Goal: Task Accomplishment & Management: Complete application form

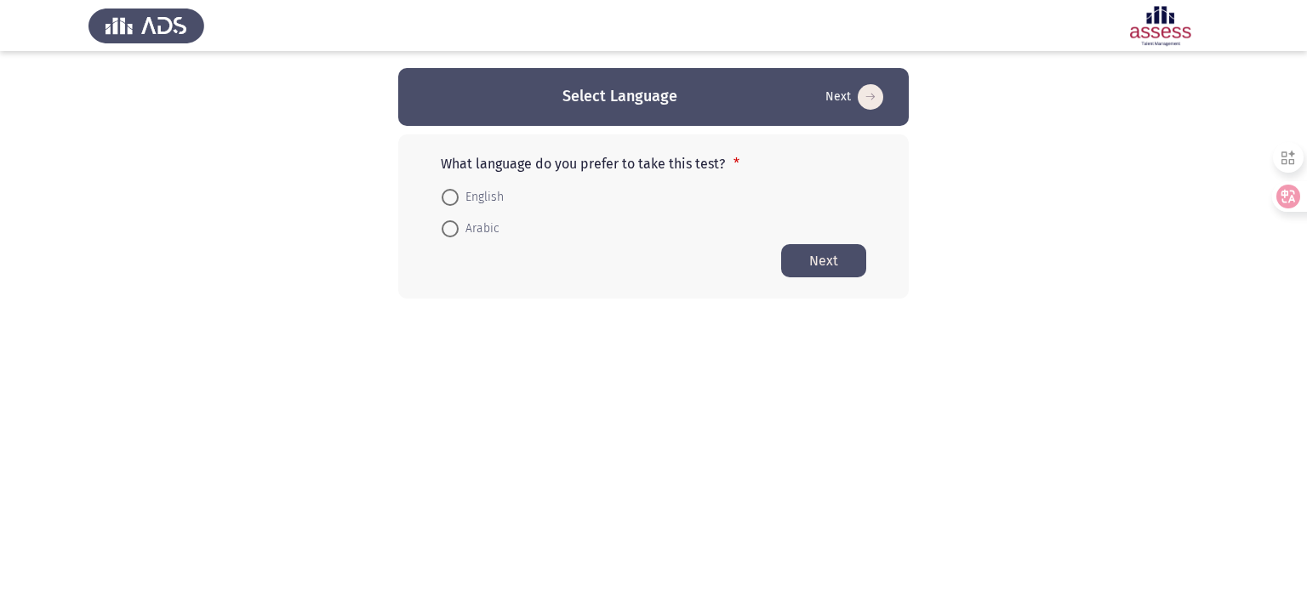
click at [490, 195] on span "English" at bounding box center [481, 197] width 45 height 20
click at [459, 195] on input "English" at bounding box center [450, 197] width 17 height 17
radio input "true"
click at [814, 259] on button "Next" at bounding box center [823, 259] width 85 height 33
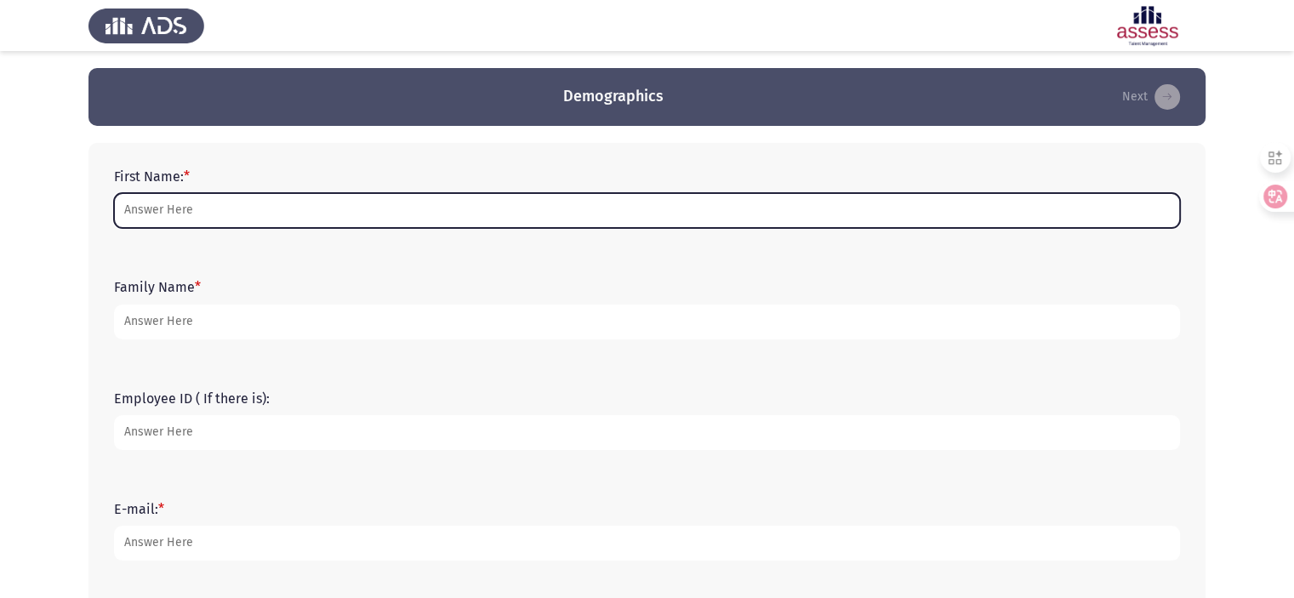
click at [222, 214] on input "First Name: *" at bounding box center [647, 210] width 1066 height 35
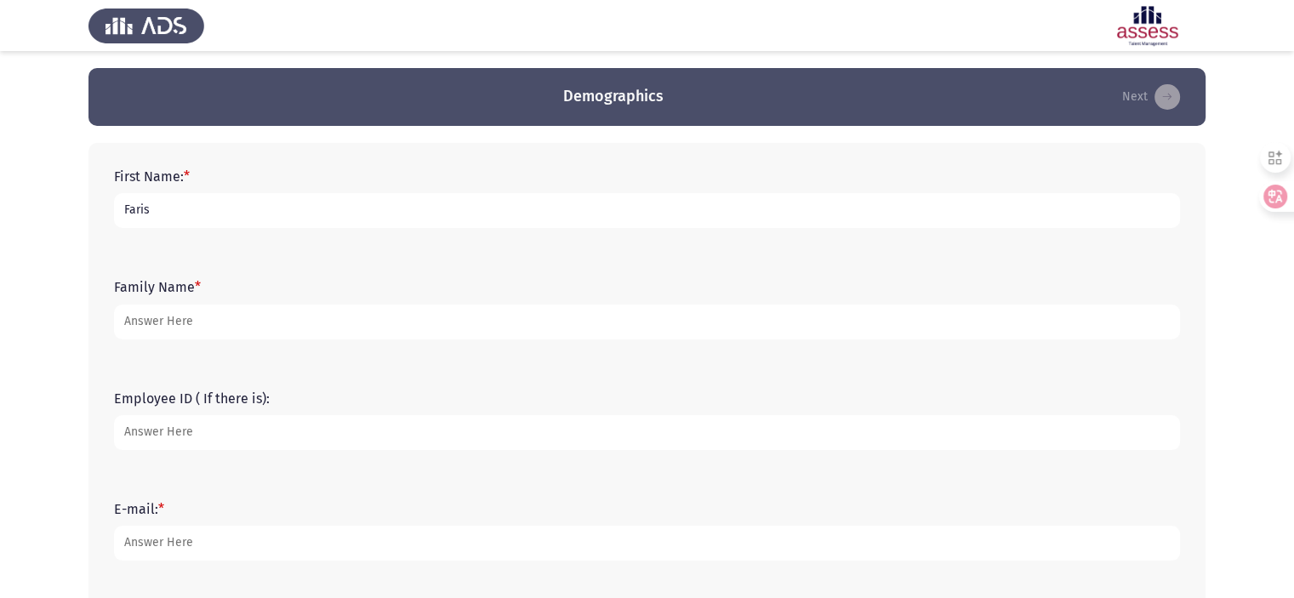
type input "Faris"
type input "Fallouh"
type input "[EMAIL_ADDRESS][DOMAIN_NAME]"
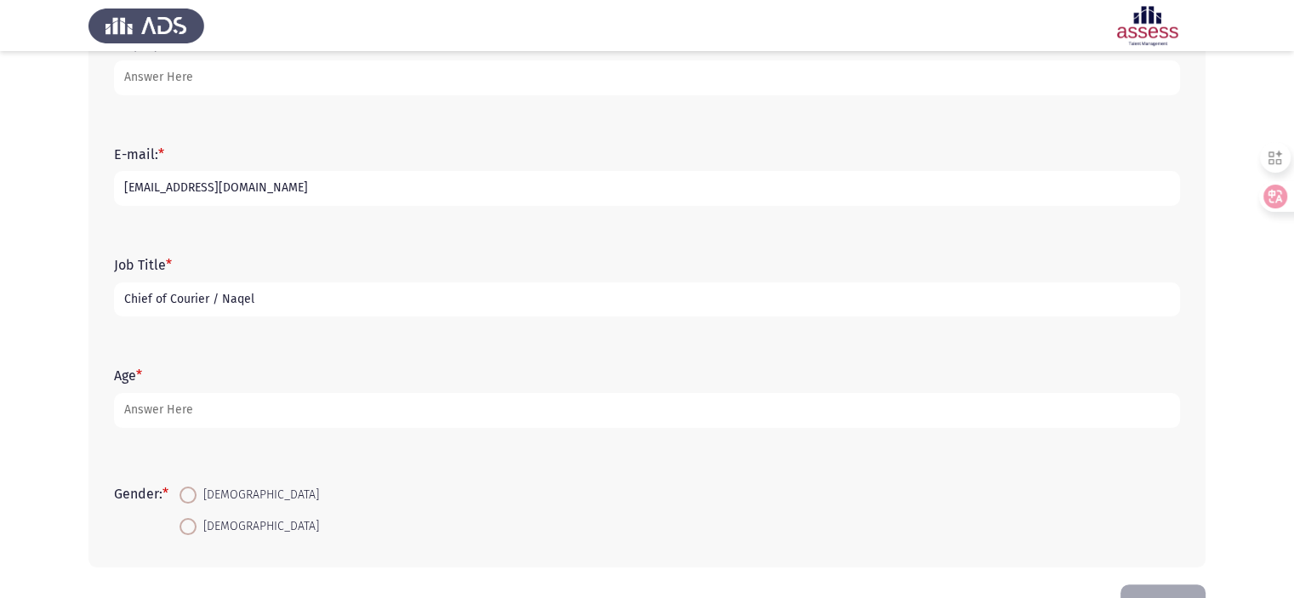
type input "Chief of Courier / Naqel"
type input "50"
click at [180, 487] on input "[DEMOGRAPHIC_DATA]" at bounding box center [188, 495] width 17 height 17
radio input "true"
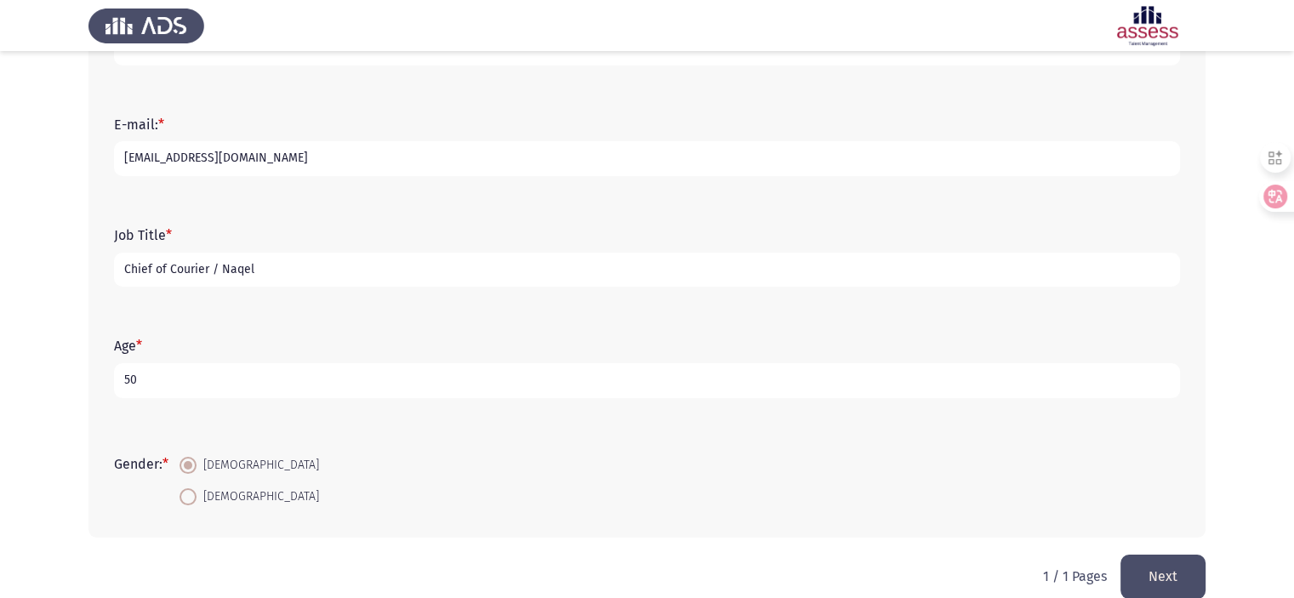
click at [1168, 566] on button "Next" at bounding box center [1163, 576] width 85 height 43
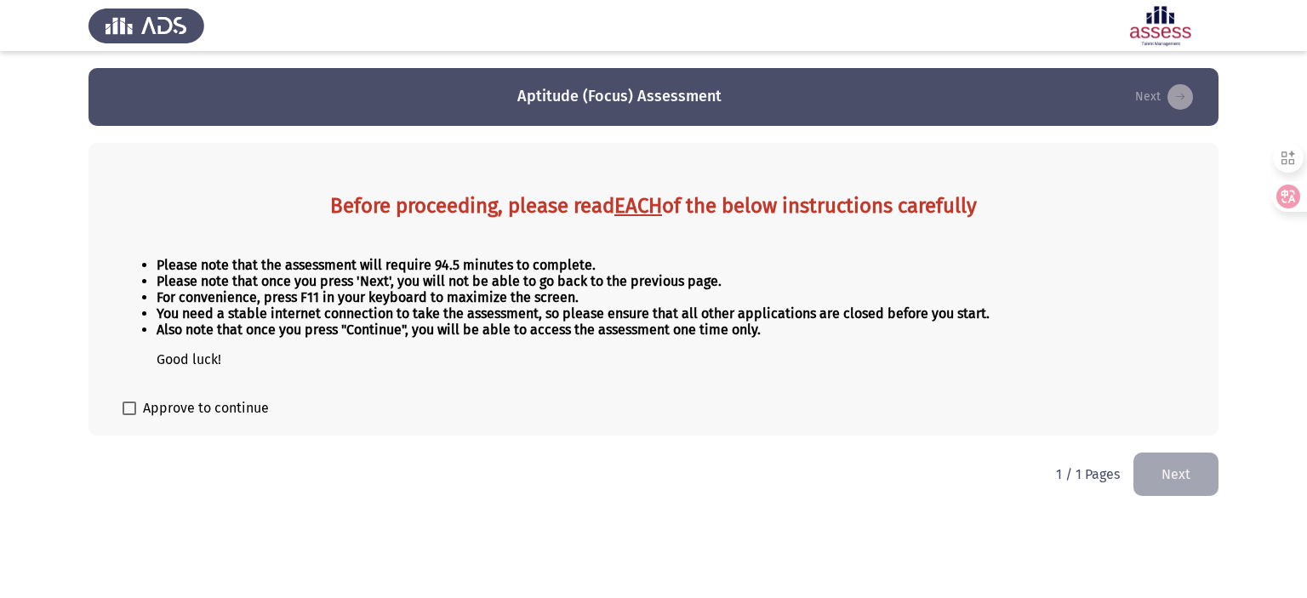
click at [251, 411] on span "Approve to continue" at bounding box center [206, 408] width 126 height 20
click at [129, 415] on input "Approve to continue" at bounding box center [129, 415] width 1 height 1
checkbox input "true"
click at [1176, 481] on button "Next" at bounding box center [1176, 474] width 85 height 43
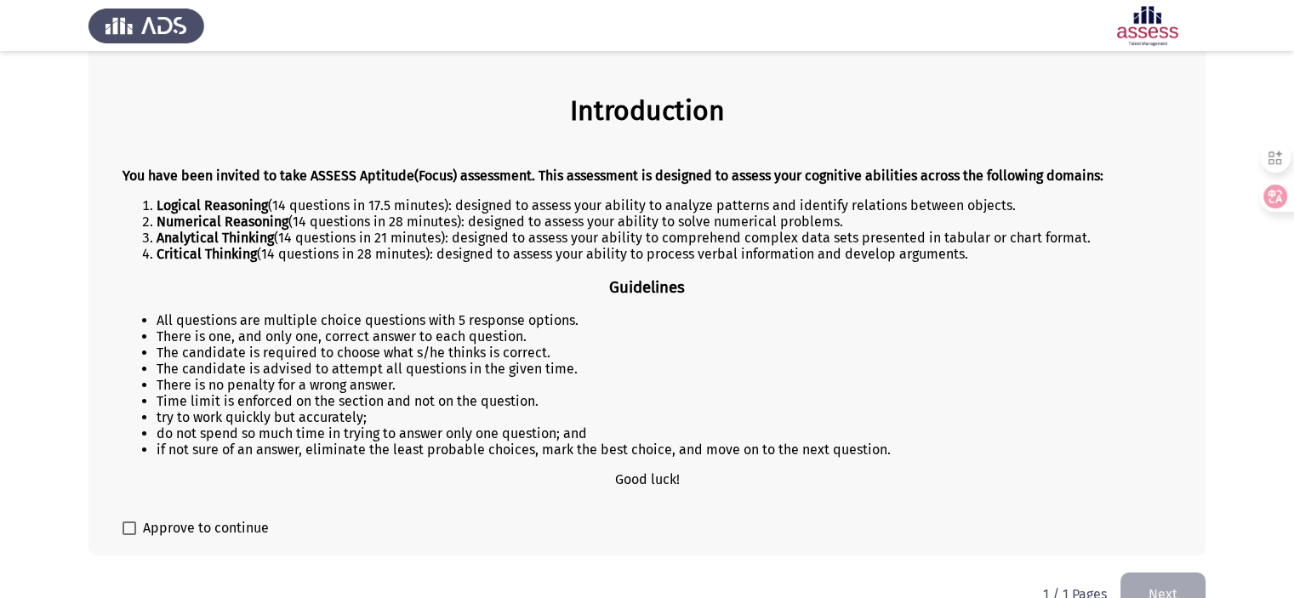
scroll to position [102, 0]
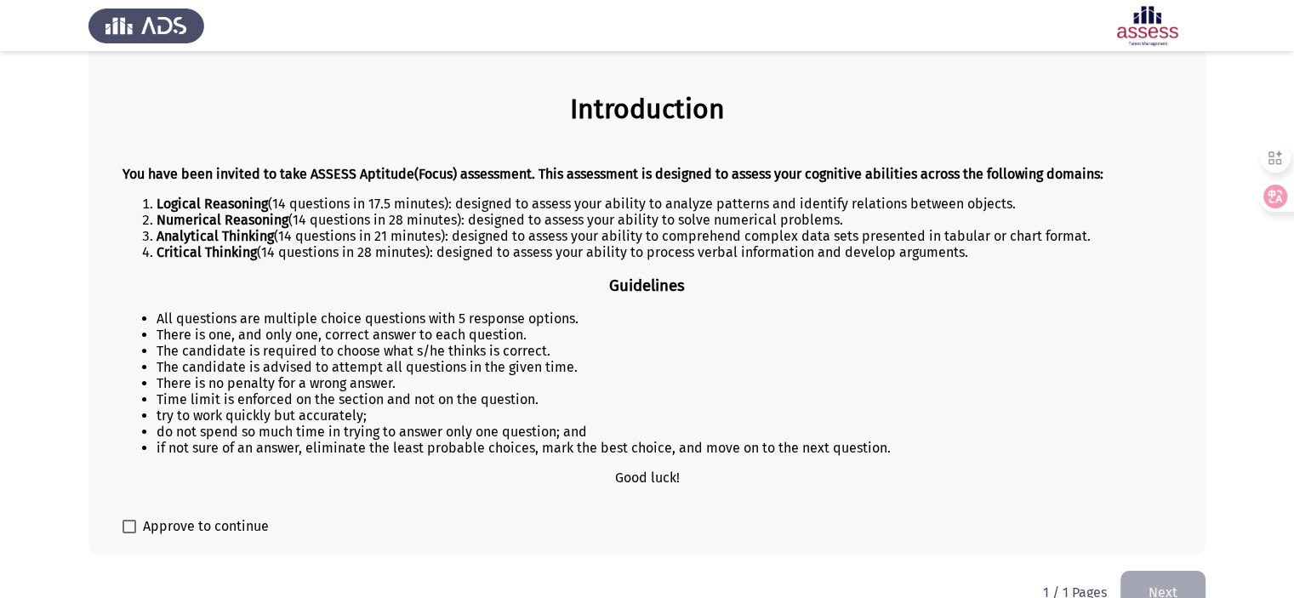
click at [180, 530] on span "Approve to continue" at bounding box center [206, 527] width 126 height 20
click at [129, 534] on input "Approve to continue" at bounding box center [129, 534] width 1 height 1
checkbox input "true"
click at [1159, 588] on button "Next" at bounding box center [1163, 592] width 85 height 43
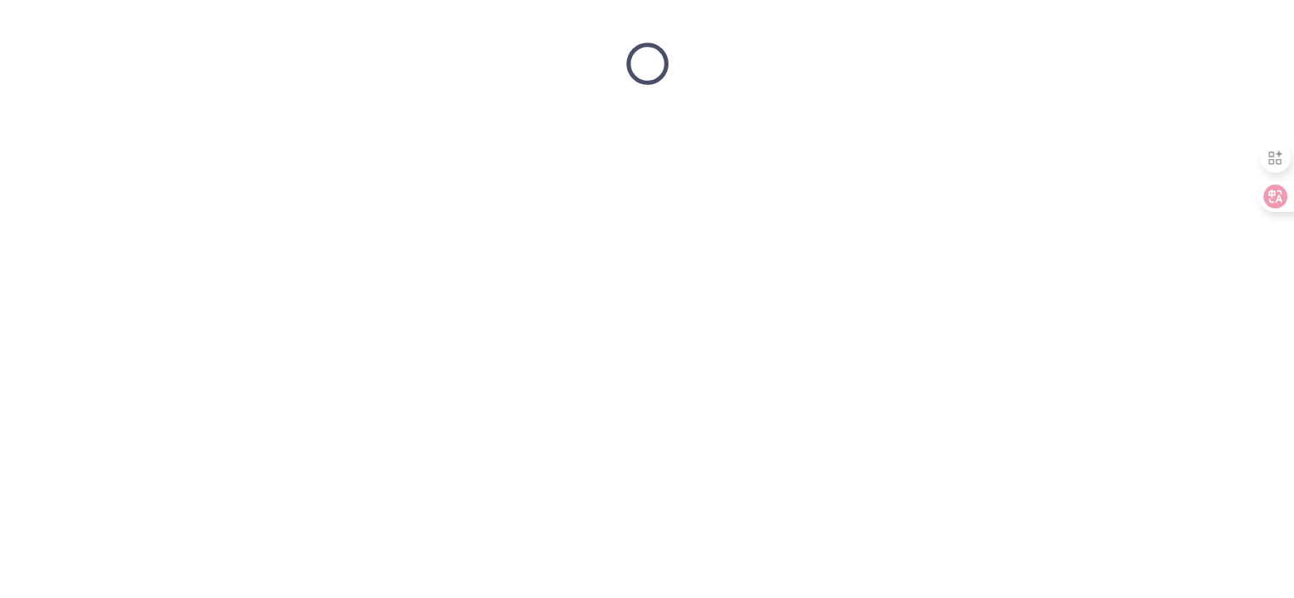
scroll to position [0, 0]
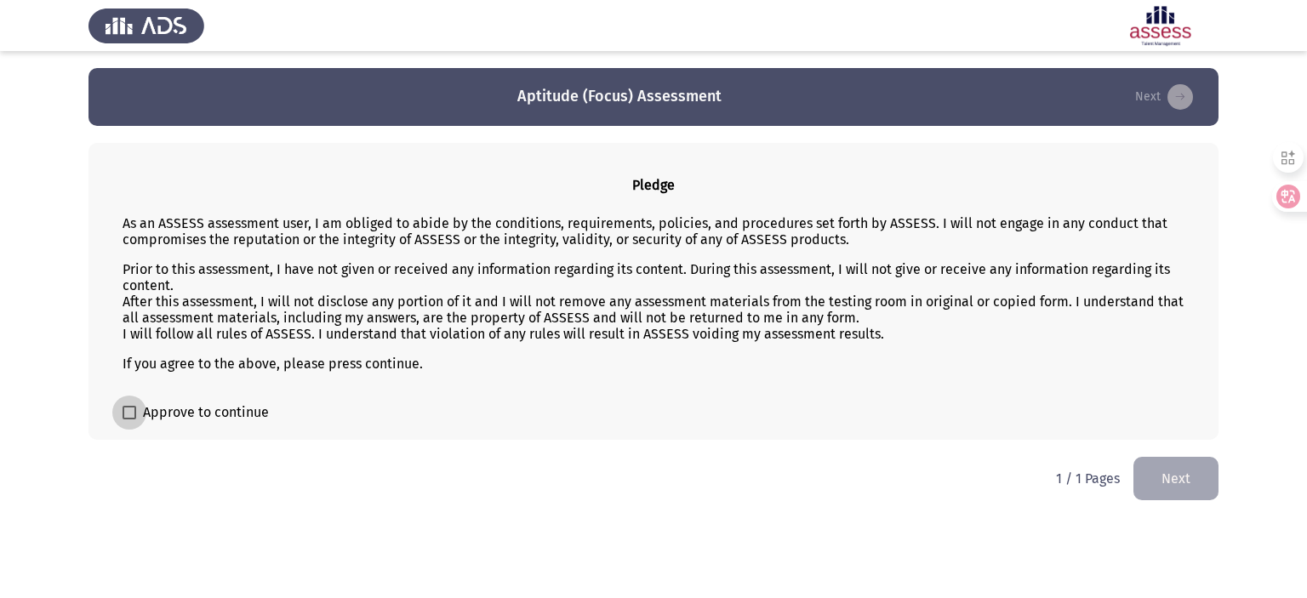
click at [240, 419] on span "Approve to continue" at bounding box center [206, 413] width 126 height 20
click at [129, 420] on input "Approve to continue" at bounding box center [129, 420] width 1 height 1
checkbox input "true"
click at [1164, 479] on button "Next" at bounding box center [1176, 478] width 85 height 43
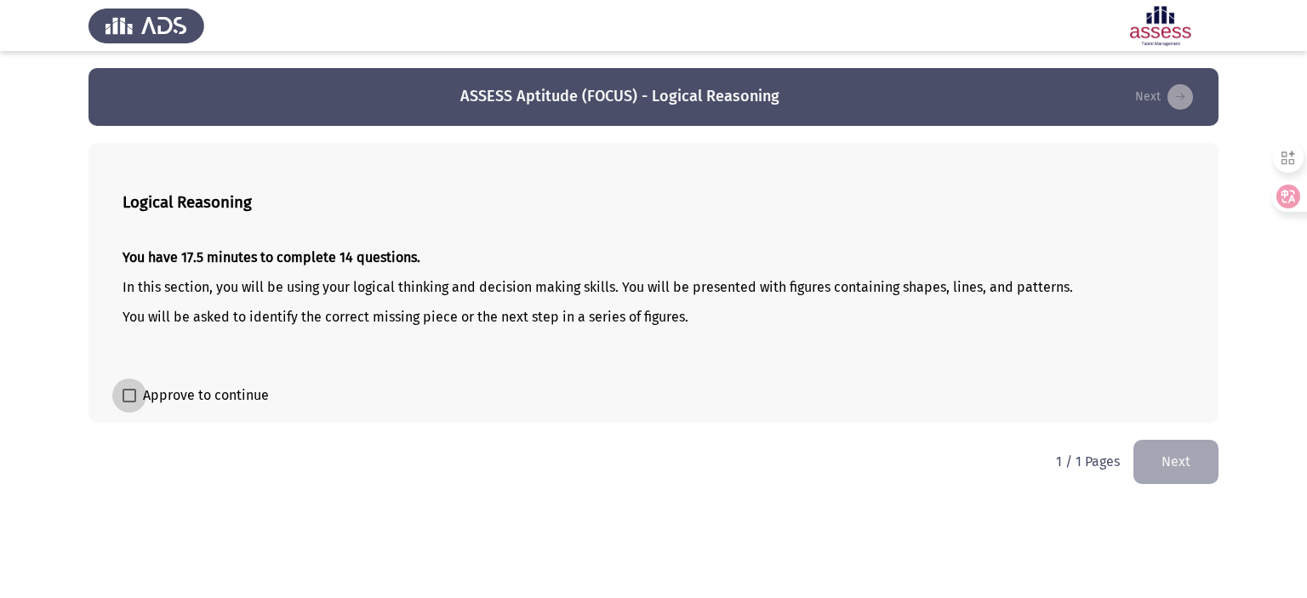
click at [205, 393] on span "Approve to continue" at bounding box center [206, 396] width 126 height 20
click at [129, 403] on input "Approve to continue" at bounding box center [129, 403] width 1 height 1
checkbox input "true"
click at [1185, 472] on button "Next" at bounding box center [1176, 461] width 85 height 43
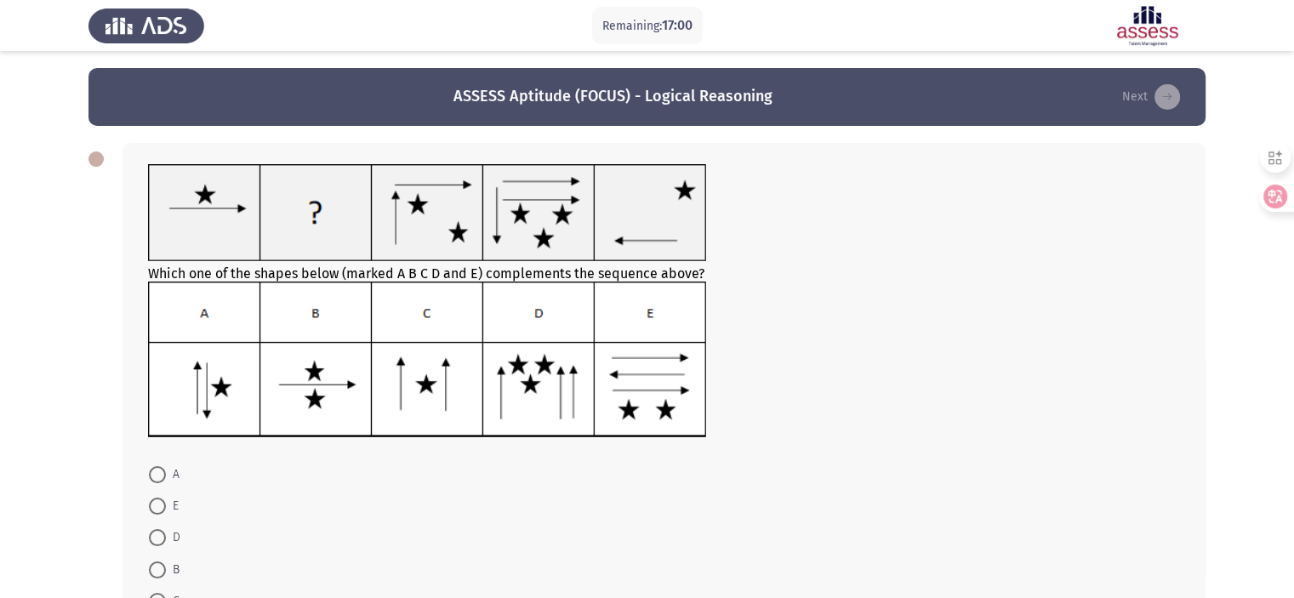
click at [895, 336] on div at bounding box center [664, 362] width 1032 height 161
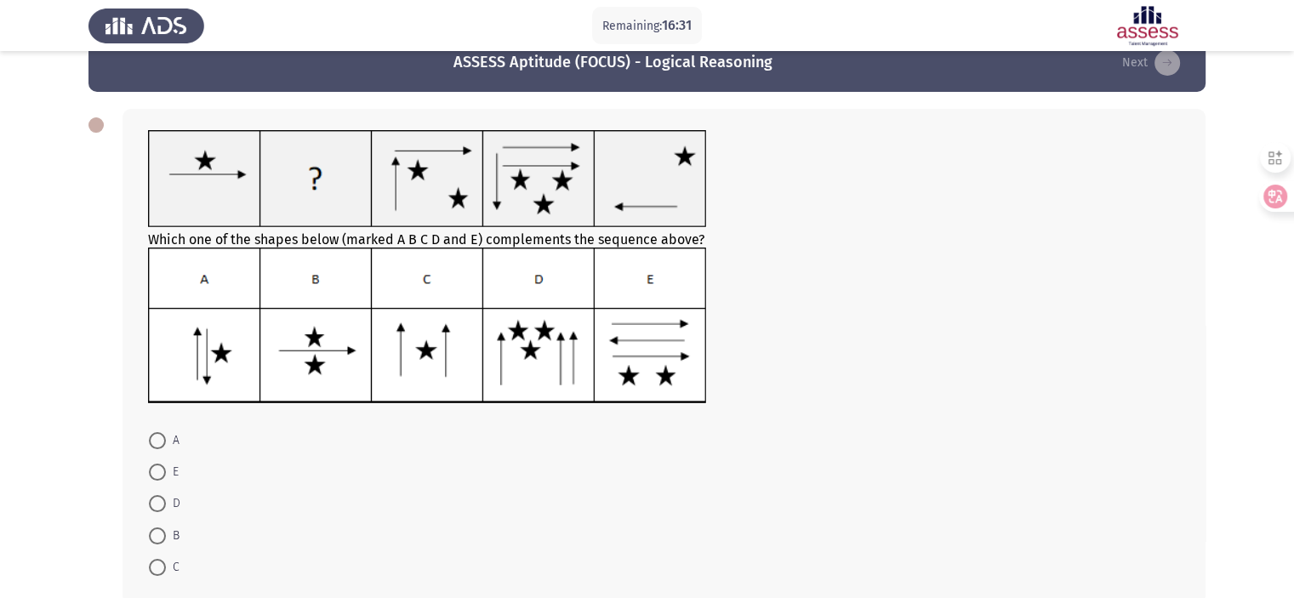
click at [163, 540] on span at bounding box center [157, 536] width 17 height 17
click at [163, 540] on input "B" at bounding box center [157, 536] width 17 height 17
radio input "true"
click at [394, 508] on form "A E D B C" at bounding box center [664, 502] width 1032 height 157
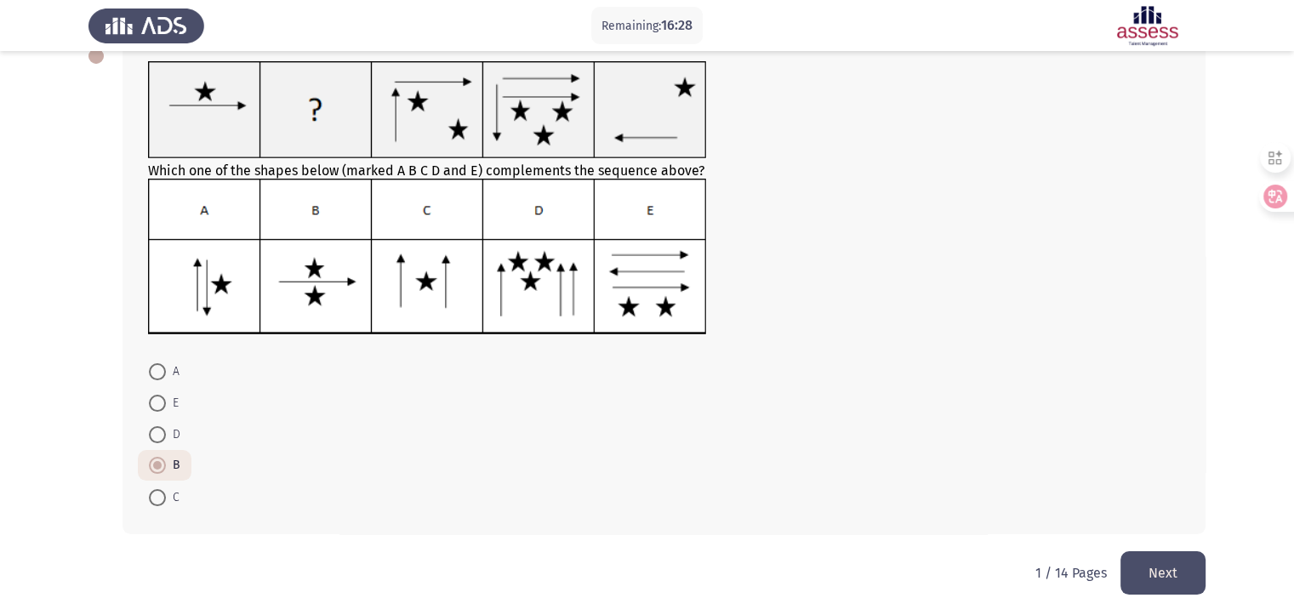
scroll to position [123, 0]
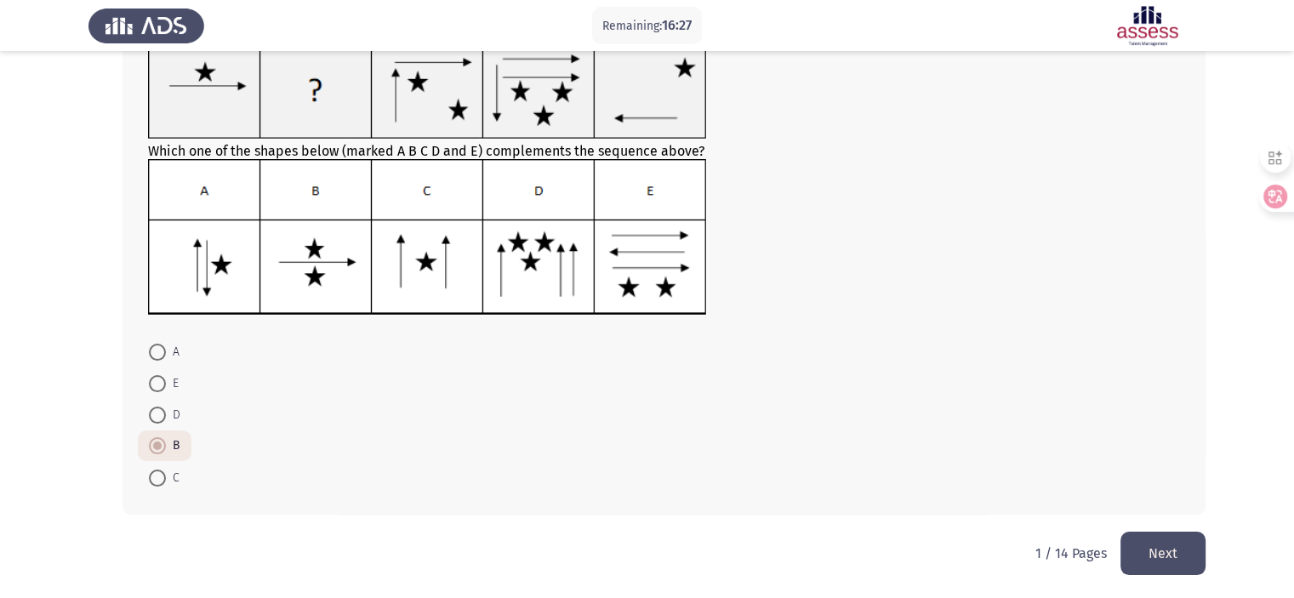
click at [1146, 557] on button "Next" at bounding box center [1163, 553] width 85 height 43
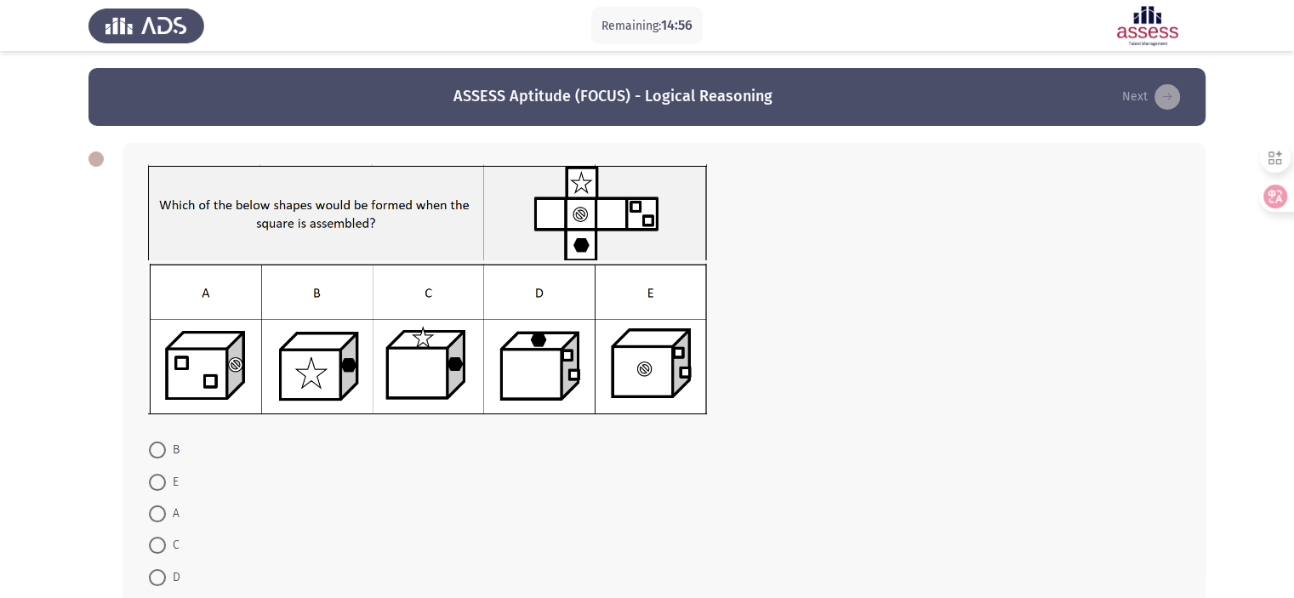
click at [515, 341] on img at bounding box center [427, 339] width 559 height 151
click at [159, 575] on span at bounding box center [157, 577] width 17 height 17
click at [159, 575] on input "D" at bounding box center [157, 577] width 17 height 17
radio input "true"
click at [589, 482] on form "B E A C D" at bounding box center [664, 512] width 1032 height 157
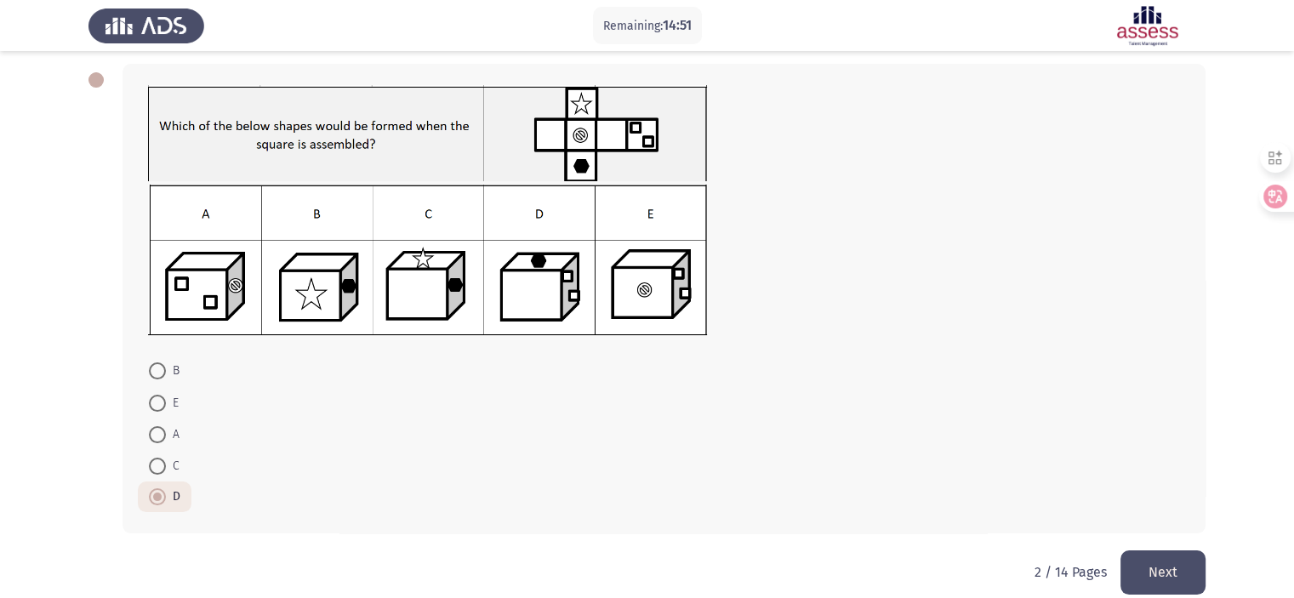
scroll to position [99, 0]
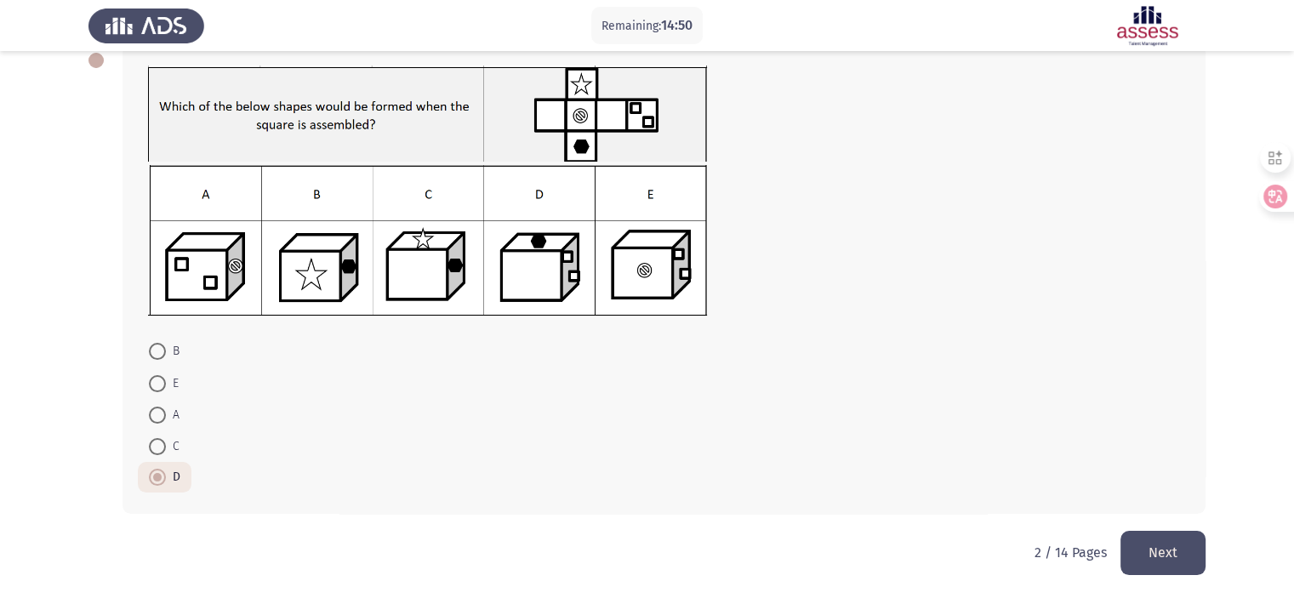
click at [1174, 559] on button "Next" at bounding box center [1163, 552] width 85 height 43
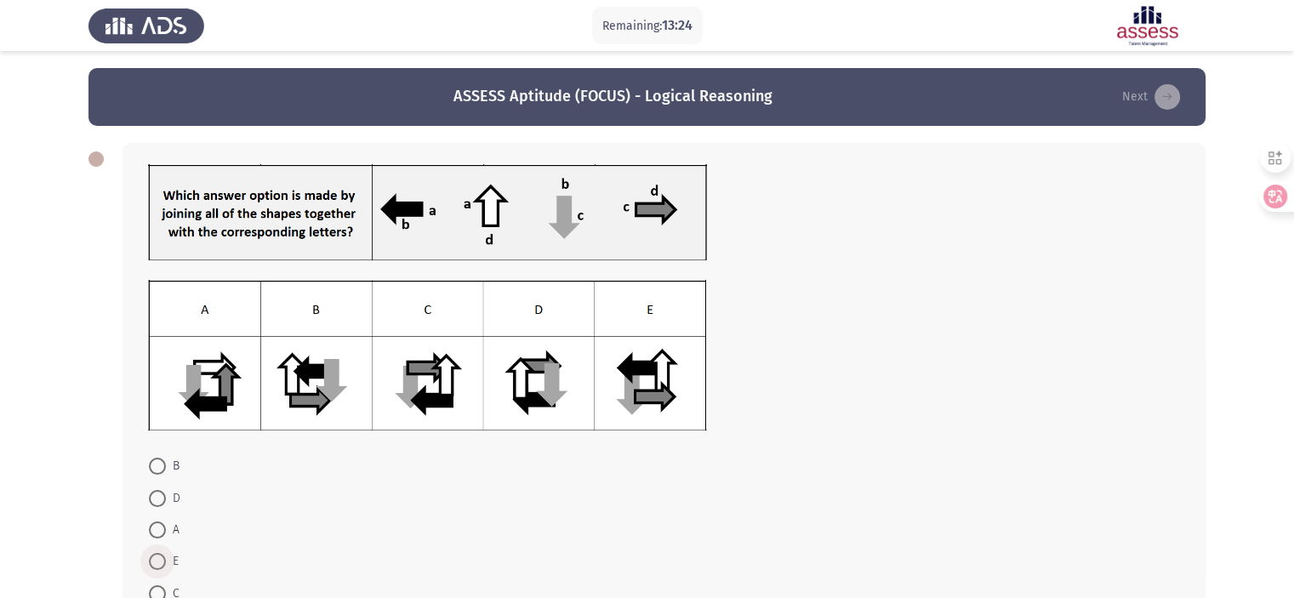
click at [170, 561] on span "E" at bounding box center [172, 561] width 13 height 20
click at [166, 561] on input "E" at bounding box center [157, 561] width 17 height 17
radio input "true"
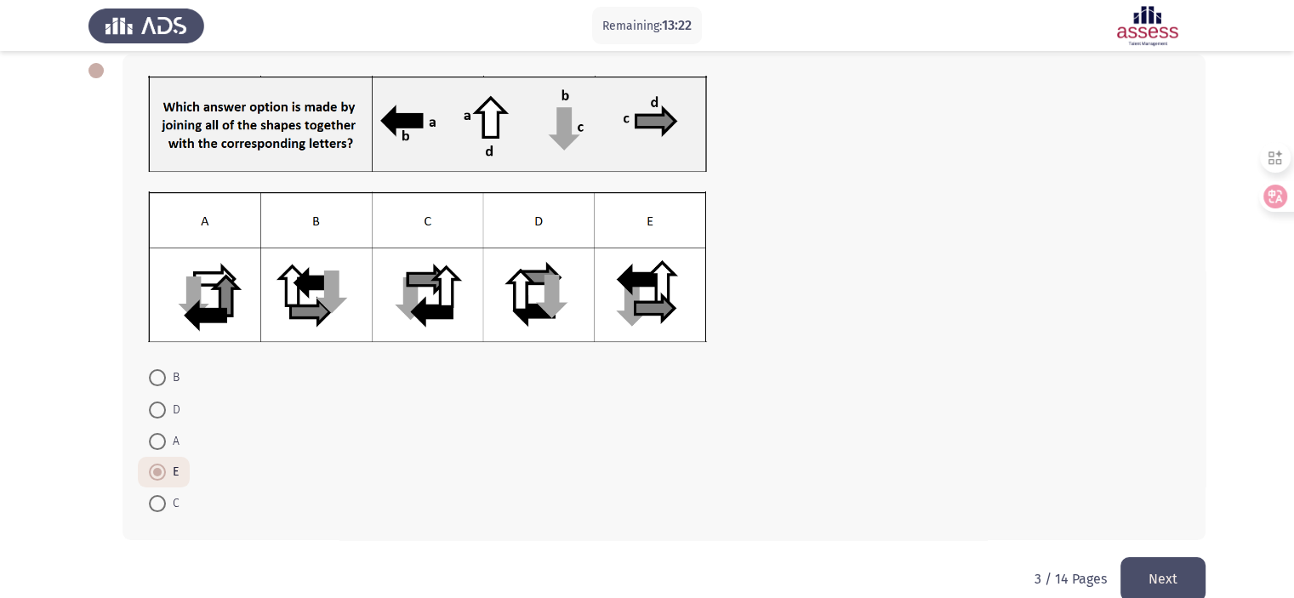
scroll to position [116, 0]
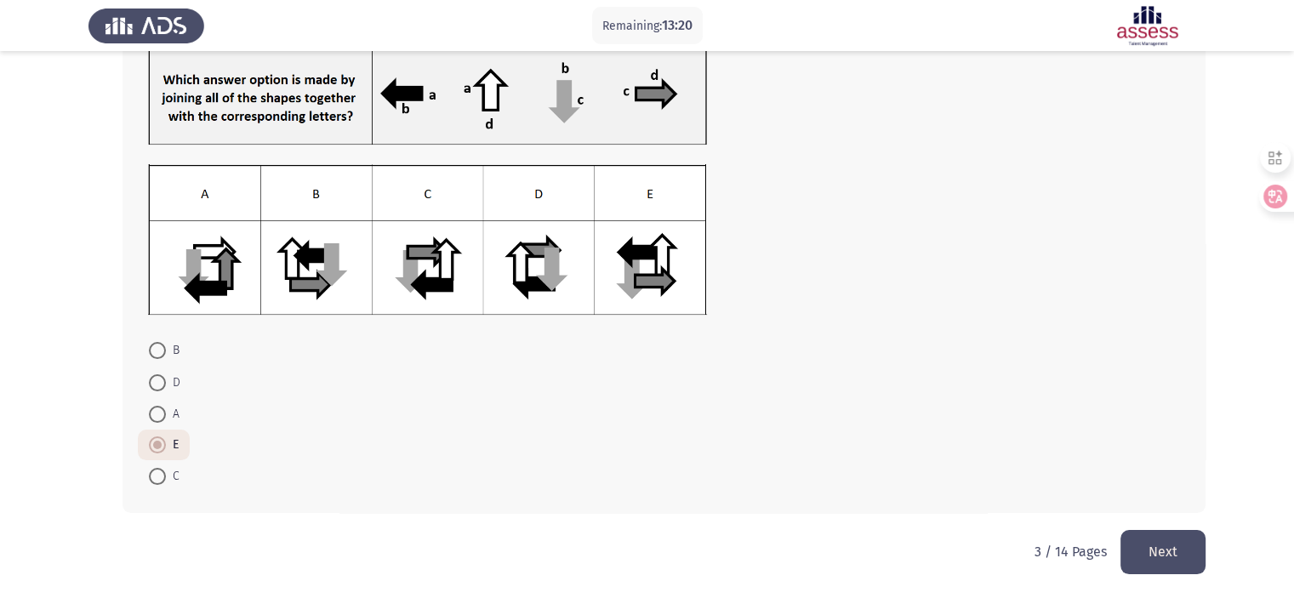
click at [1138, 558] on button "Next" at bounding box center [1163, 551] width 85 height 43
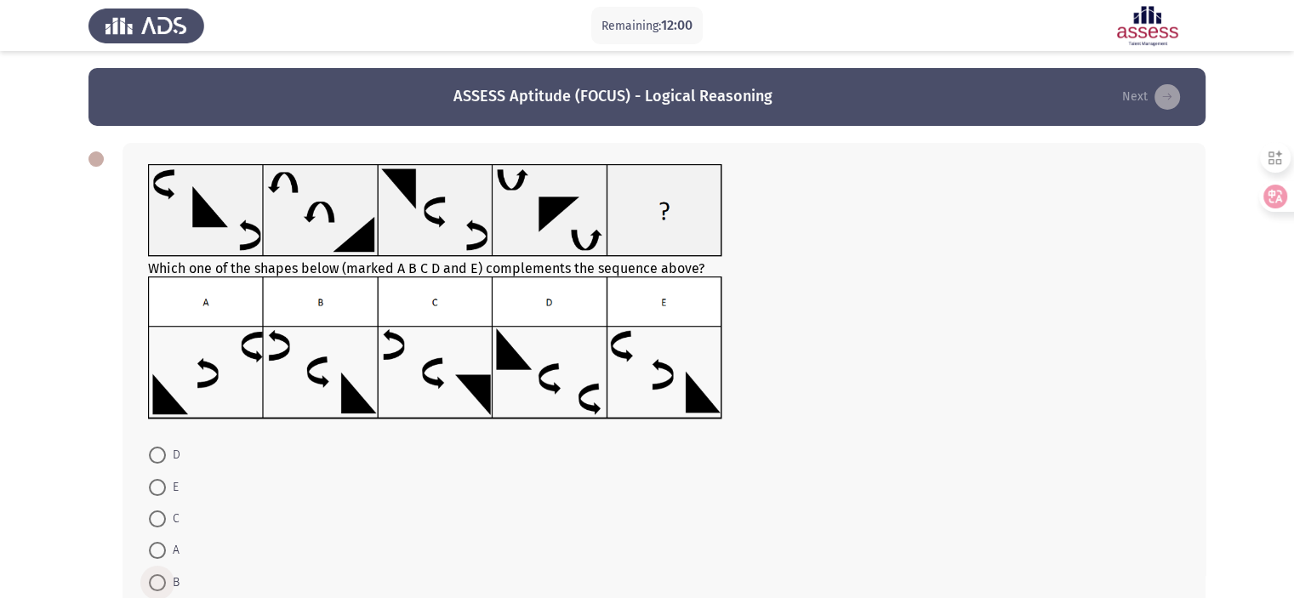
click at [162, 574] on span at bounding box center [157, 582] width 17 height 17
click at [162, 574] on input "B" at bounding box center [157, 582] width 17 height 17
radio input "true"
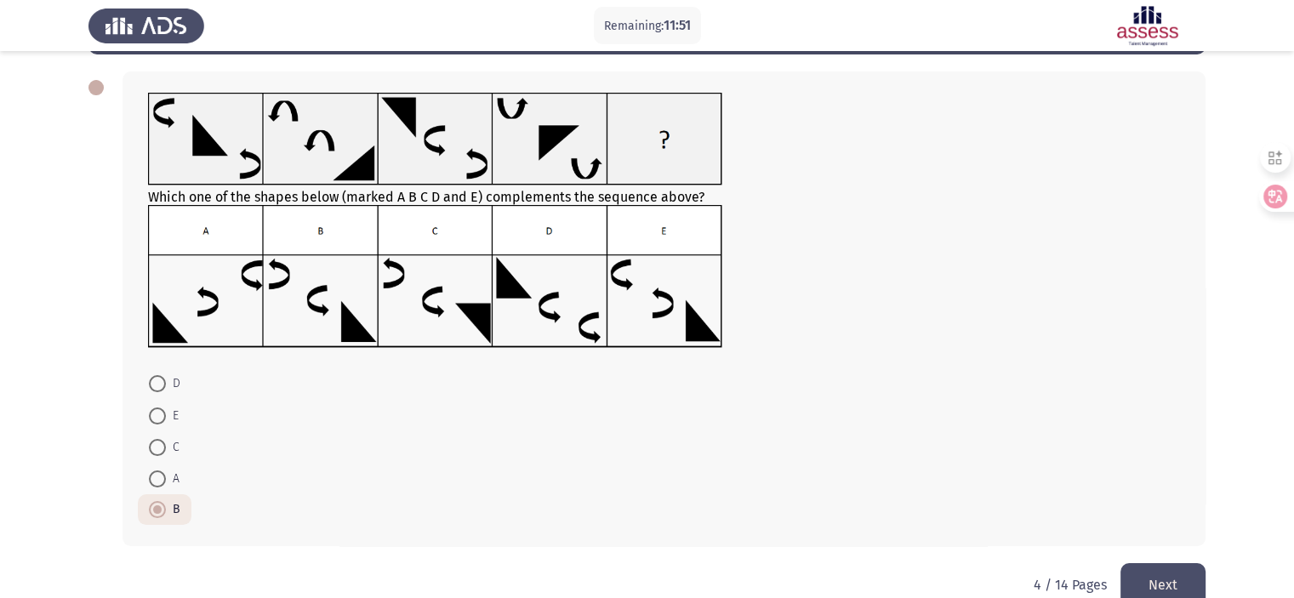
scroll to position [104, 0]
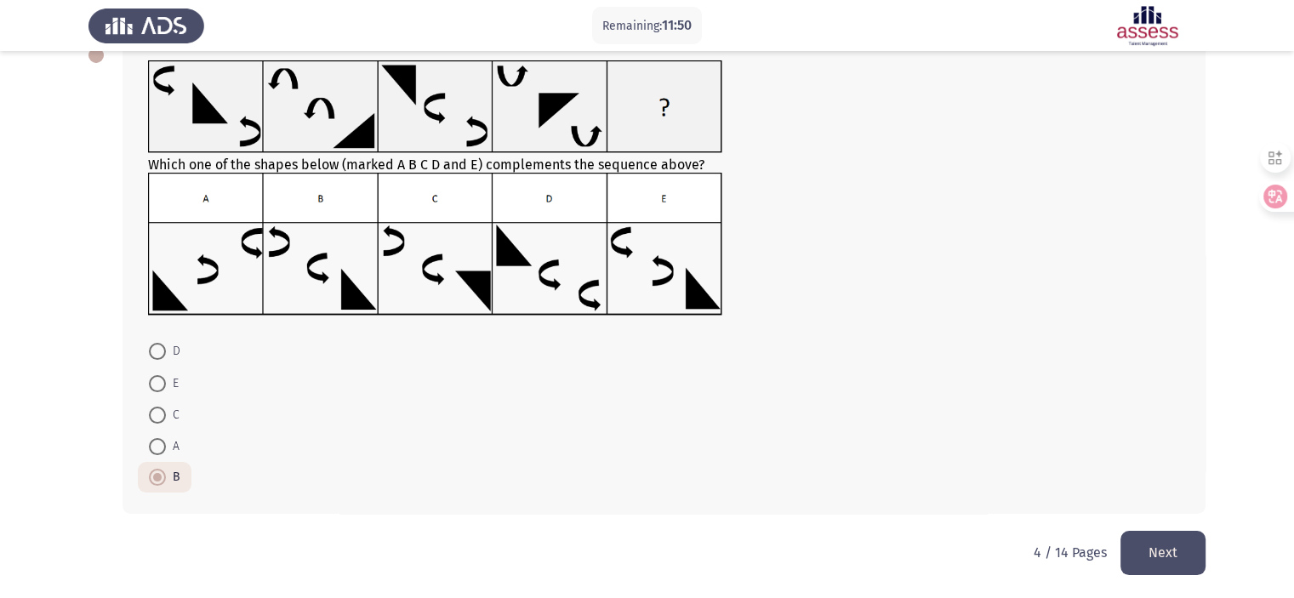
click at [1178, 549] on button "Next" at bounding box center [1163, 552] width 85 height 43
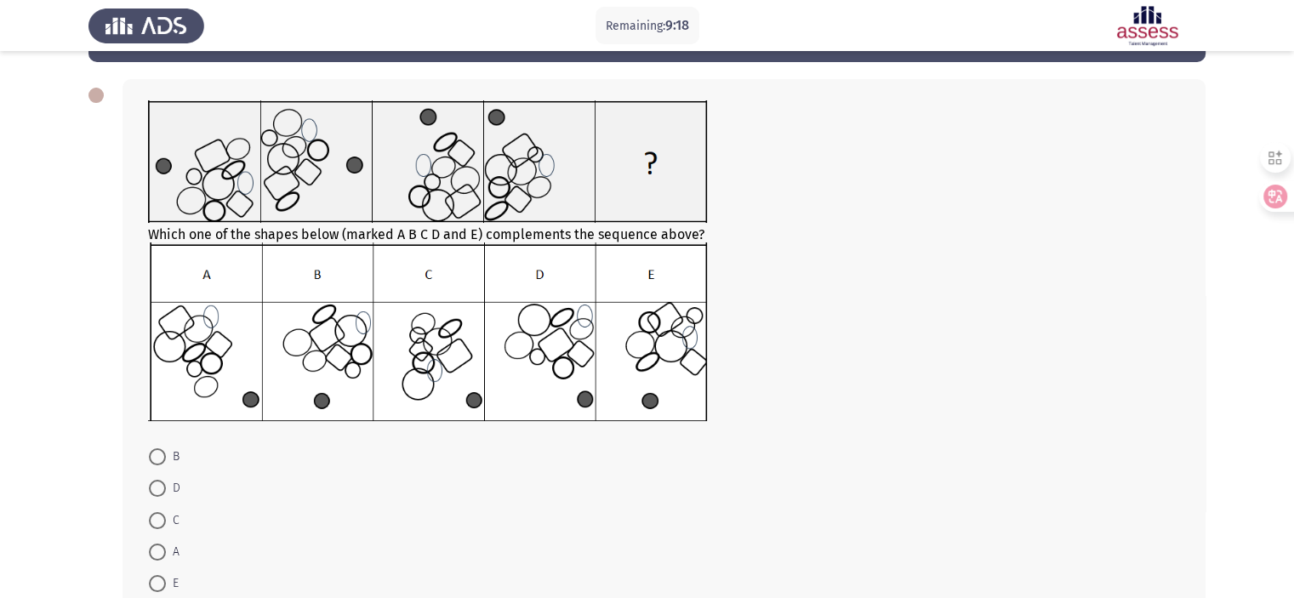
scroll to position [74, 0]
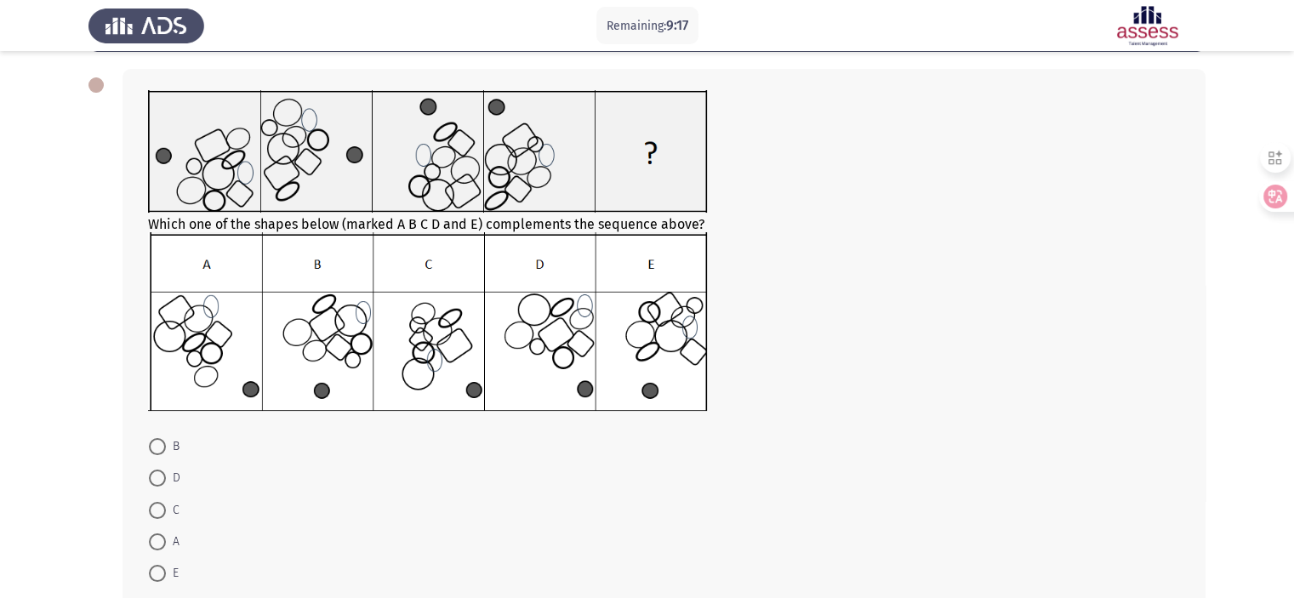
click at [157, 481] on span at bounding box center [157, 478] width 17 height 17
click at [157, 481] on input "D" at bounding box center [157, 478] width 17 height 17
radio input "true"
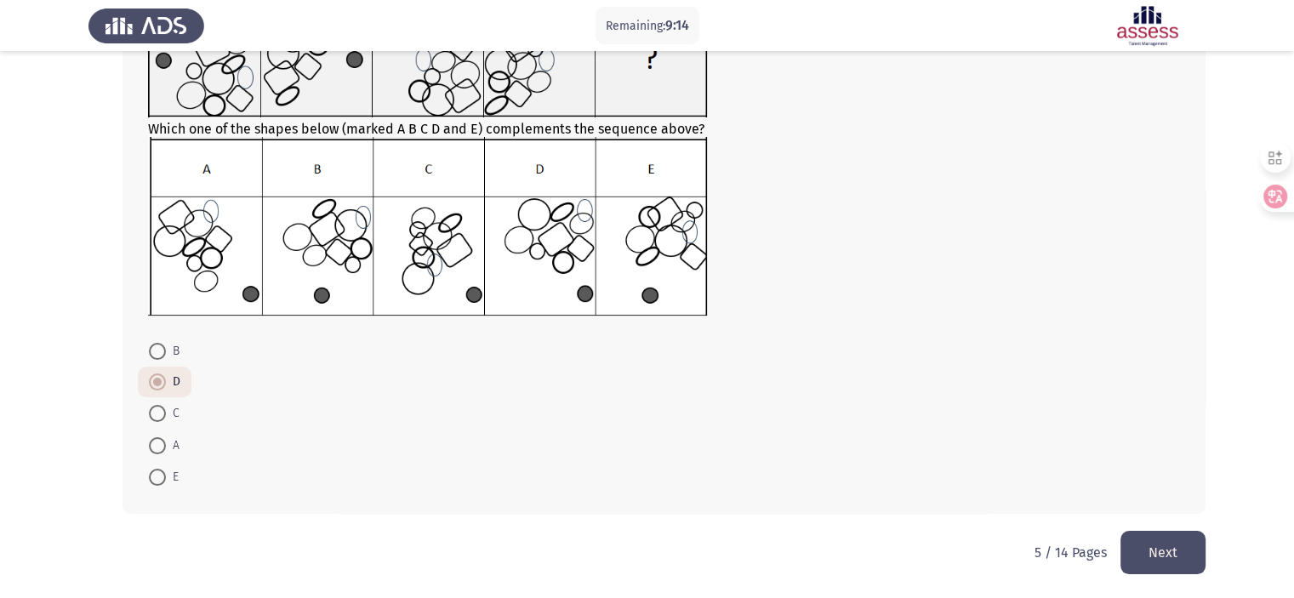
scroll to position [167, 0]
click at [1169, 564] on button "Next" at bounding box center [1163, 555] width 85 height 43
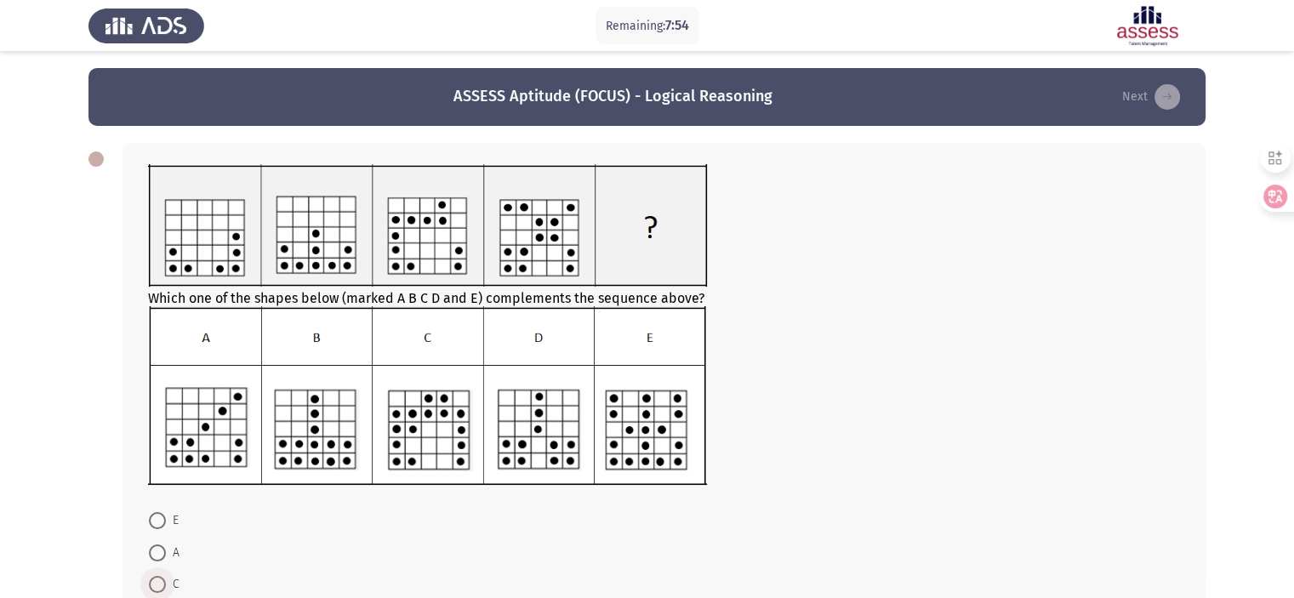
click at [163, 587] on span at bounding box center [157, 584] width 17 height 17
click at [163, 587] on input "C" at bounding box center [157, 584] width 17 height 17
radio input "true"
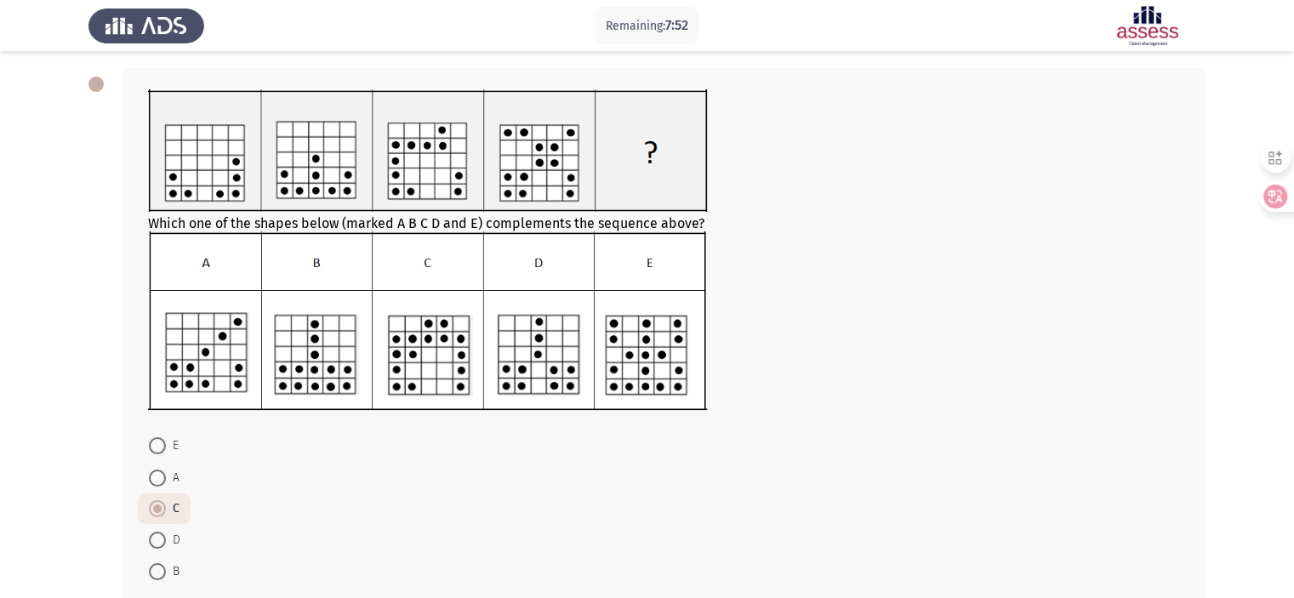
scroll to position [170, 0]
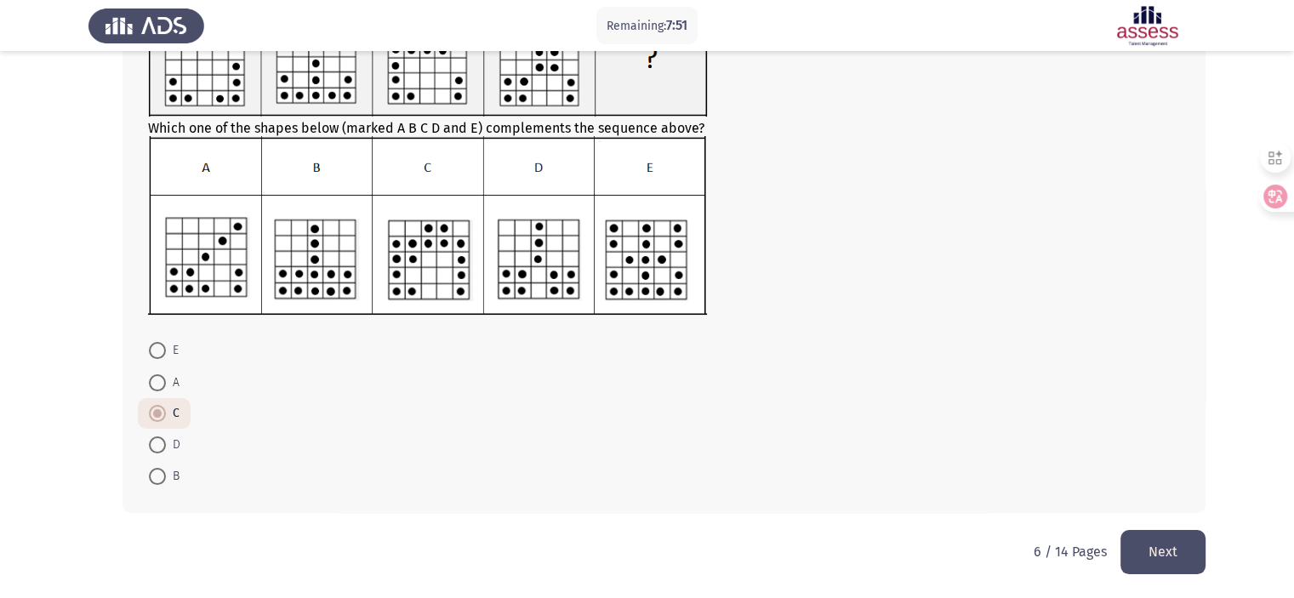
click at [1174, 550] on button "Next" at bounding box center [1163, 551] width 85 height 43
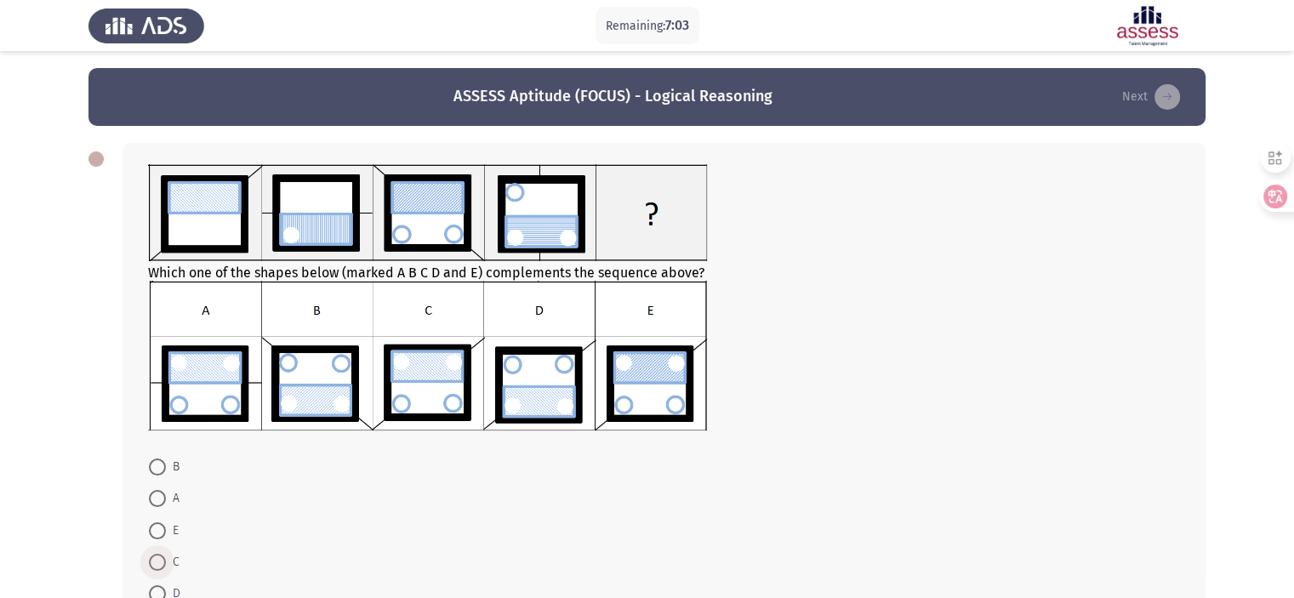
click at [160, 558] on span at bounding box center [157, 562] width 17 height 17
click at [160, 558] on input "C" at bounding box center [157, 562] width 17 height 17
radio input "true"
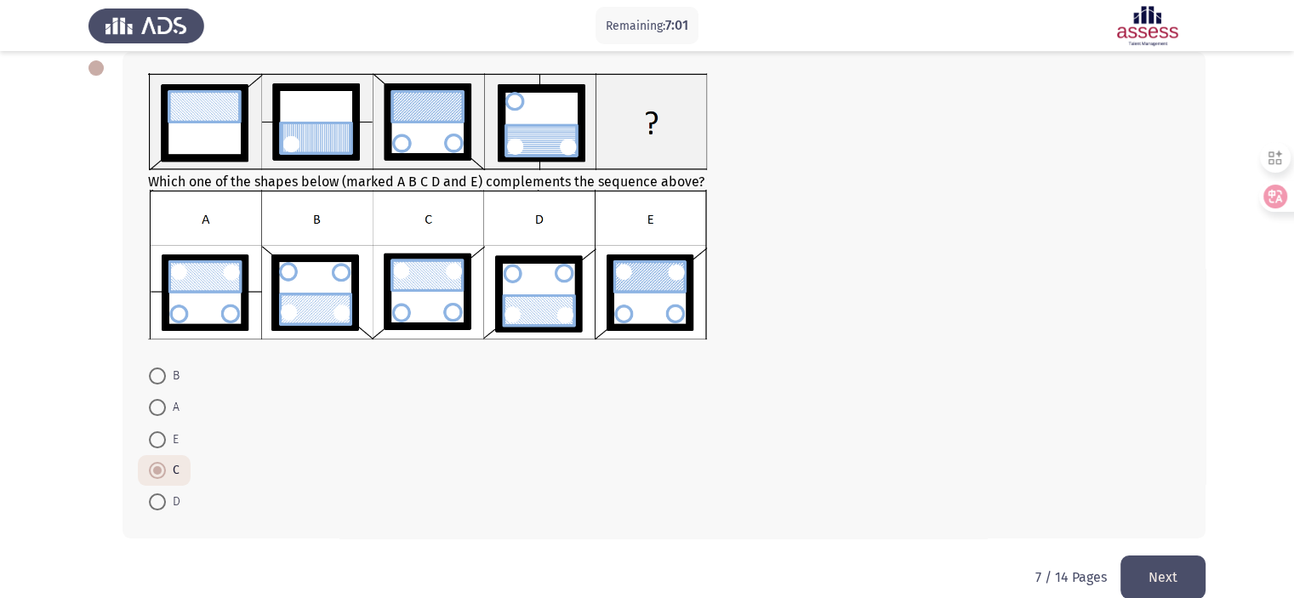
scroll to position [116, 0]
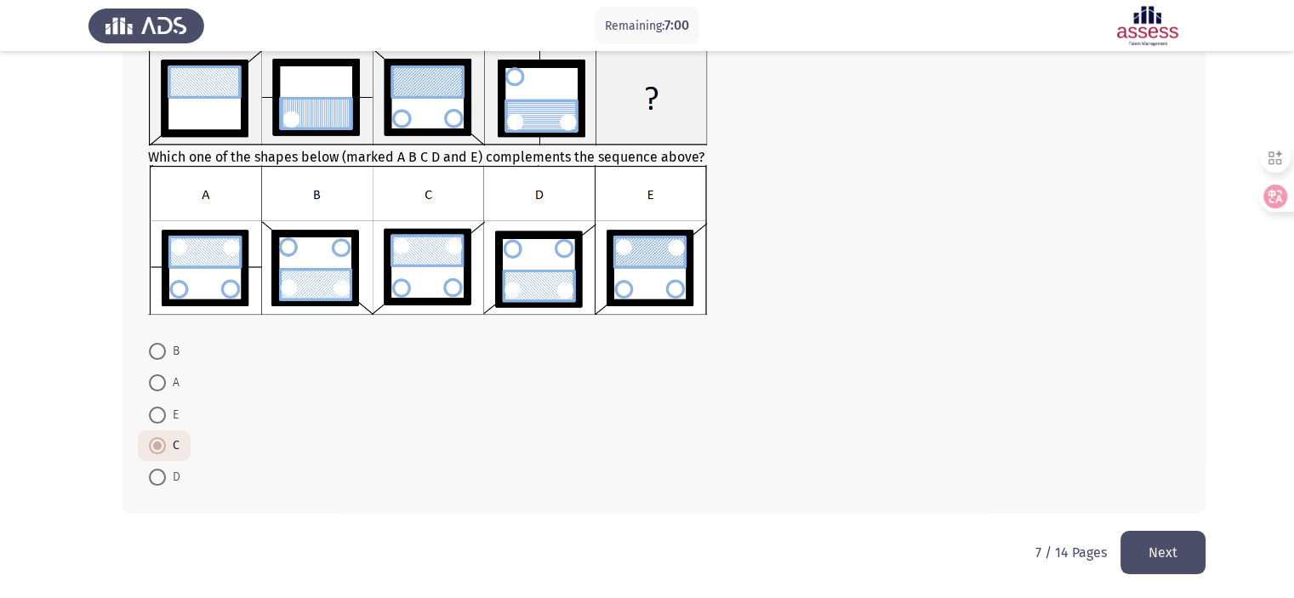
click at [1157, 543] on button "Next" at bounding box center [1163, 552] width 85 height 43
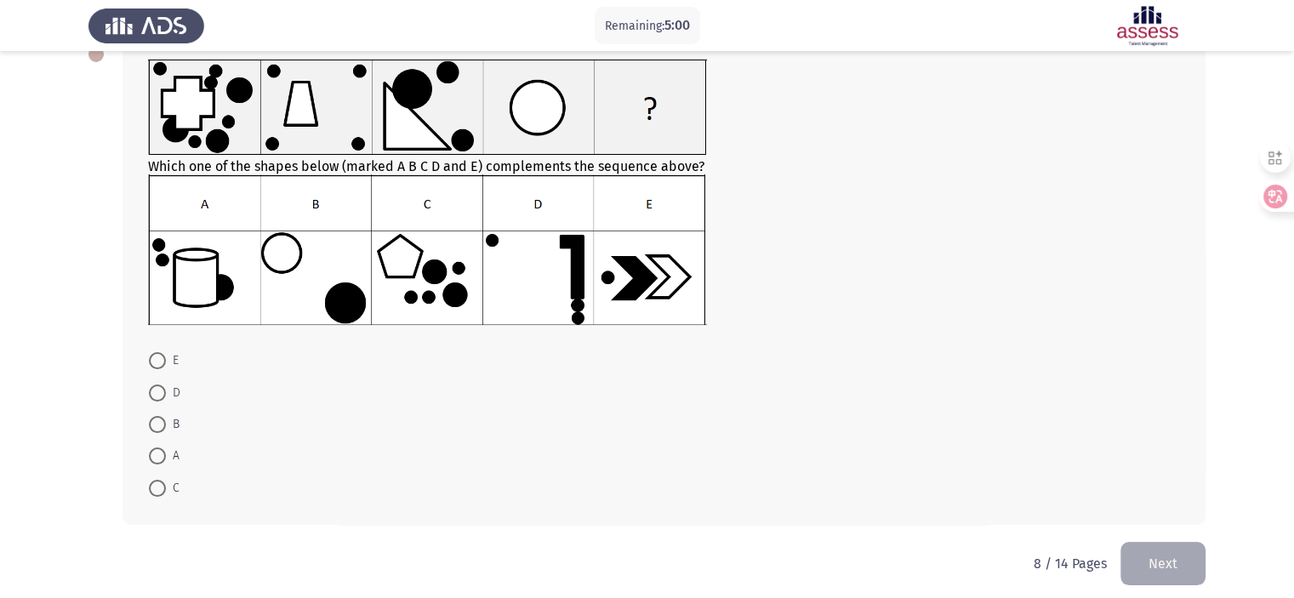
scroll to position [110, 0]
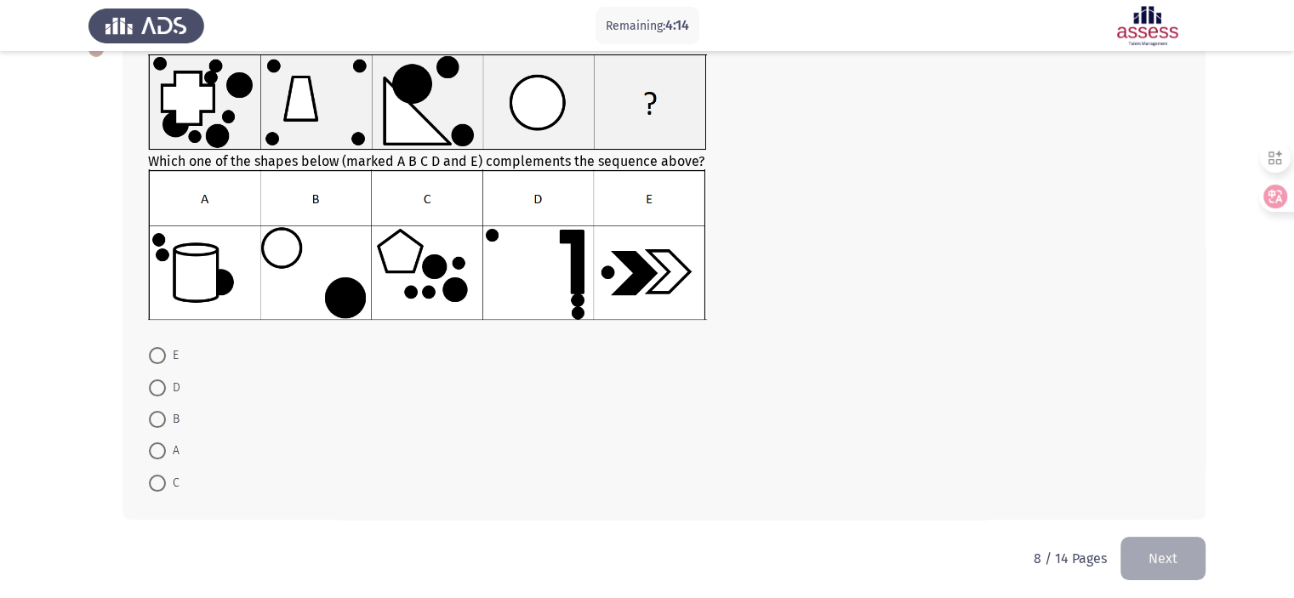
click at [150, 481] on span at bounding box center [157, 483] width 17 height 17
click at [150, 481] on input "C" at bounding box center [157, 483] width 17 height 17
radio input "true"
click at [1149, 561] on button "Next" at bounding box center [1163, 556] width 85 height 43
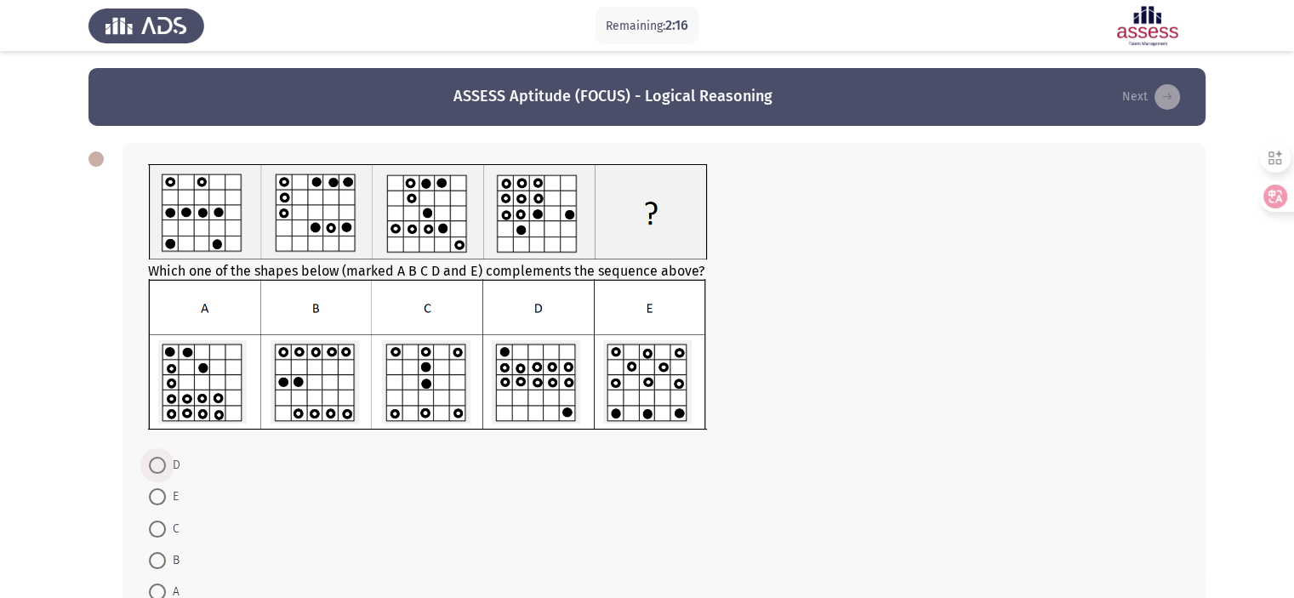
click at [156, 475] on label "D" at bounding box center [164, 465] width 31 height 20
click at [156, 474] on input "D" at bounding box center [157, 465] width 17 height 17
radio input "true"
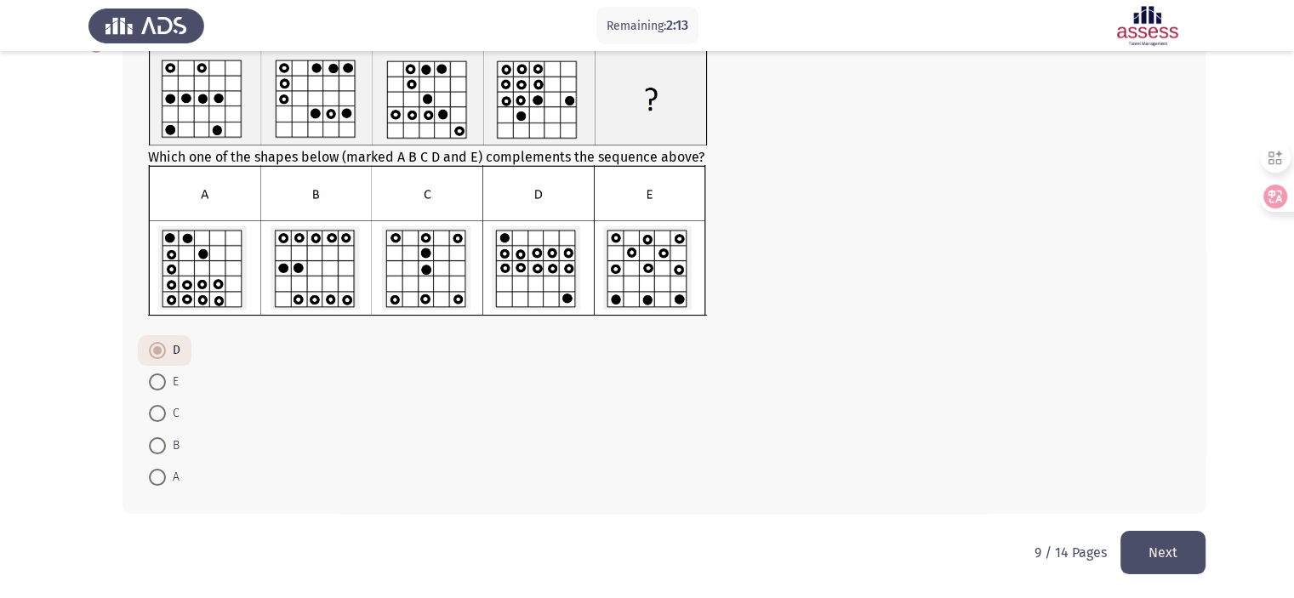
click at [1179, 544] on button "Next" at bounding box center [1163, 552] width 85 height 43
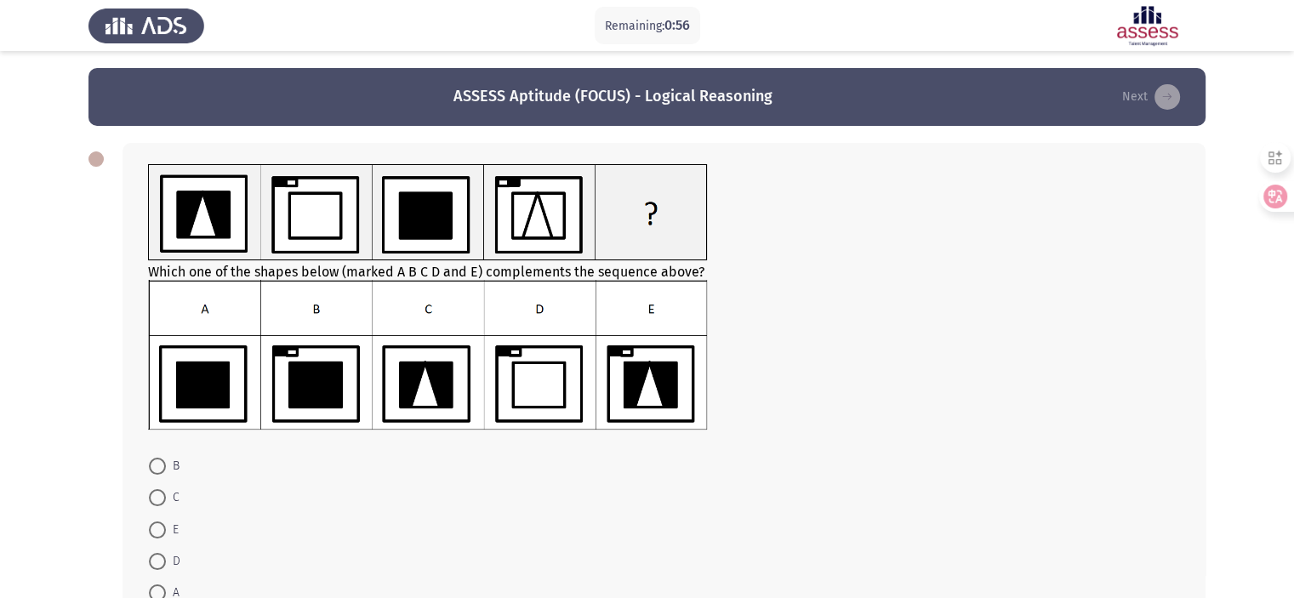
click at [160, 497] on span at bounding box center [157, 497] width 17 height 17
click at [160, 497] on input "C" at bounding box center [157, 497] width 17 height 17
radio input "true"
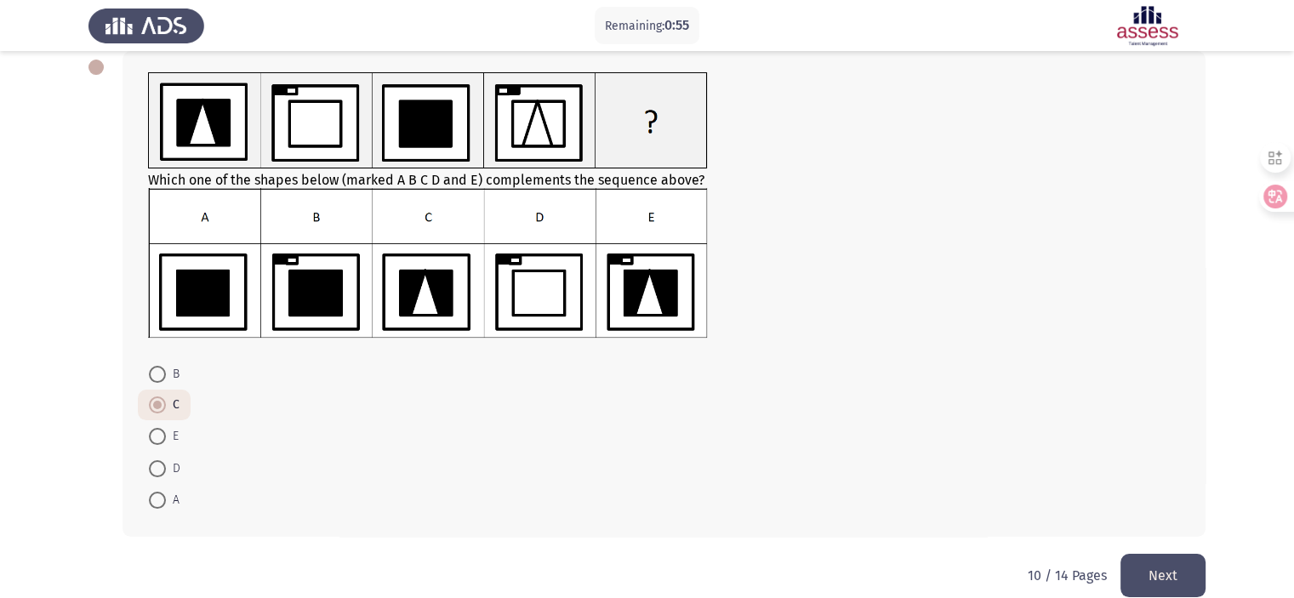
scroll to position [115, 0]
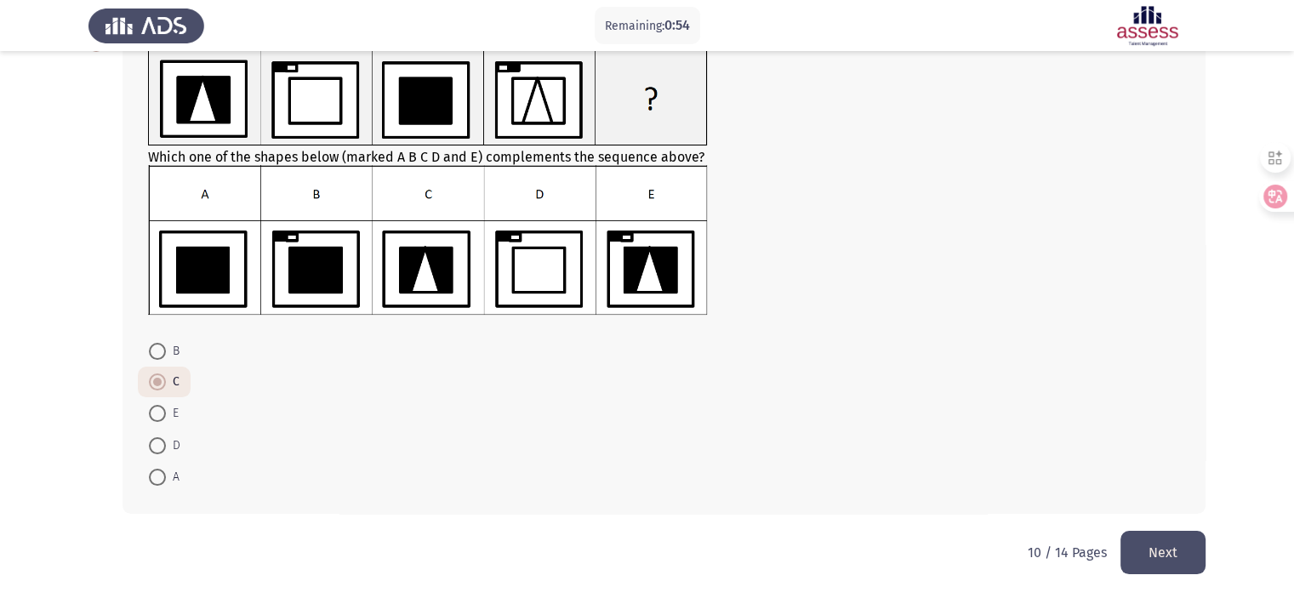
click at [1188, 554] on button "Next" at bounding box center [1163, 552] width 85 height 43
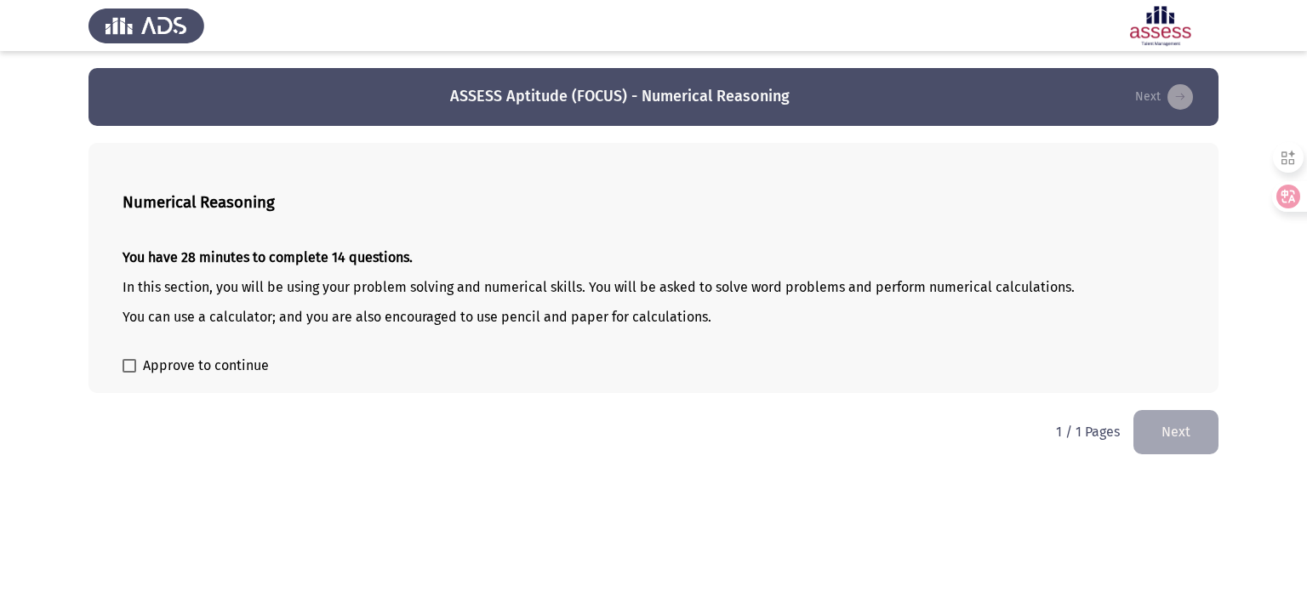
click at [157, 383] on div "Numerical Reasoning You have 28 minutes to complete 14 questions. In this secti…" at bounding box center [654, 268] width 1130 height 250
click at [163, 369] on span "Approve to continue" at bounding box center [206, 366] width 126 height 20
click at [129, 373] on input "Approve to continue" at bounding box center [129, 373] width 1 height 1
checkbox input "true"
click at [1168, 425] on button "Next" at bounding box center [1176, 431] width 85 height 43
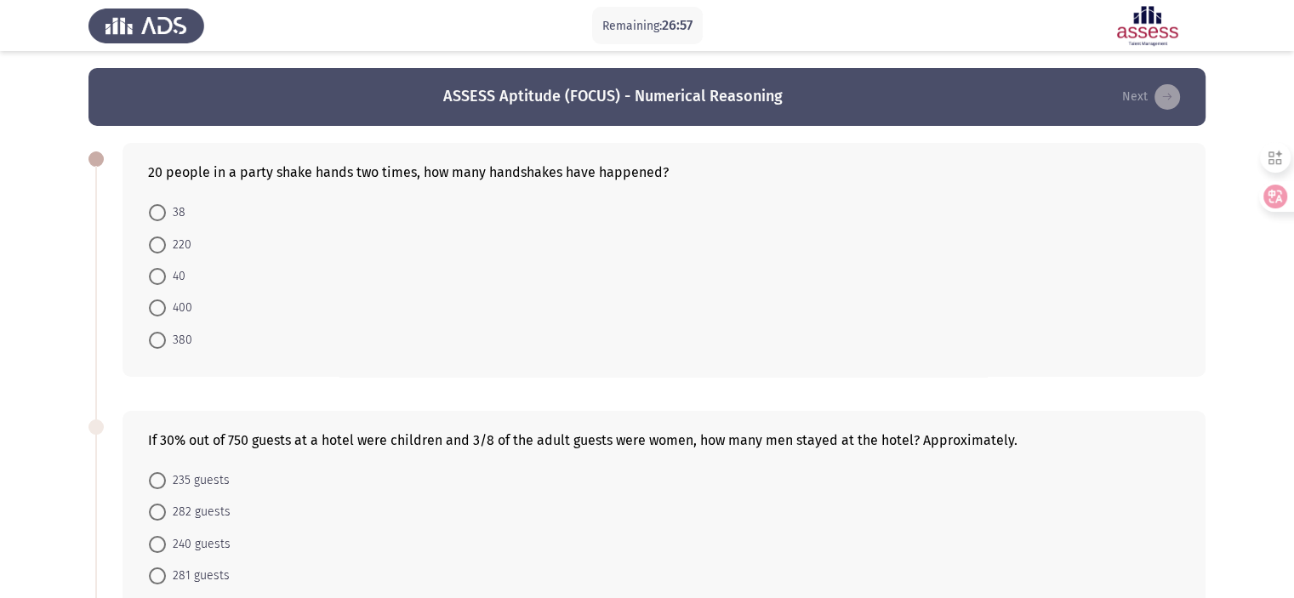
click at [163, 336] on span at bounding box center [157, 340] width 17 height 17
click at [163, 336] on input "380" at bounding box center [157, 340] width 17 height 17
radio input "true"
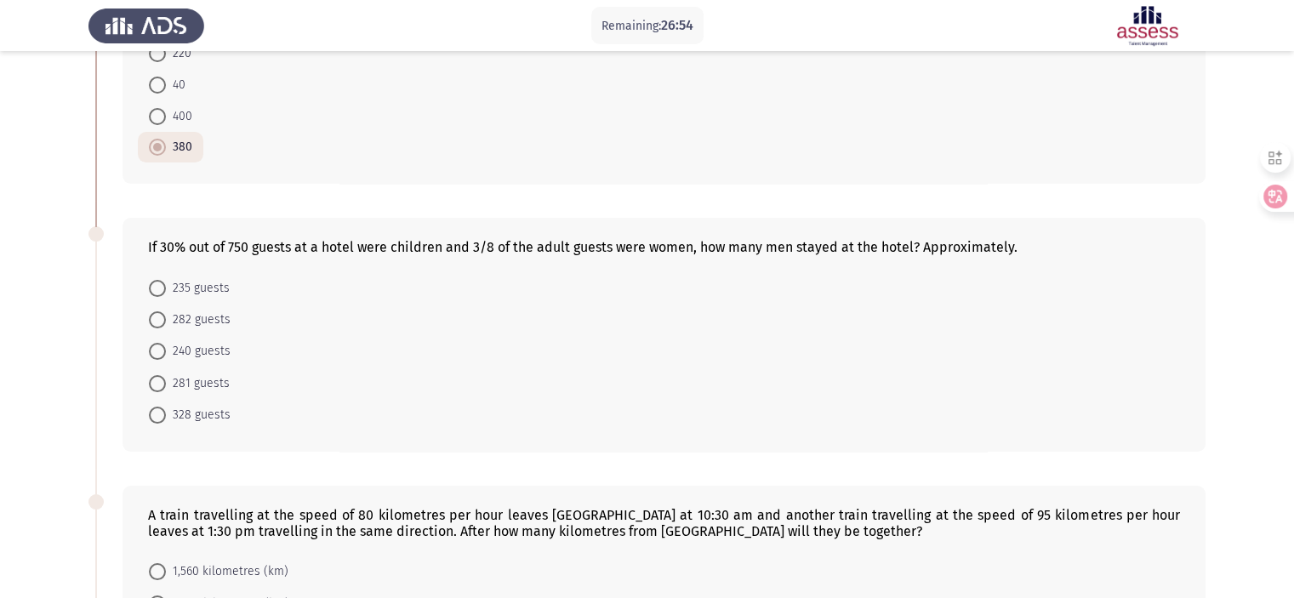
scroll to position [194, 0]
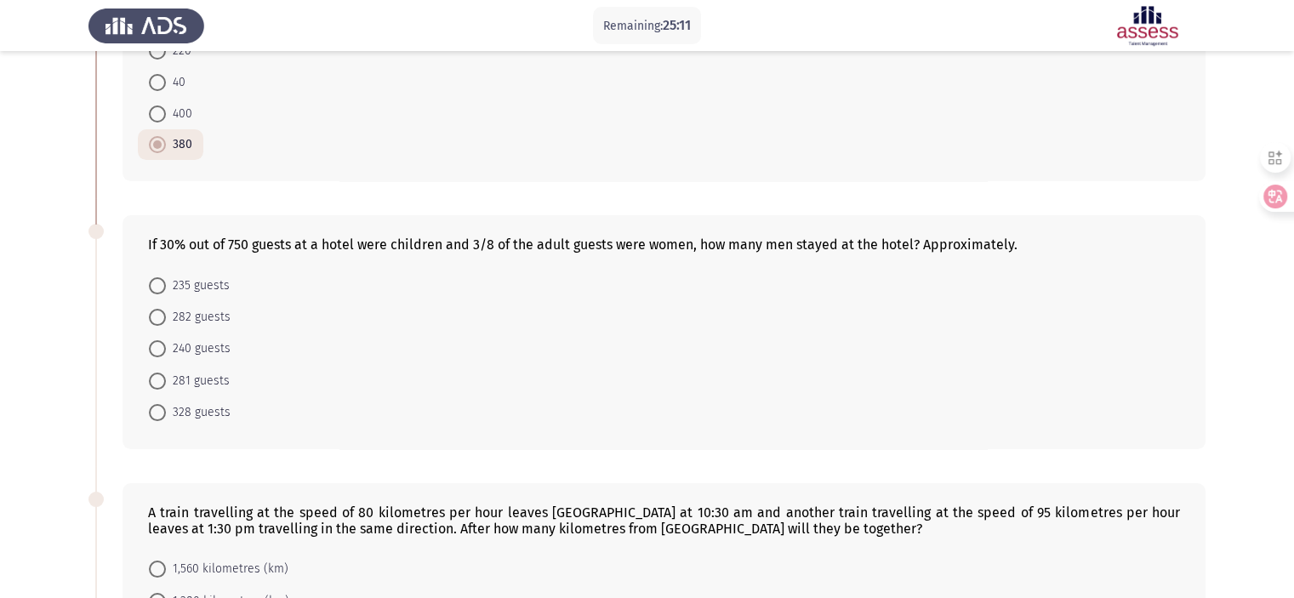
click at [161, 403] on label "328 guests" at bounding box center [190, 413] width 82 height 20
click at [161, 404] on input "328 guests" at bounding box center [157, 412] width 17 height 17
radio input "true"
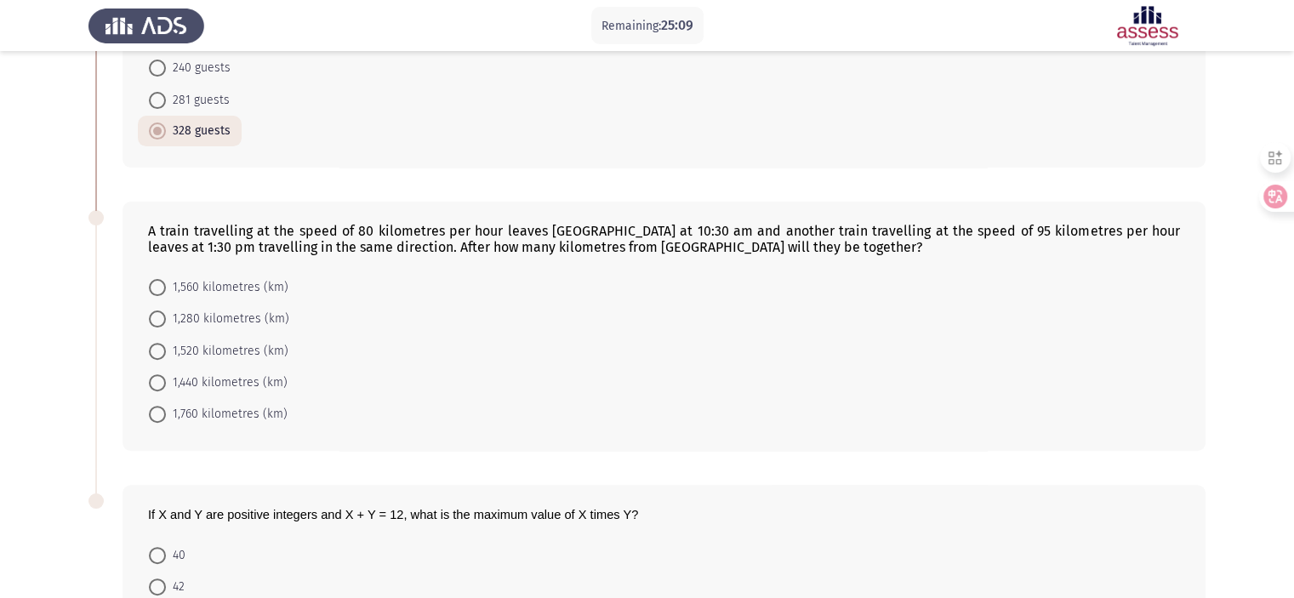
scroll to position [483, 0]
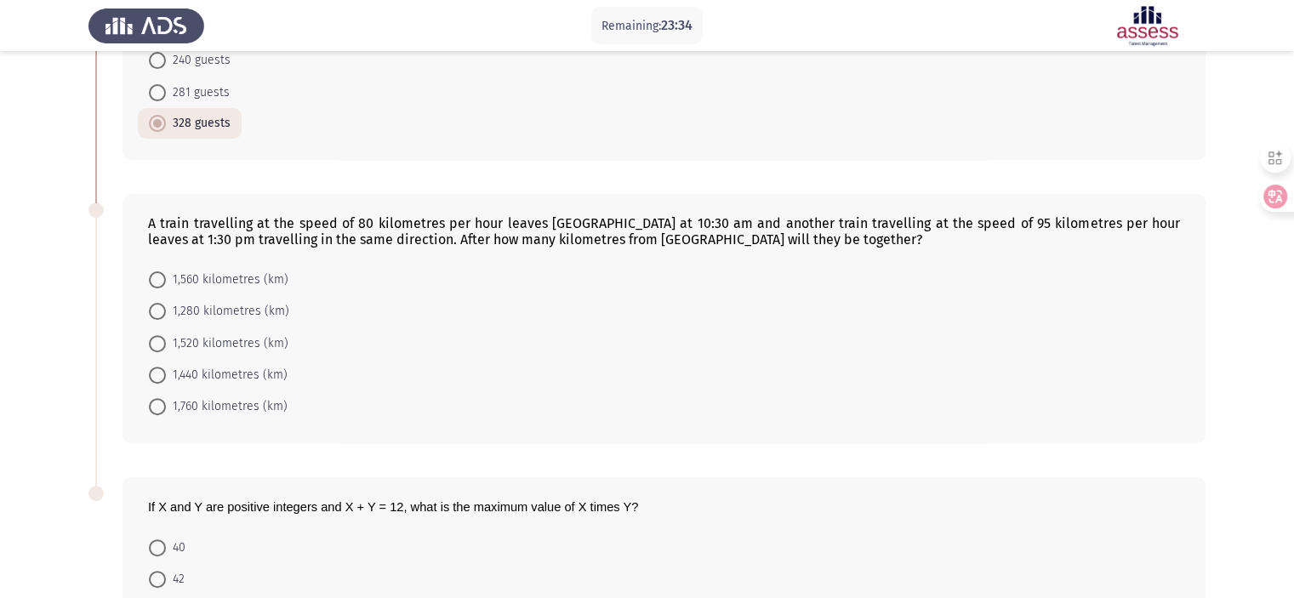
click at [170, 342] on span "1,520 kilometres (km)" at bounding box center [227, 344] width 123 height 20
click at [166, 342] on input "1,520 kilometres (km)" at bounding box center [157, 343] width 17 height 17
radio input "true"
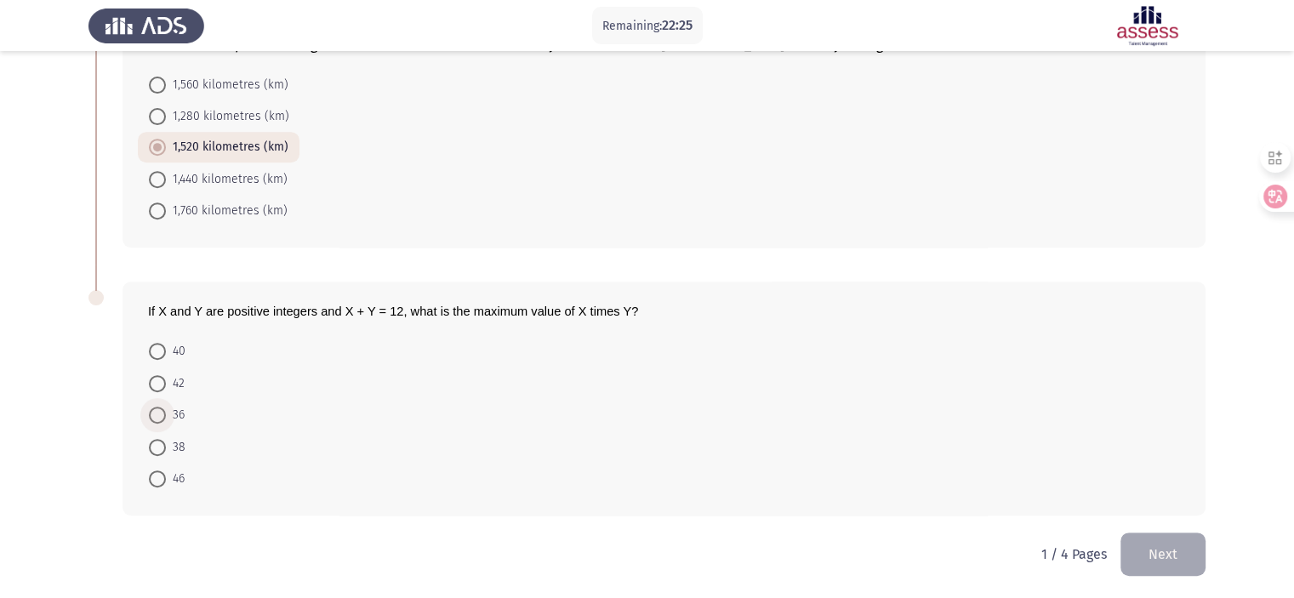
click at [158, 418] on span at bounding box center [157, 415] width 17 height 17
click at [158, 418] on input "36" at bounding box center [157, 415] width 17 height 17
radio input "true"
click at [1163, 540] on button "Next" at bounding box center [1163, 553] width 85 height 43
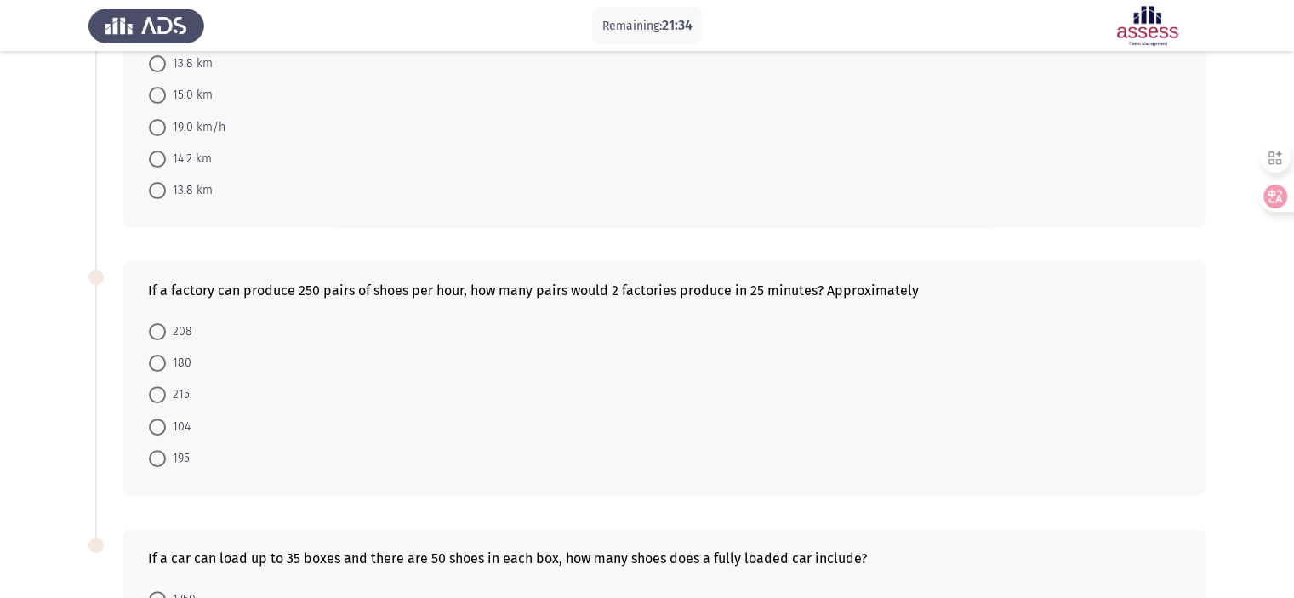
scroll to position [0, 0]
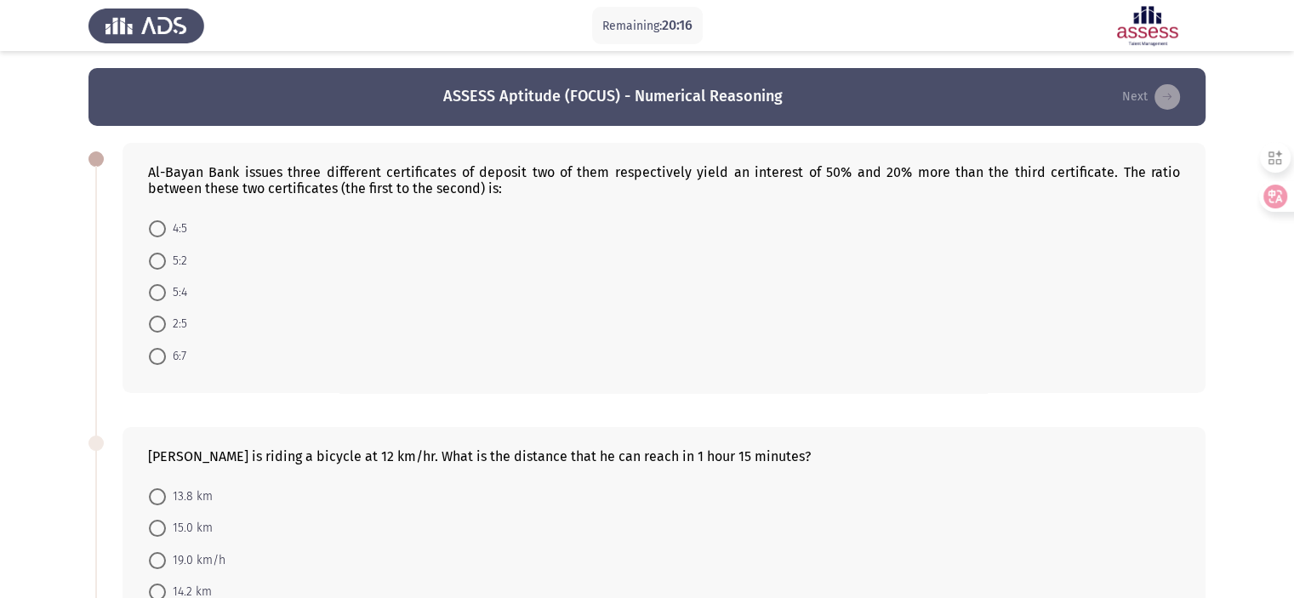
click at [168, 289] on span "5:4" at bounding box center [176, 293] width 21 height 20
click at [166, 289] on input "5:4" at bounding box center [157, 292] width 17 height 17
radio input "true"
click at [860, 414] on div "[PERSON_NAME] is riding a bicycle at 12 km/hr. What is the distance that he can…" at bounding box center [647, 543] width 1117 height 268
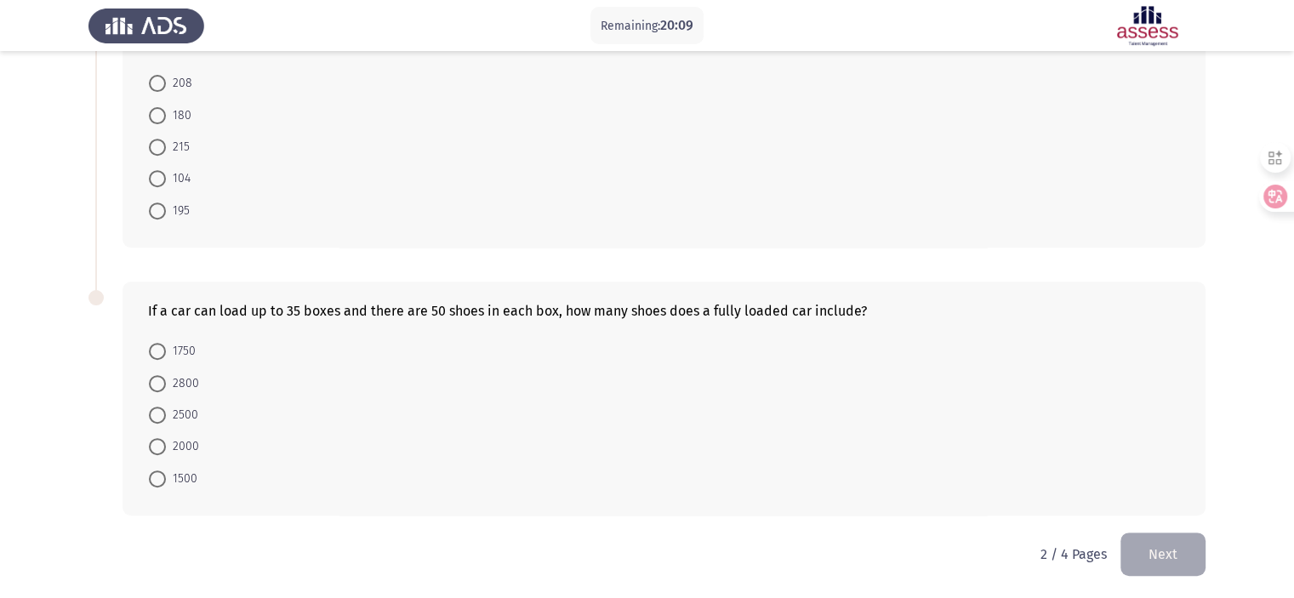
scroll to position [157, 0]
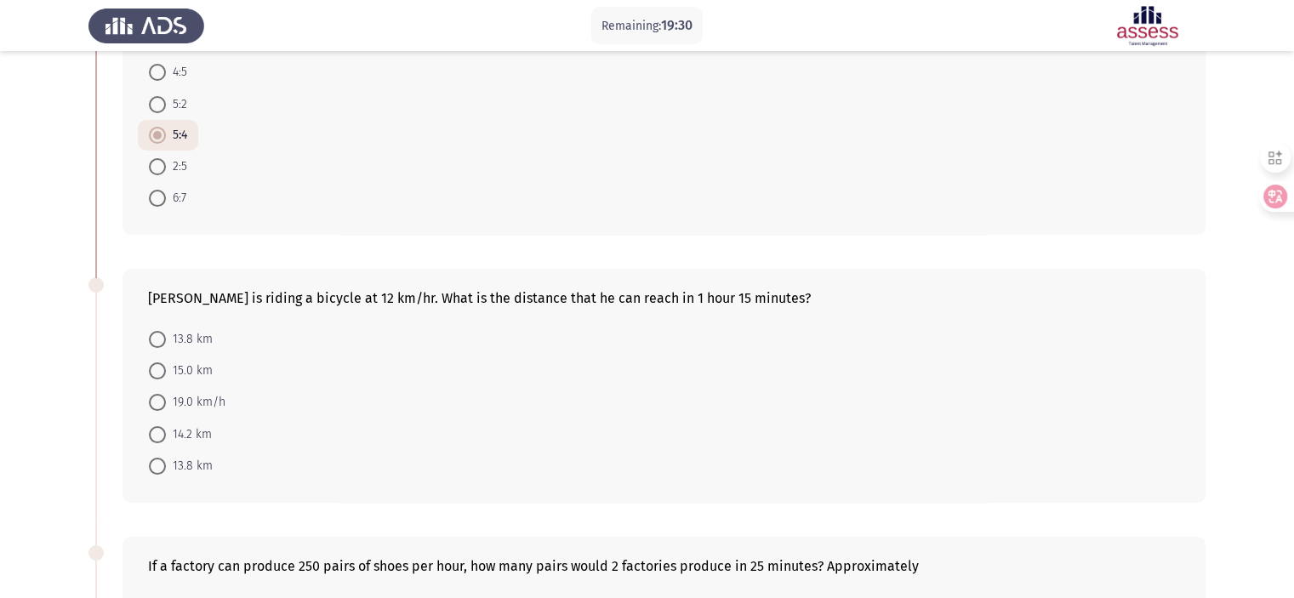
click at [153, 367] on span at bounding box center [157, 371] width 17 height 17
click at [153, 367] on input "15.0 km" at bounding box center [157, 371] width 17 height 17
radio input "true"
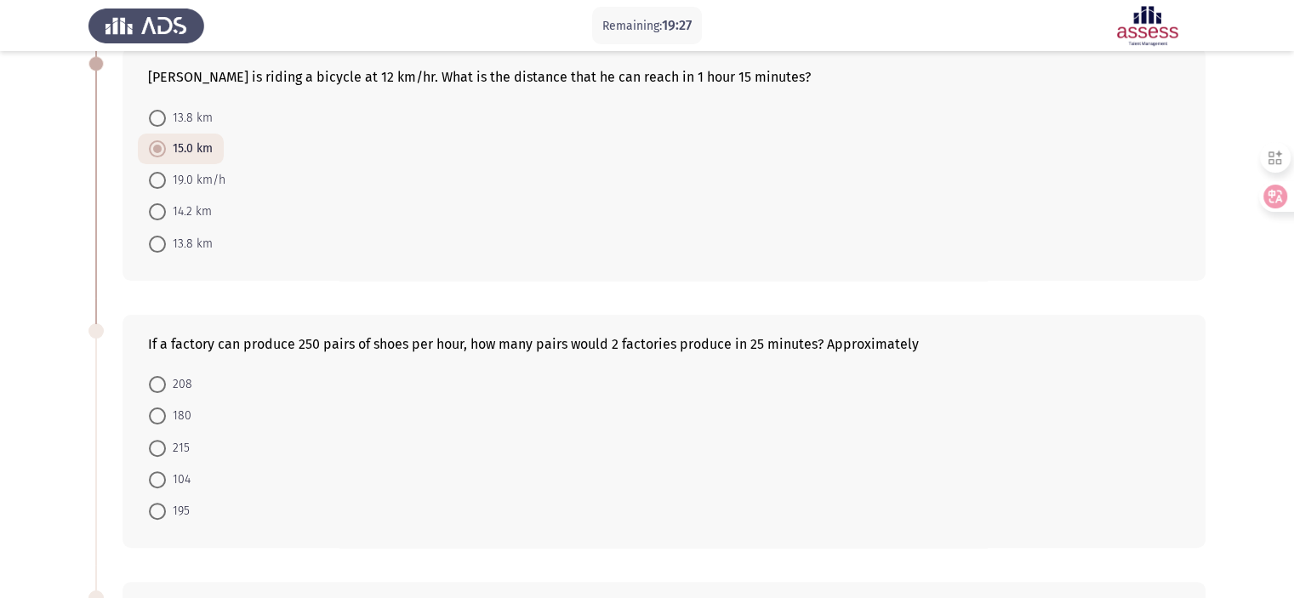
scroll to position [395, 0]
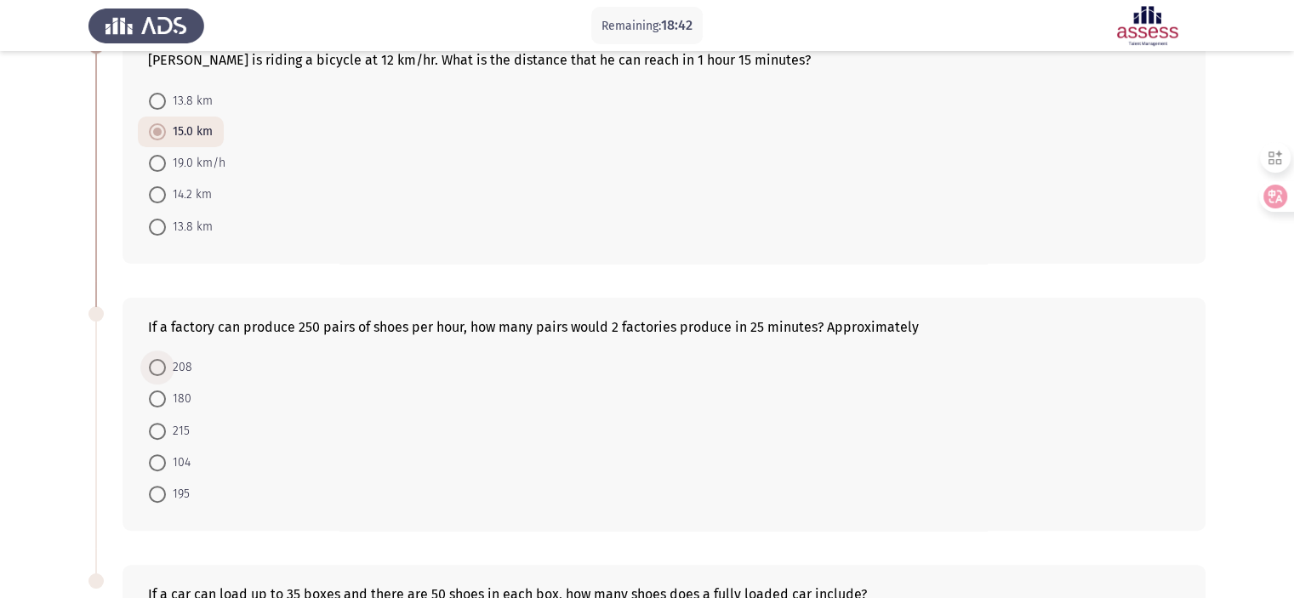
click at [161, 363] on span at bounding box center [157, 367] width 17 height 17
click at [161, 363] on input "208" at bounding box center [157, 367] width 17 height 17
radio input "true"
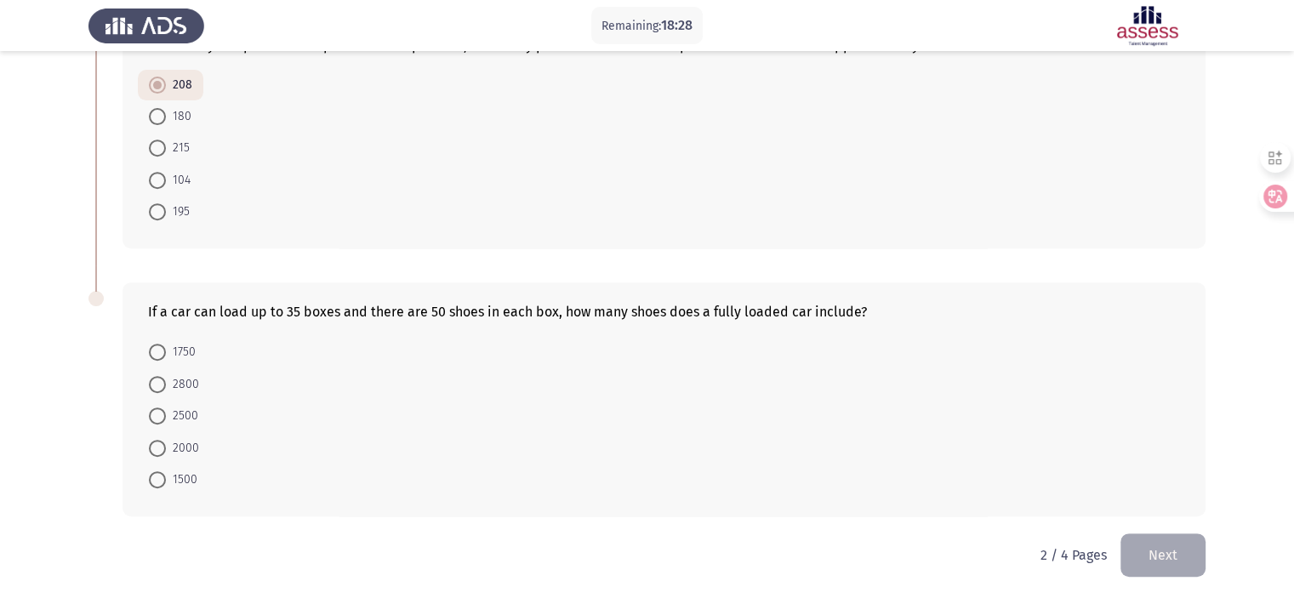
scroll to position [677, 0]
click at [643, 83] on form "208 180 215 104 195" at bounding box center [664, 147] width 1032 height 157
click at [163, 344] on span at bounding box center [157, 351] width 17 height 17
click at [163, 344] on input "1750" at bounding box center [157, 351] width 17 height 17
radio input "true"
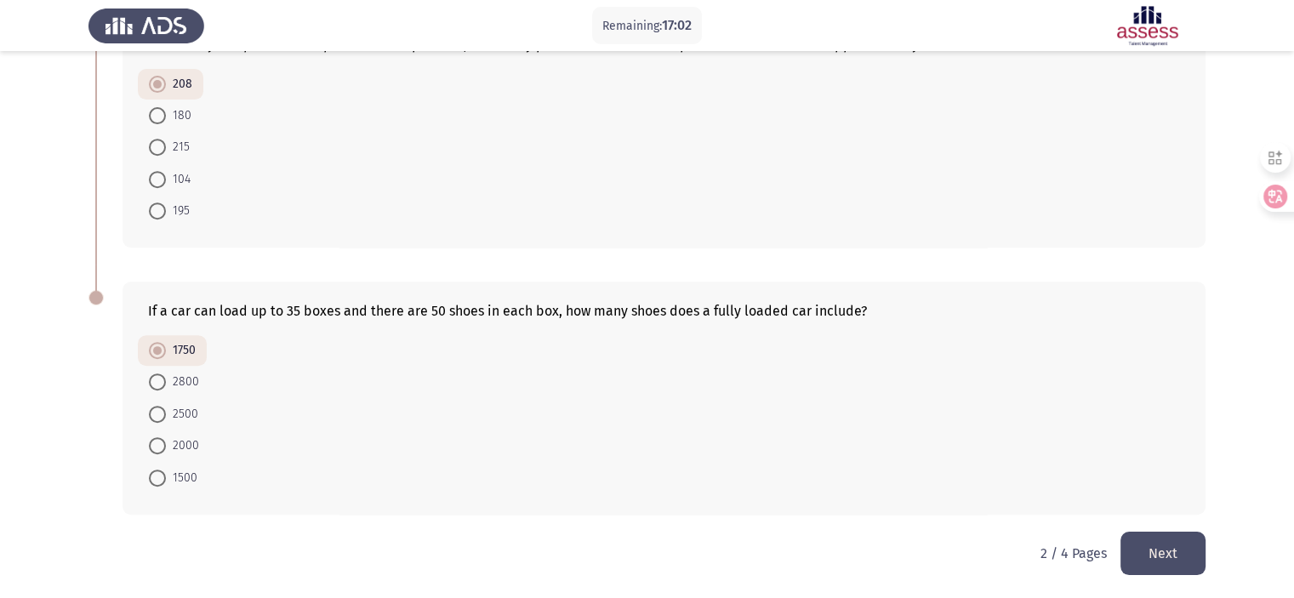
click at [1163, 551] on button "Next" at bounding box center [1163, 553] width 85 height 43
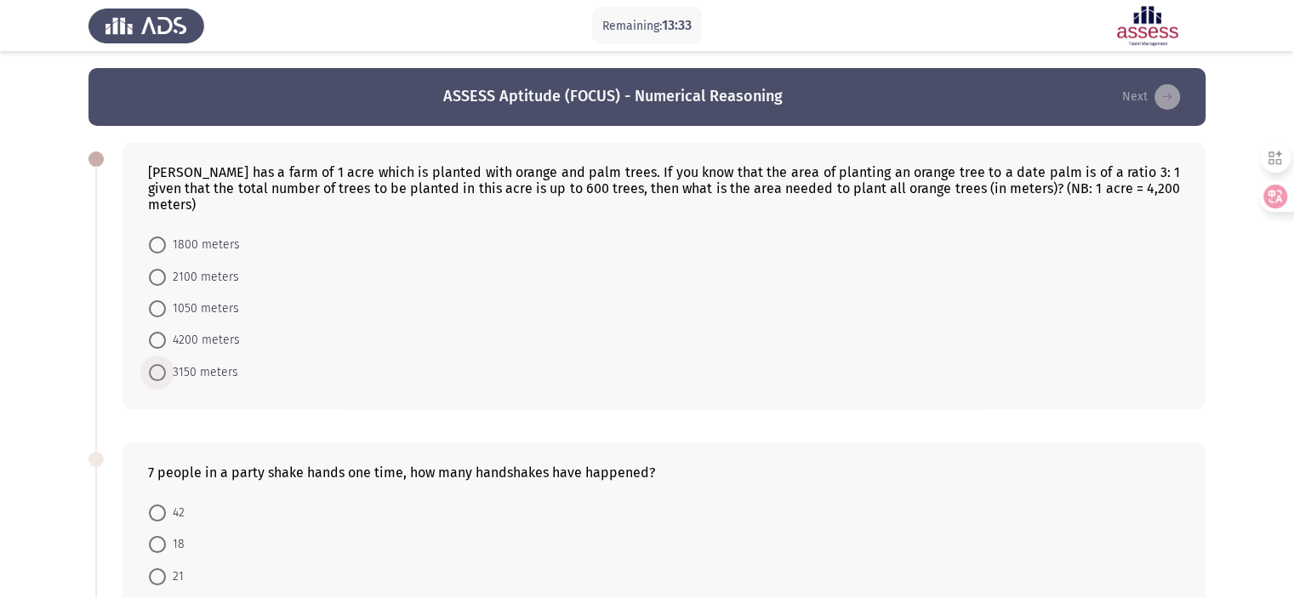
click at [164, 364] on span at bounding box center [157, 372] width 17 height 17
click at [164, 364] on input "3150 meters" at bounding box center [157, 372] width 17 height 17
radio input "true"
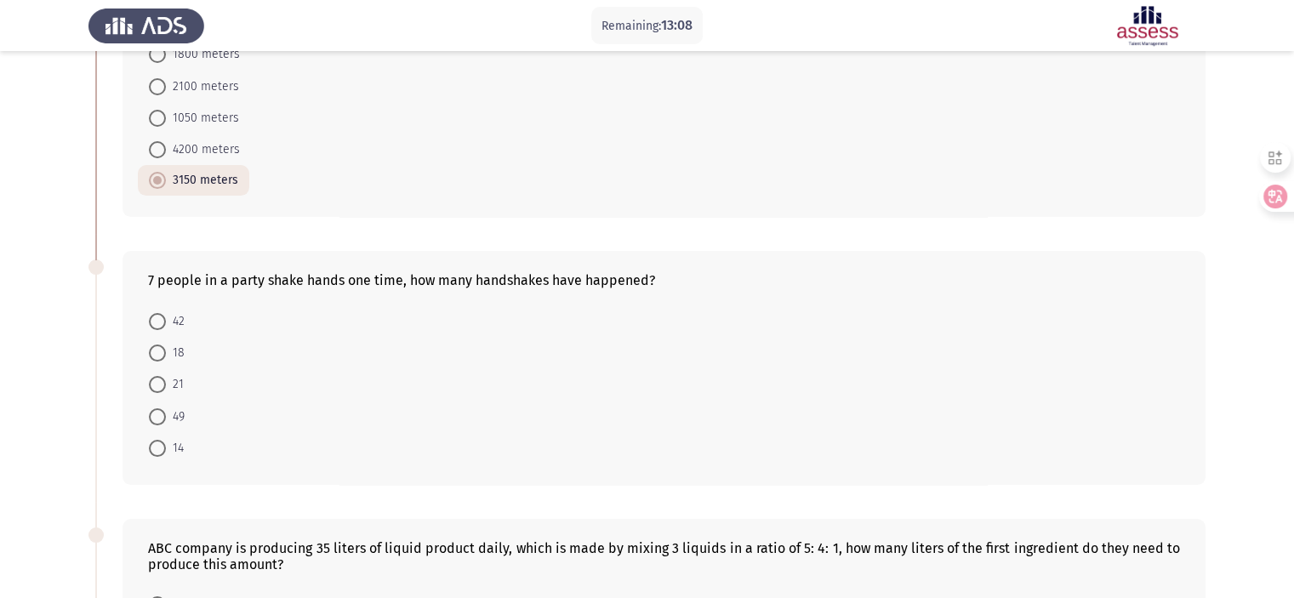
scroll to position [204, 0]
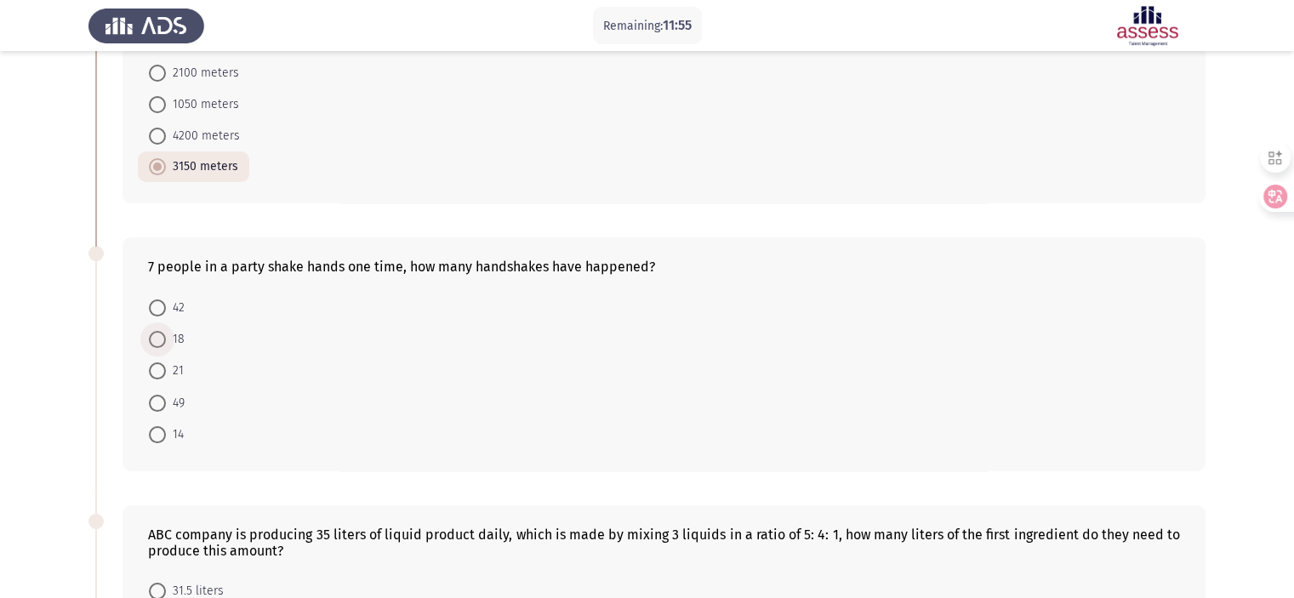
click at [161, 331] on span at bounding box center [157, 339] width 17 height 17
click at [161, 331] on input "18" at bounding box center [157, 339] width 17 height 17
radio input "true"
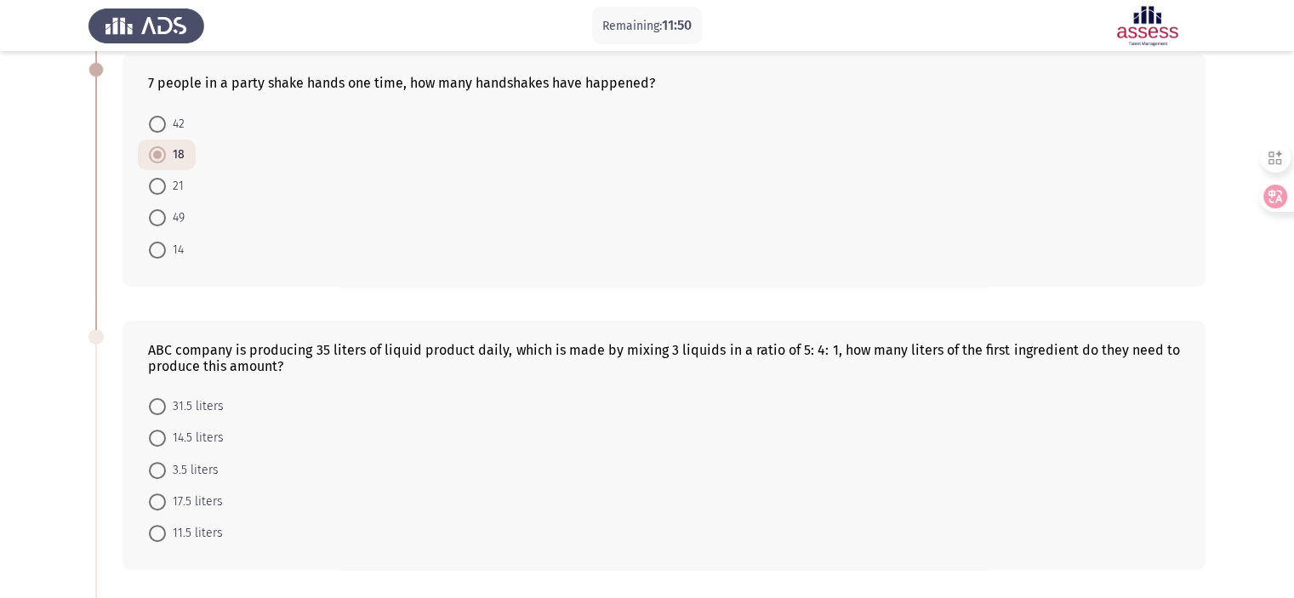
scroll to position [367, 0]
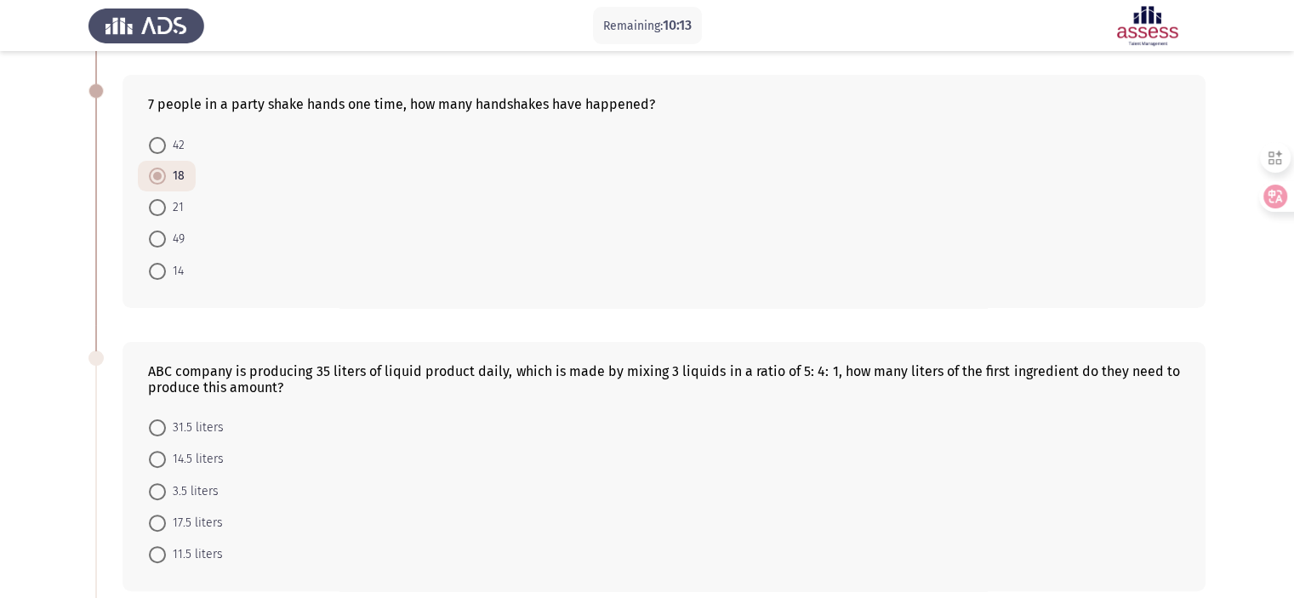
click at [158, 515] on span at bounding box center [157, 523] width 17 height 17
click at [158, 515] on input "17.5 liters" at bounding box center [157, 523] width 17 height 17
radio input "true"
click at [116, 510] on div "ABC company is producing 35 liters of liquid product daily, which is made by mi…" at bounding box center [647, 466] width 1117 height 283
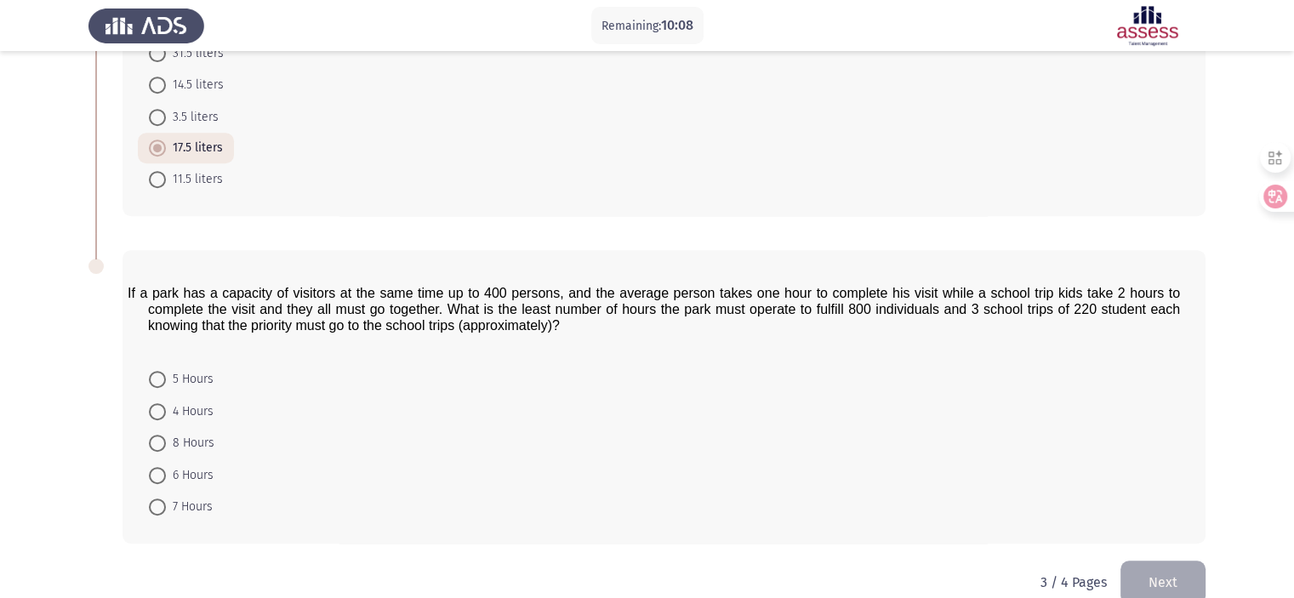
scroll to position [754, 0]
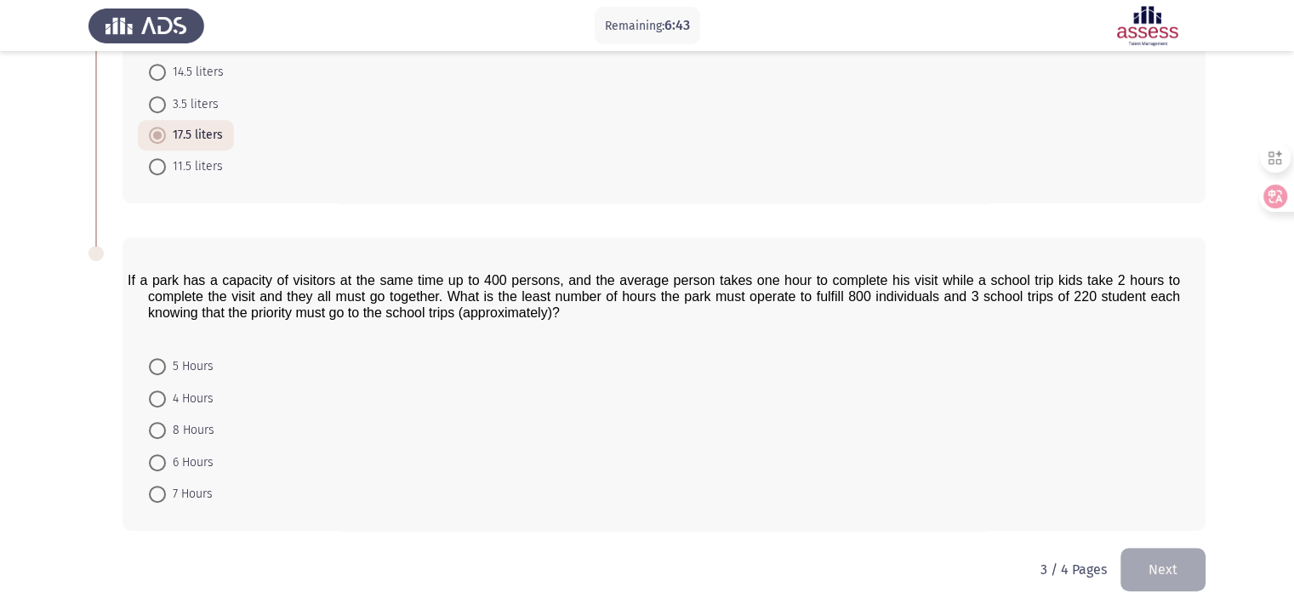
click at [209, 459] on mat-radio-button "6 Hours" at bounding box center [181, 461] width 87 height 31
click at [203, 453] on span "6 Hours" at bounding box center [190, 463] width 48 height 20
click at [166, 454] on input "6 Hours" at bounding box center [157, 462] width 17 height 17
radio input "true"
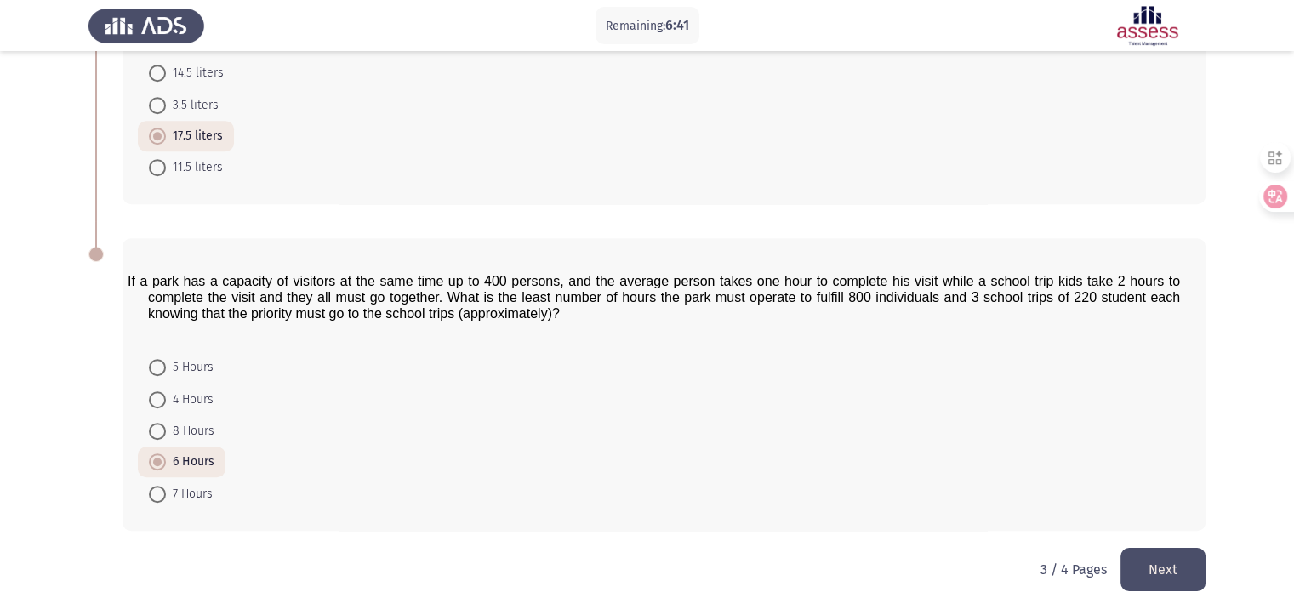
click at [1178, 548] on button "Next" at bounding box center [1163, 569] width 85 height 43
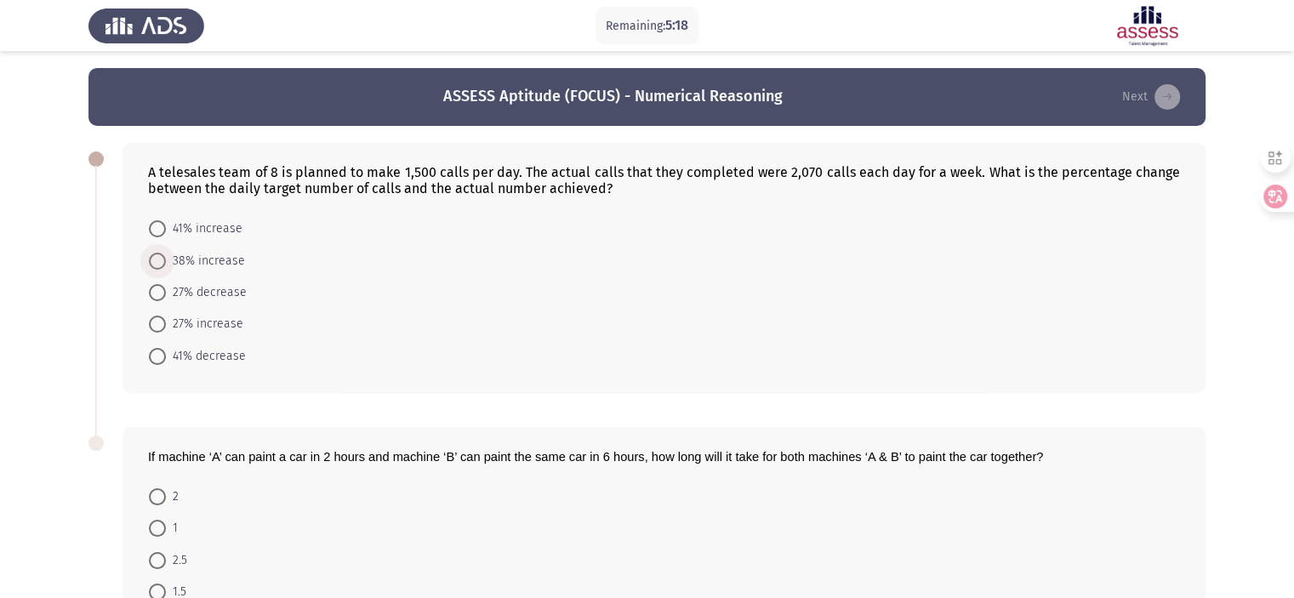
click at [157, 258] on span at bounding box center [157, 261] width 17 height 17
click at [157, 258] on input "38% increase" at bounding box center [157, 261] width 17 height 17
radio input "true"
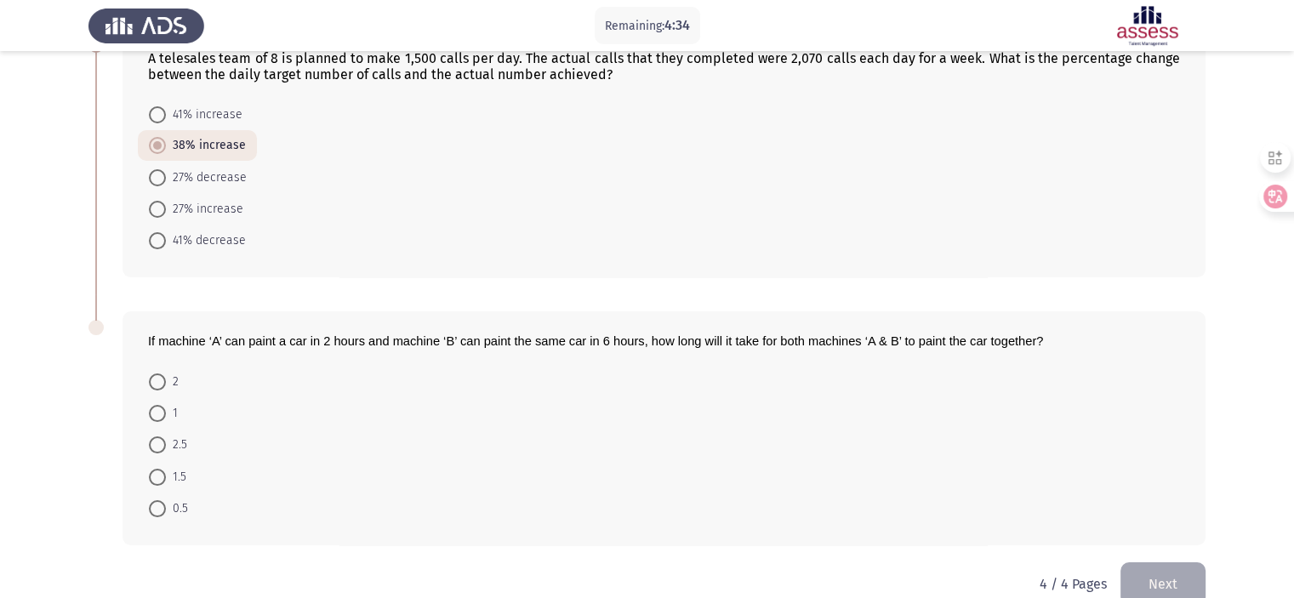
scroll to position [136, 0]
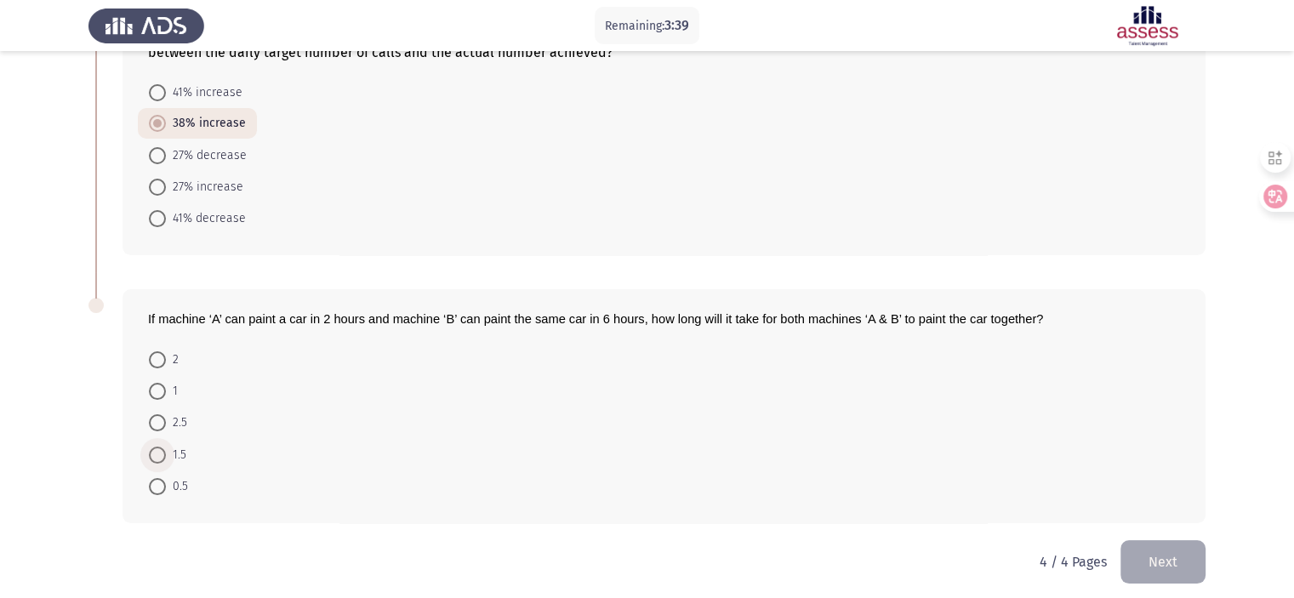
click at [163, 453] on span at bounding box center [157, 455] width 17 height 17
click at [163, 453] on input "1.5" at bounding box center [157, 455] width 17 height 17
radio input "true"
click at [1140, 548] on button "Next" at bounding box center [1163, 561] width 85 height 43
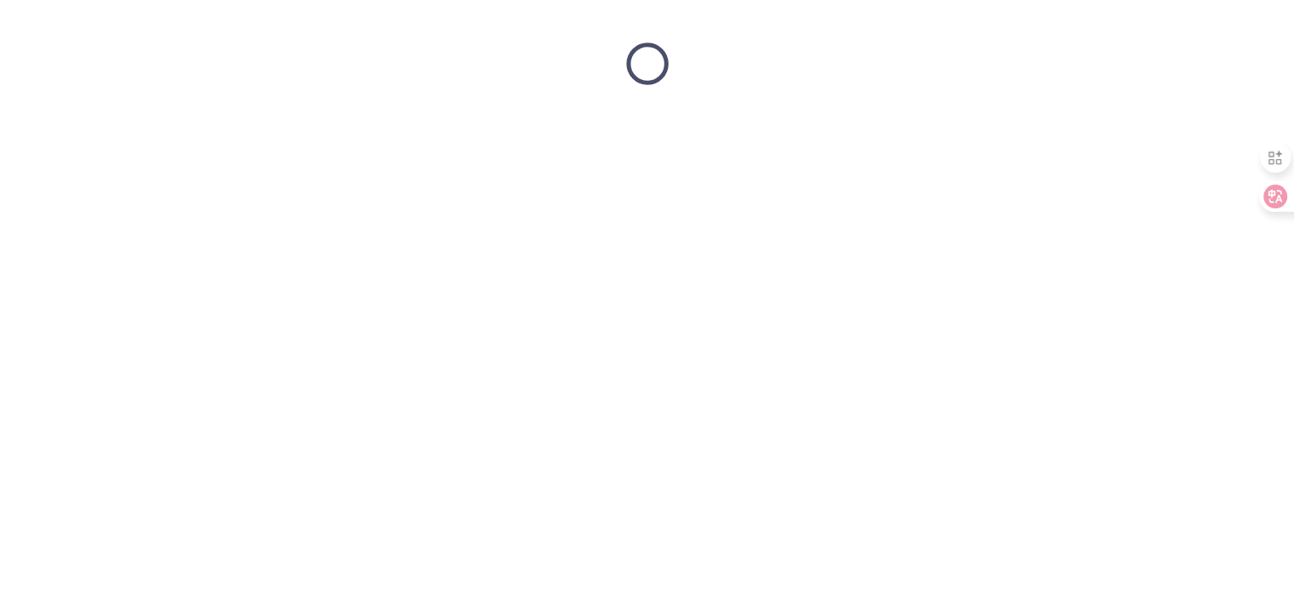
scroll to position [0, 0]
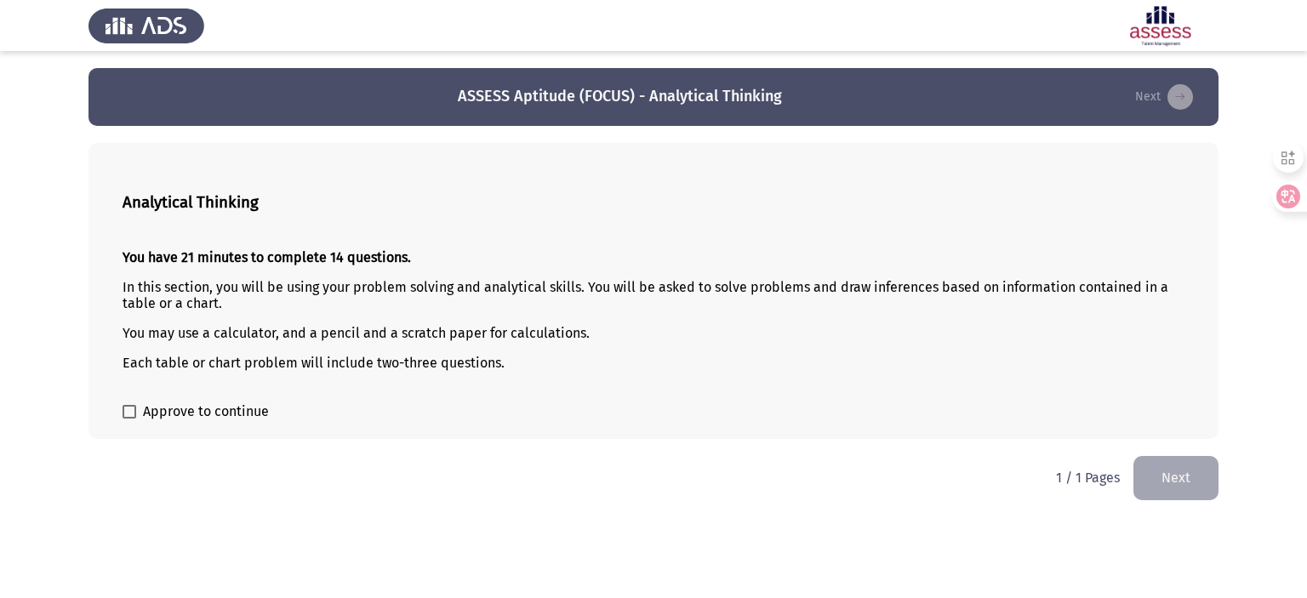
click at [136, 421] on label "Approve to continue" at bounding box center [196, 412] width 146 height 20
click at [129, 420] on input "Approve to continue" at bounding box center [129, 419] width 1 height 1
checkbox input "true"
click at [1181, 481] on button "Next" at bounding box center [1176, 477] width 85 height 43
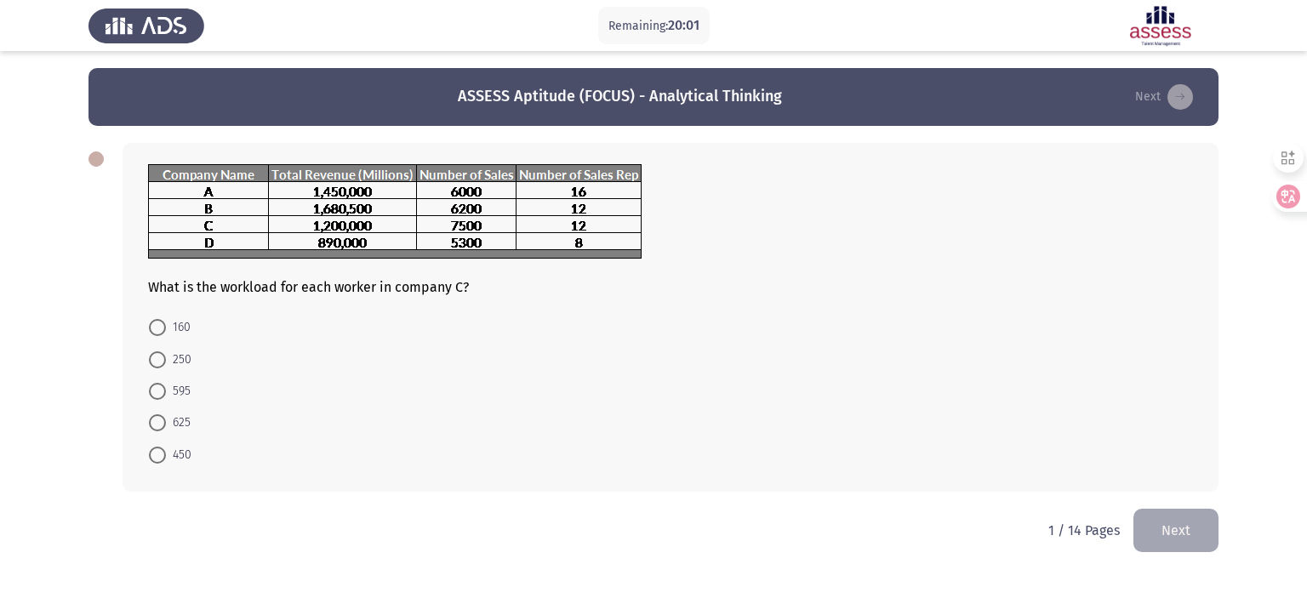
click at [809, 358] on form "160 250 595 625 450" at bounding box center [670, 390] width 1045 height 159
click at [156, 423] on span at bounding box center [157, 422] width 17 height 17
click at [156, 423] on input "625" at bounding box center [157, 422] width 17 height 17
radio input "true"
click at [1167, 525] on button "Next" at bounding box center [1176, 528] width 85 height 43
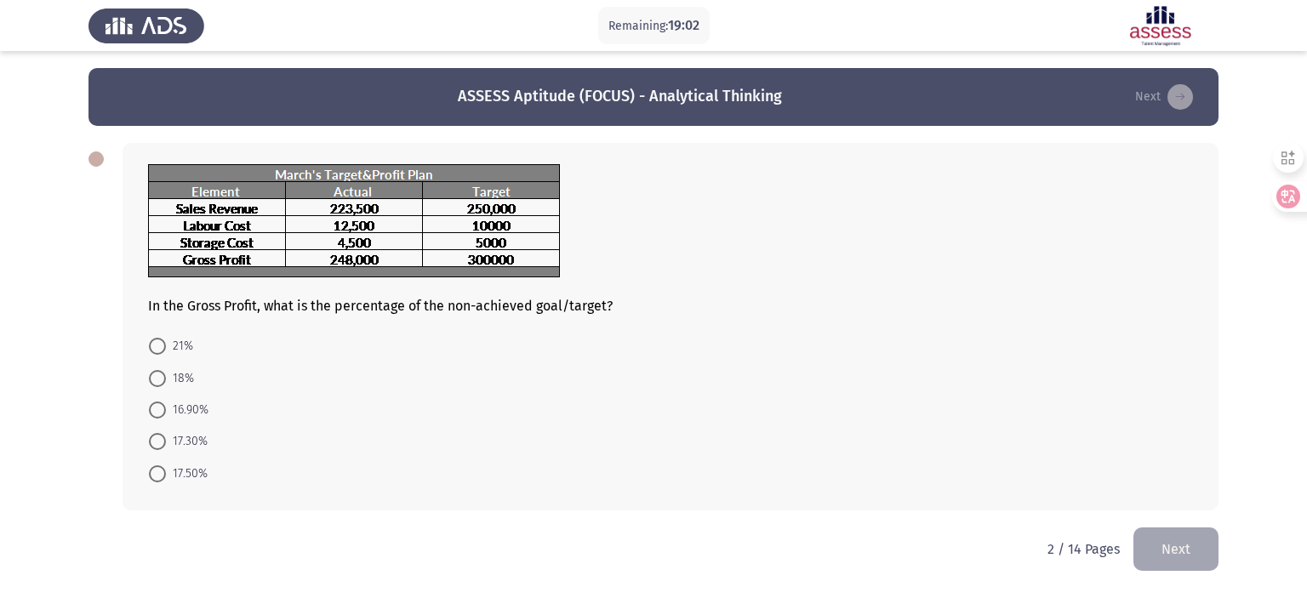
click at [191, 444] on span "17.30%" at bounding box center [187, 441] width 42 height 20
click at [166, 444] on input "17.30%" at bounding box center [157, 441] width 17 height 17
radio input "true"
click at [1161, 538] on button "Next" at bounding box center [1176, 547] width 85 height 43
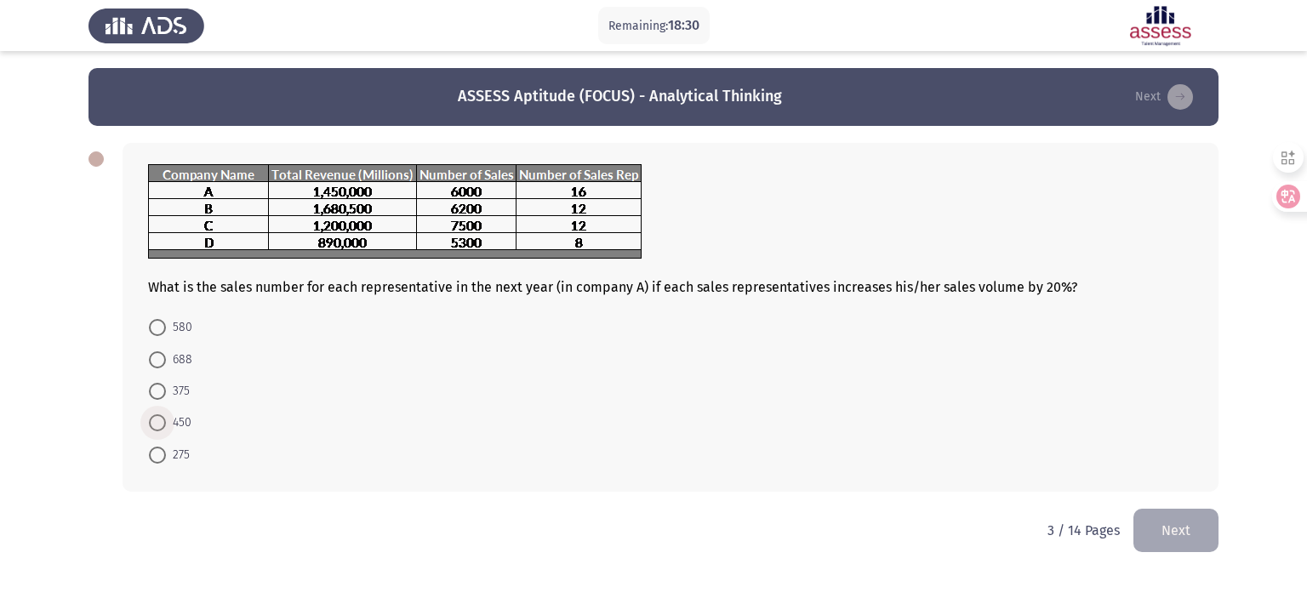
click at [160, 422] on span at bounding box center [157, 422] width 17 height 17
click at [160, 422] on input "450" at bounding box center [157, 422] width 17 height 17
radio input "true"
click at [1183, 514] on button "Next" at bounding box center [1176, 528] width 85 height 43
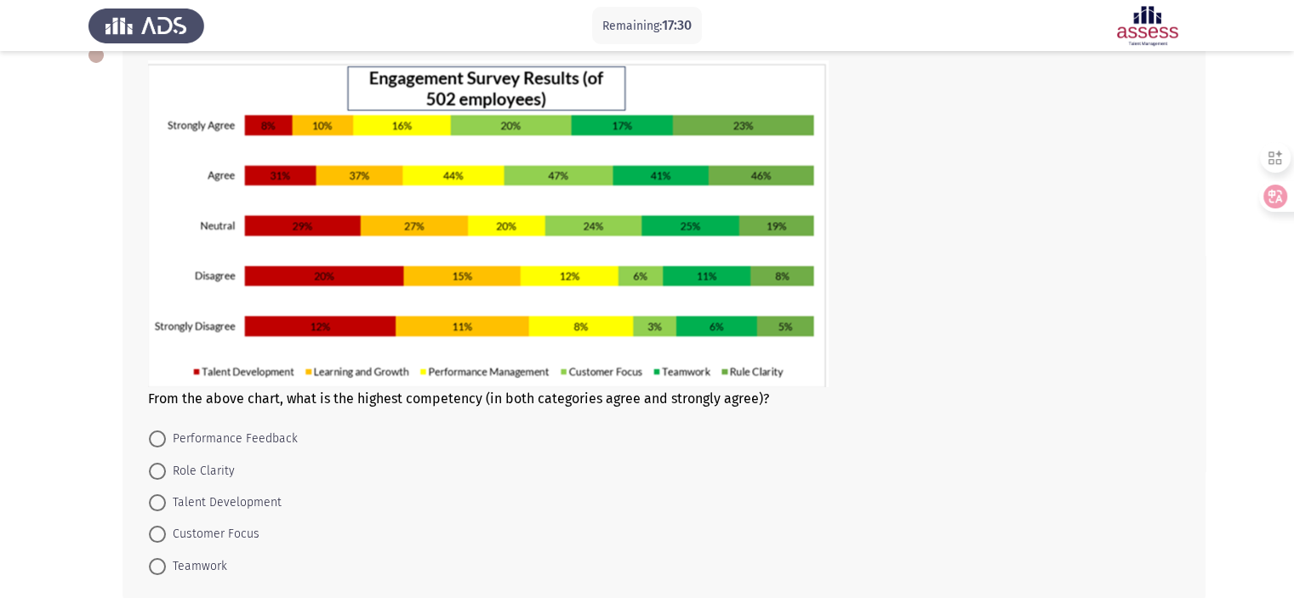
scroll to position [99, 0]
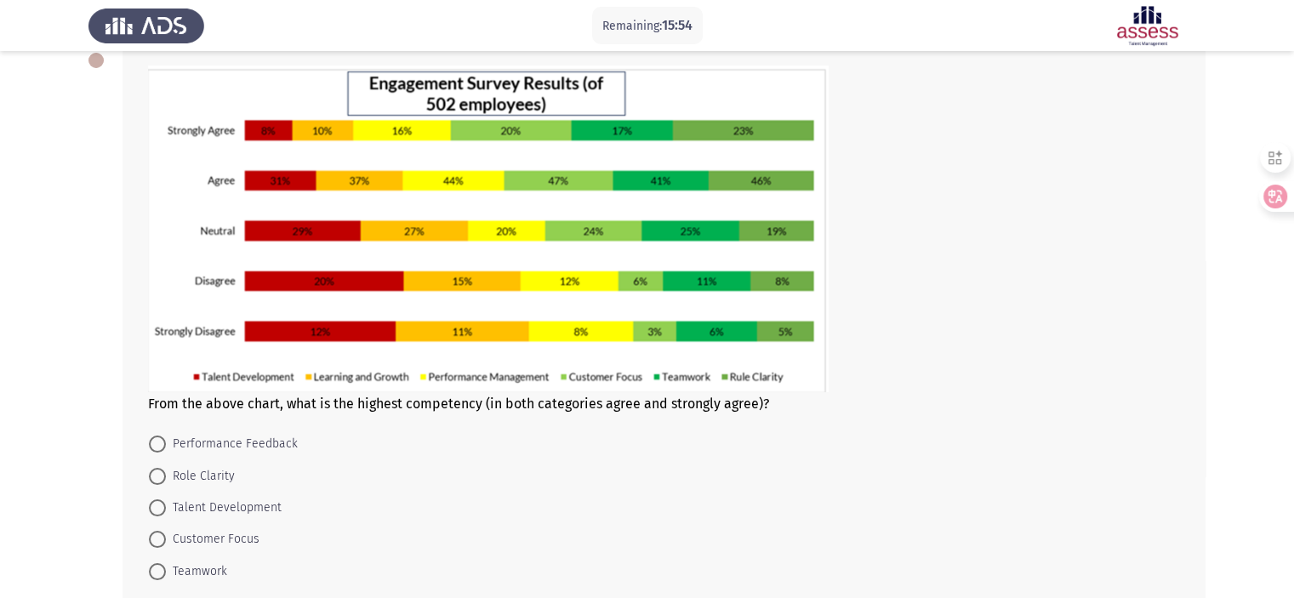
click at [164, 551] on mat-radio-button "Customer Focus" at bounding box center [204, 538] width 133 height 31
click at [158, 547] on label "Customer Focus" at bounding box center [204, 539] width 111 height 20
click at [158, 547] on input "Customer Focus" at bounding box center [157, 539] width 17 height 17
radio input "true"
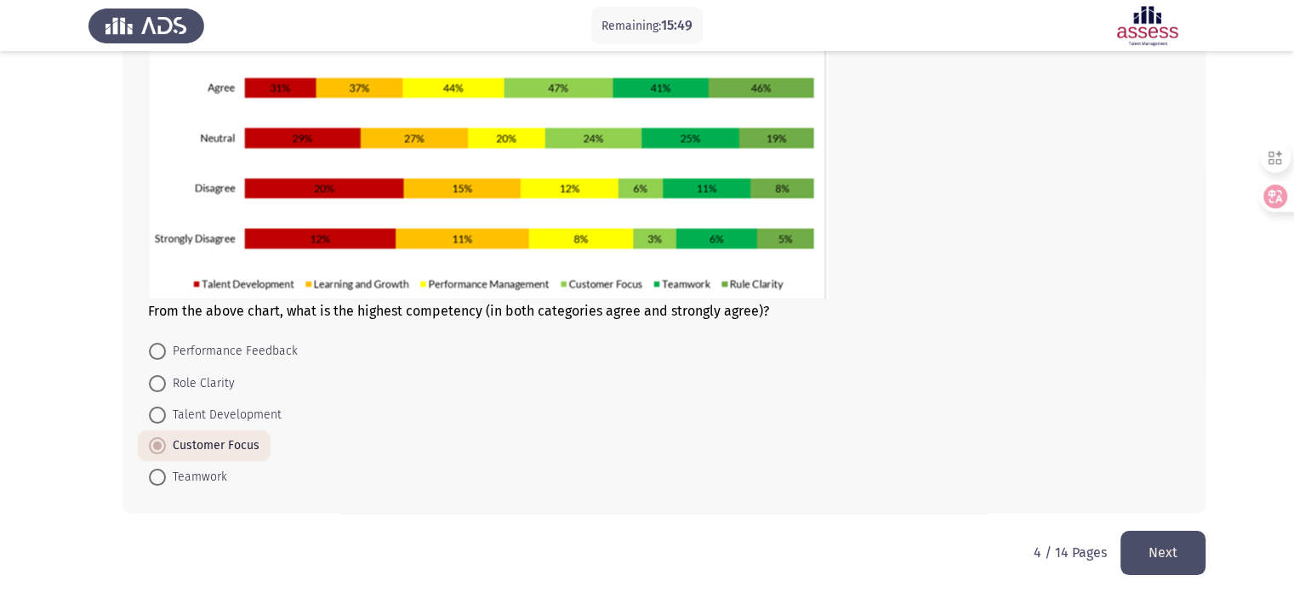
click at [1183, 544] on button "Next" at bounding box center [1163, 552] width 85 height 43
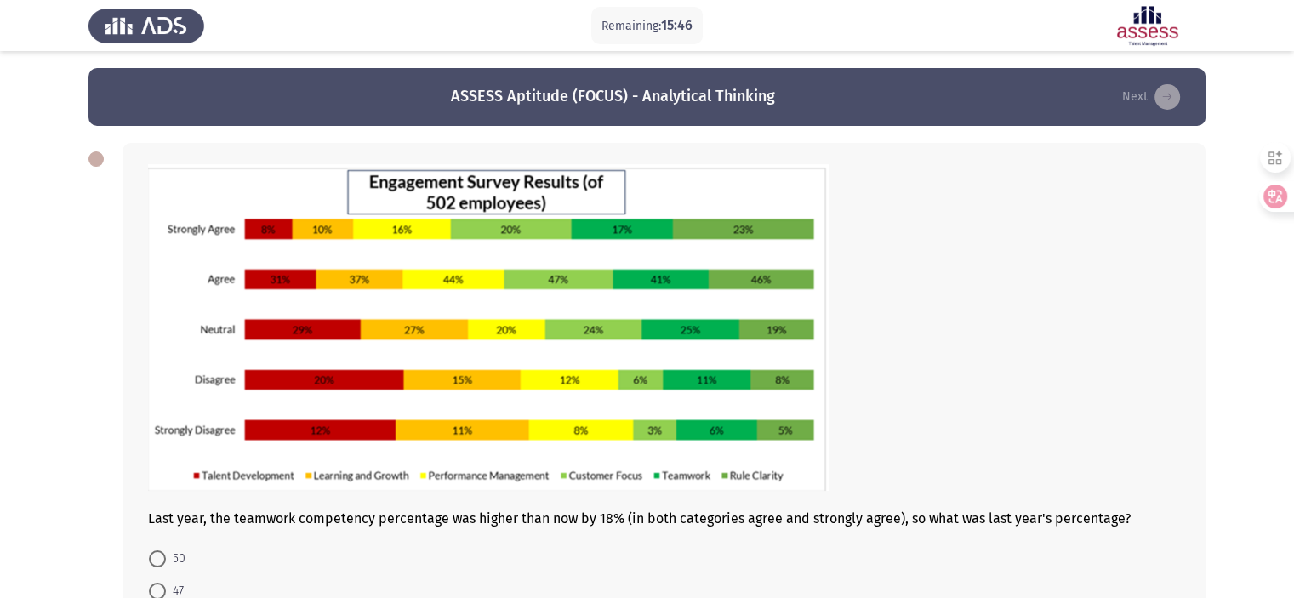
click at [1144, 437] on div at bounding box center [664, 329] width 1032 height 330
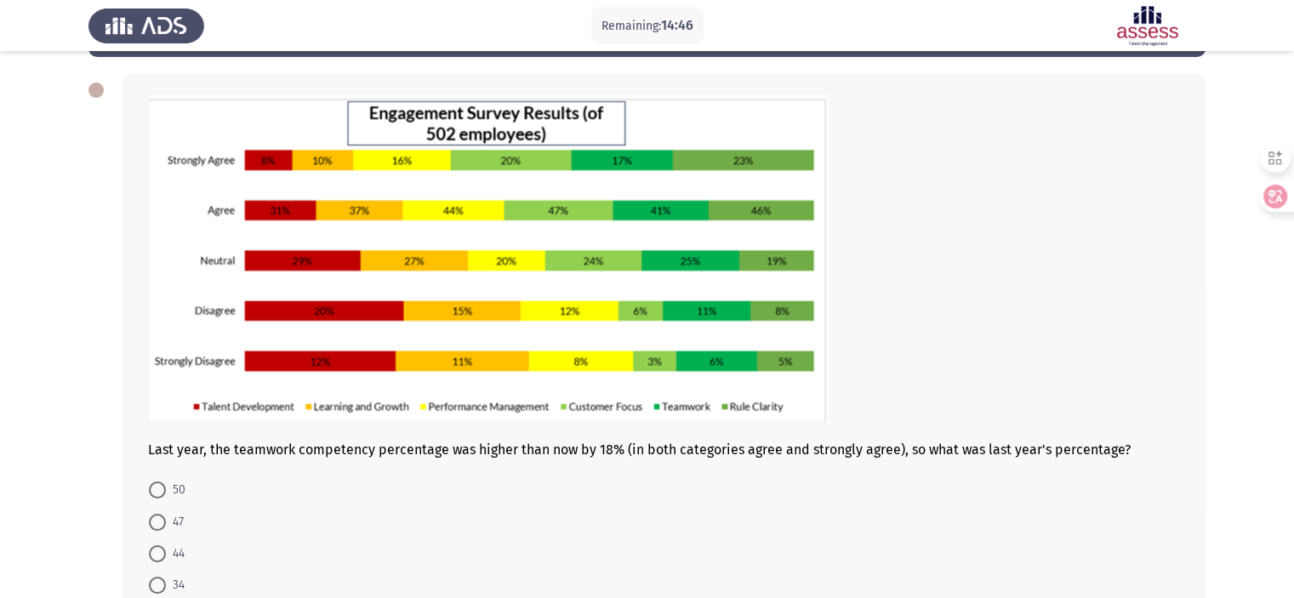
scroll to position [68, 0]
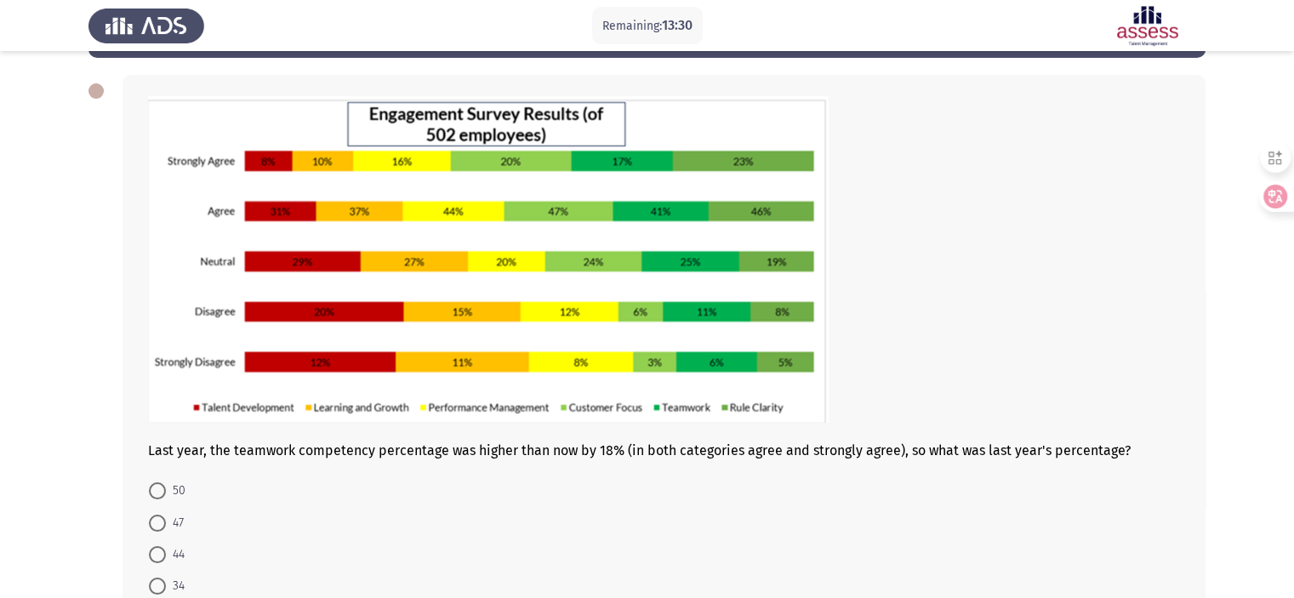
click at [79, 277] on app-assessment-container "Remaining: 13:30 ASSESS Aptitude (FOCUS) - Analytical Thinking Next Last year, …" at bounding box center [647, 336] width 1294 height 672
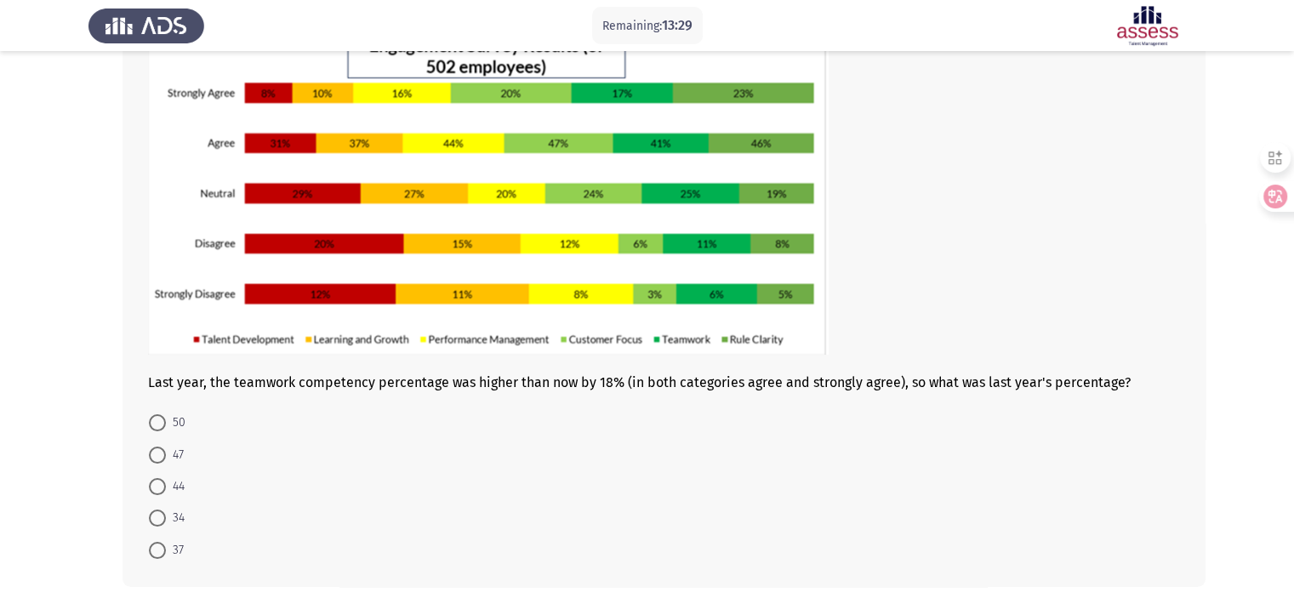
scroll to position [170, 0]
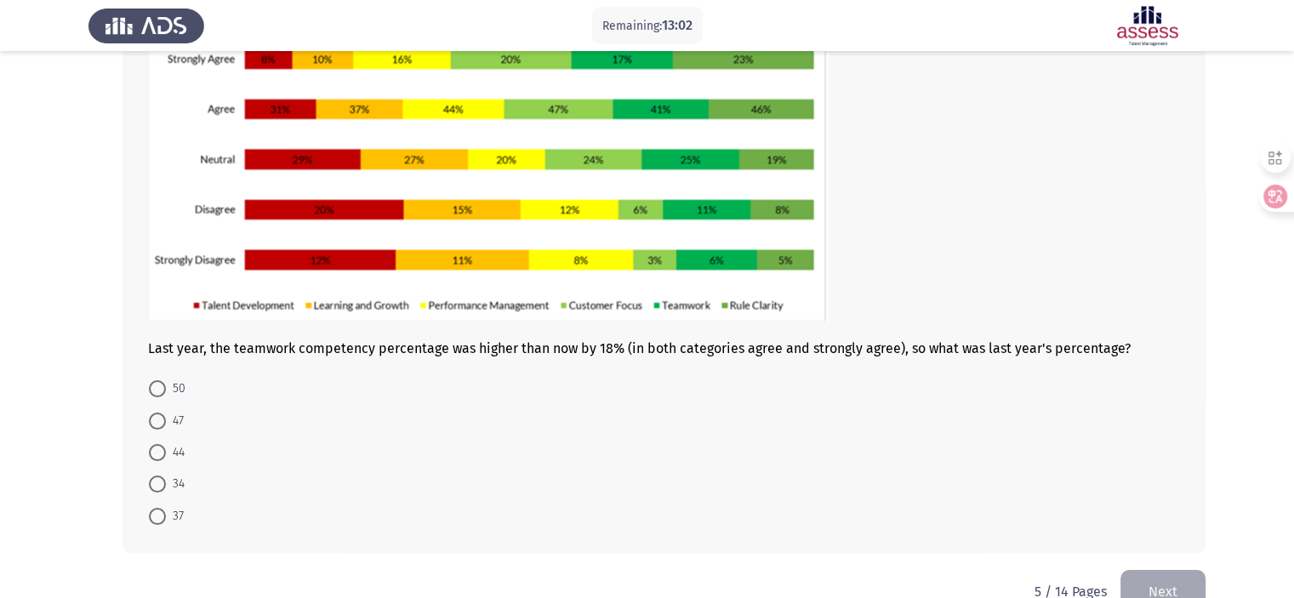
click at [151, 381] on span at bounding box center [157, 388] width 17 height 17
click at [151, 381] on input "50" at bounding box center [157, 388] width 17 height 17
radio input "true"
click at [1150, 579] on button "Next" at bounding box center [1163, 590] width 85 height 43
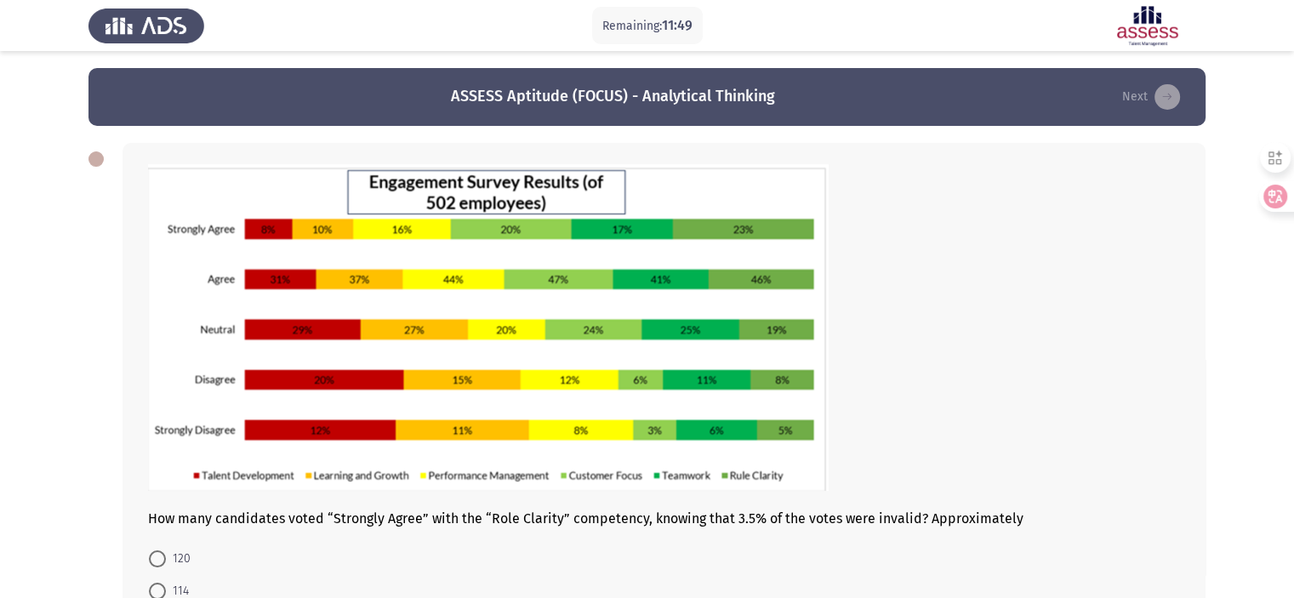
click at [95, 489] on div "How many candidates voted “Strongly Agree” with the “Role Clarity” competency, …" at bounding box center [647, 433] width 1117 height 614
click at [134, 506] on div "How many candidates voted “Strongly Agree” with the “Role Clarity” competency, …" at bounding box center [664, 433] width 1083 height 580
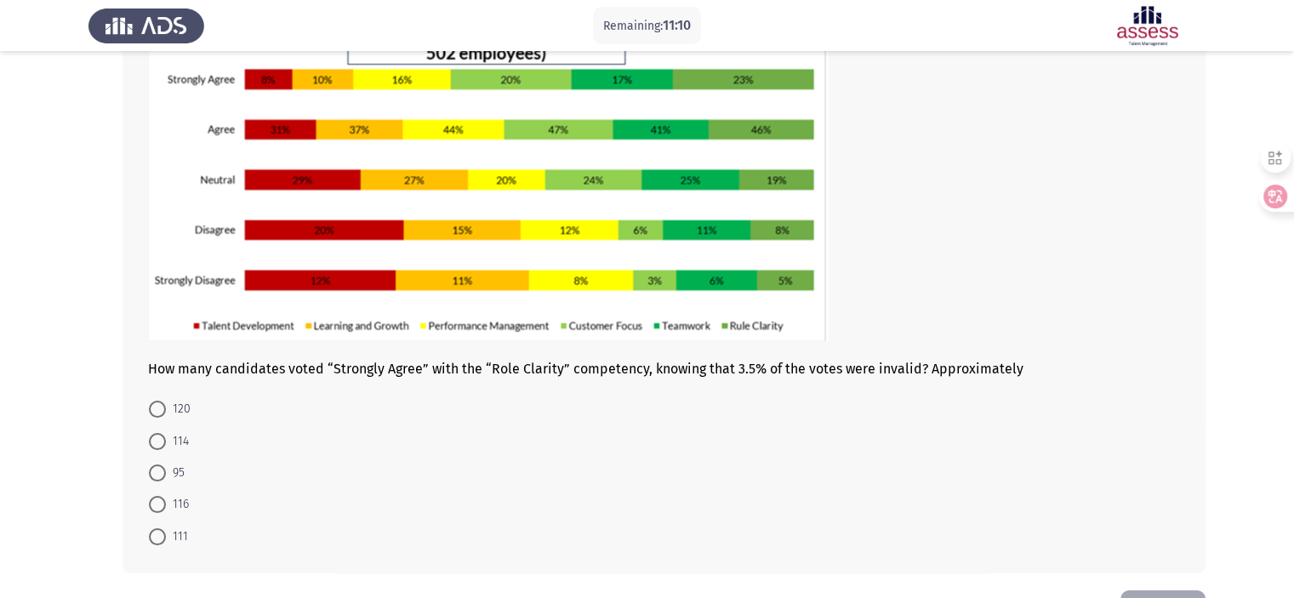
scroll to position [170, 0]
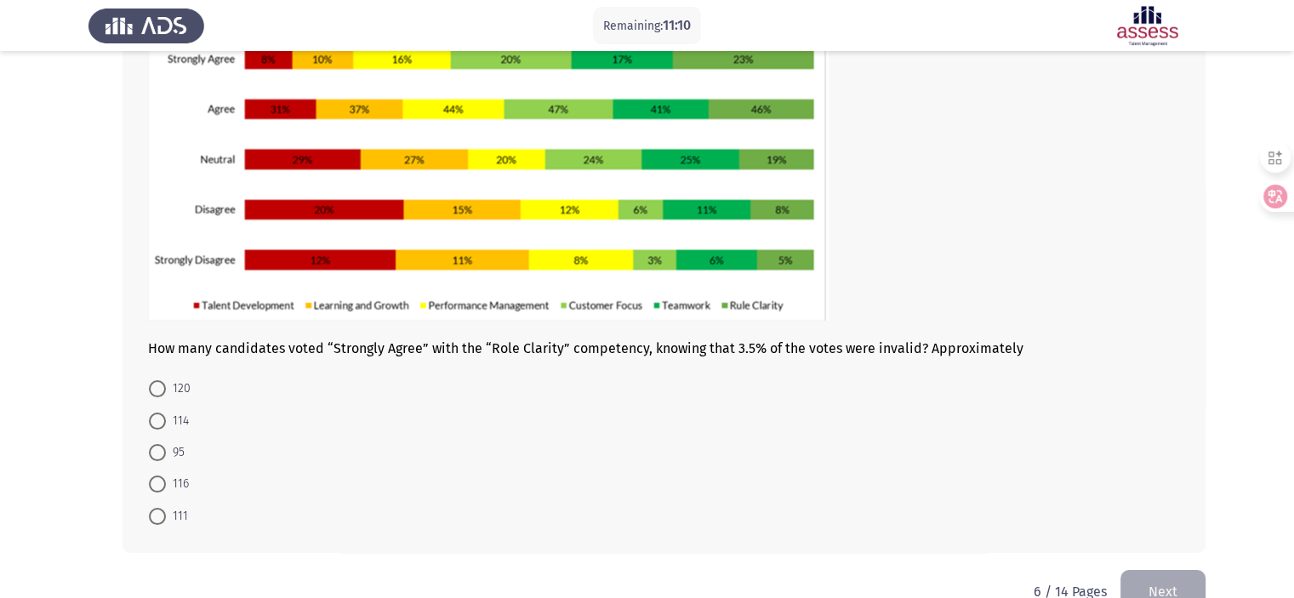
click at [154, 510] on span at bounding box center [157, 516] width 17 height 17
click at [154, 510] on input "111" at bounding box center [157, 516] width 17 height 17
radio input "true"
click at [1146, 578] on button "Next" at bounding box center [1163, 590] width 85 height 43
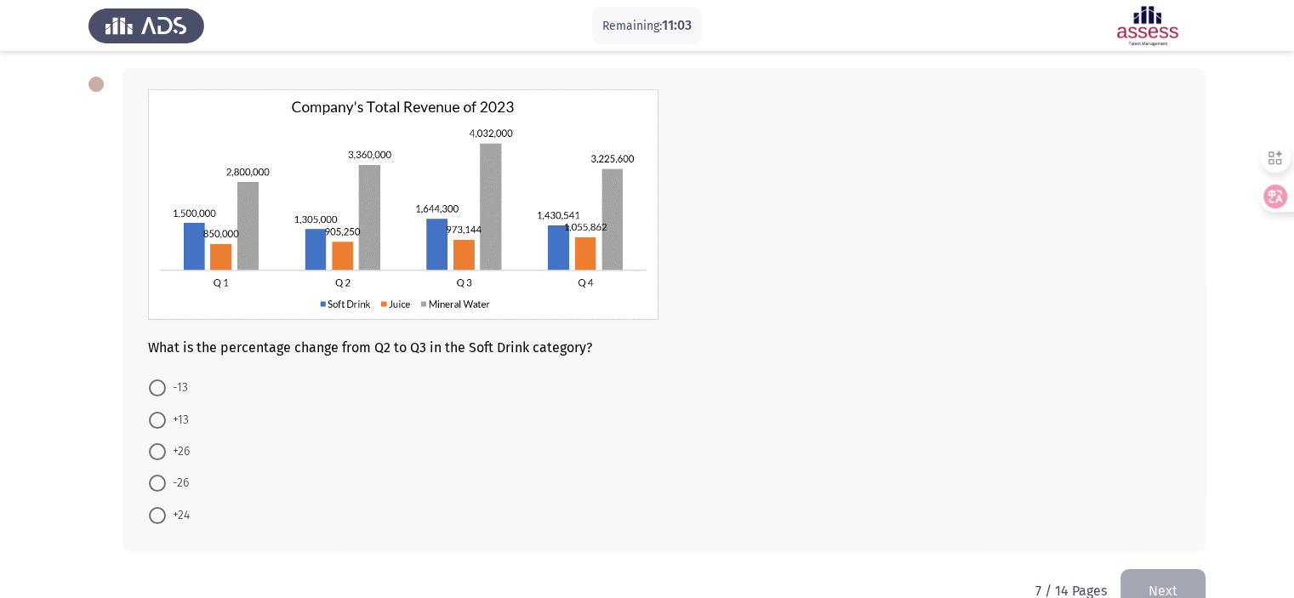
scroll to position [75, 0]
click at [167, 455] on span "+26" at bounding box center [178, 452] width 24 height 20
click at [166, 455] on input "+26" at bounding box center [157, 451] width 17 height 17
radio input "true"
click at [1142, 582] on button "Next" at bounding box center [1163, 589] width 85 height 43
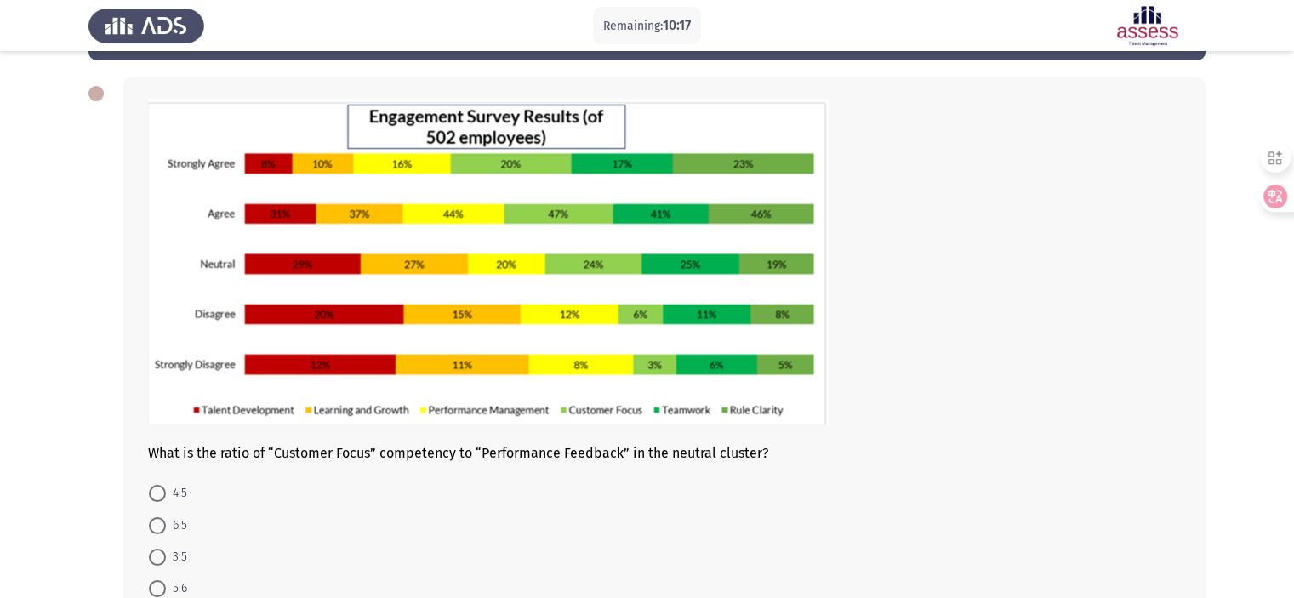
scroll to position [68, 0]
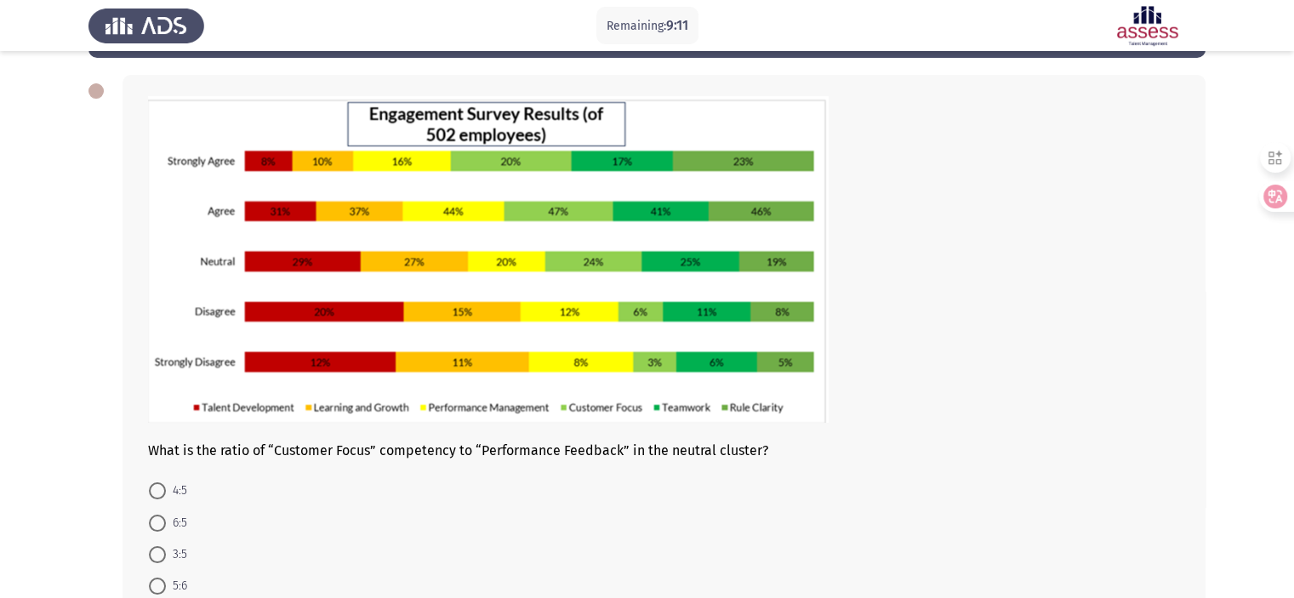
click at [156, 519] on span at bounding box center [157, 523] width 17 height 17
click at [156, 519] on input "6:5" at bounding box center [157, 523] width 17 height 17
radio input "true"
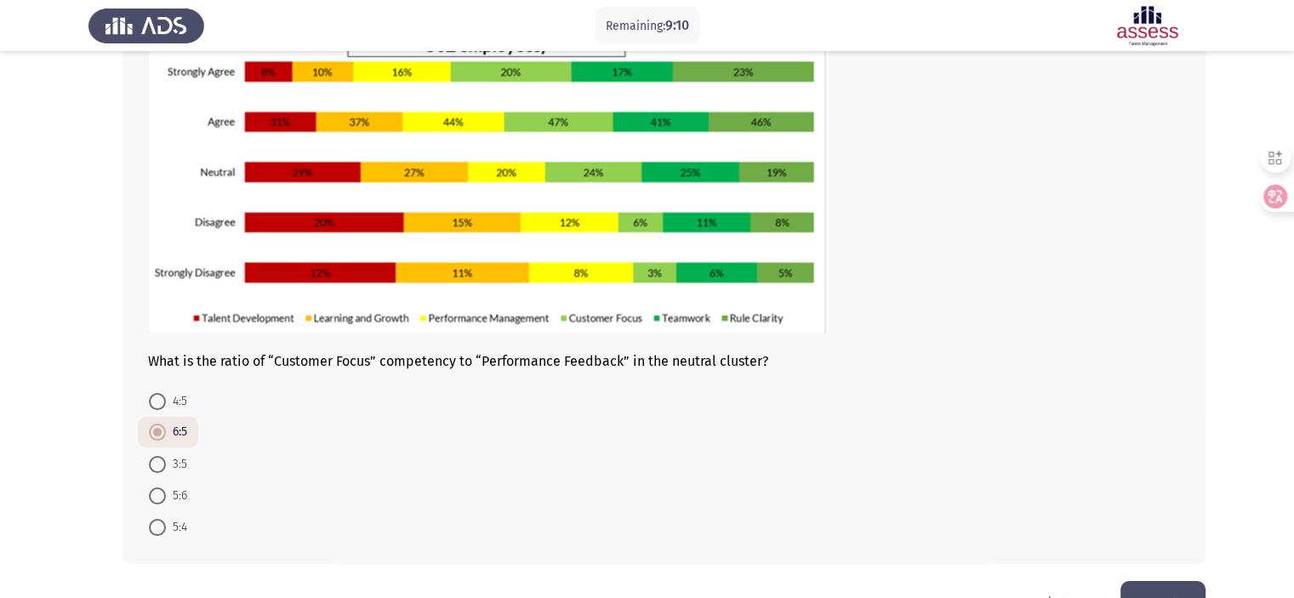
scroll to position [208, 0]
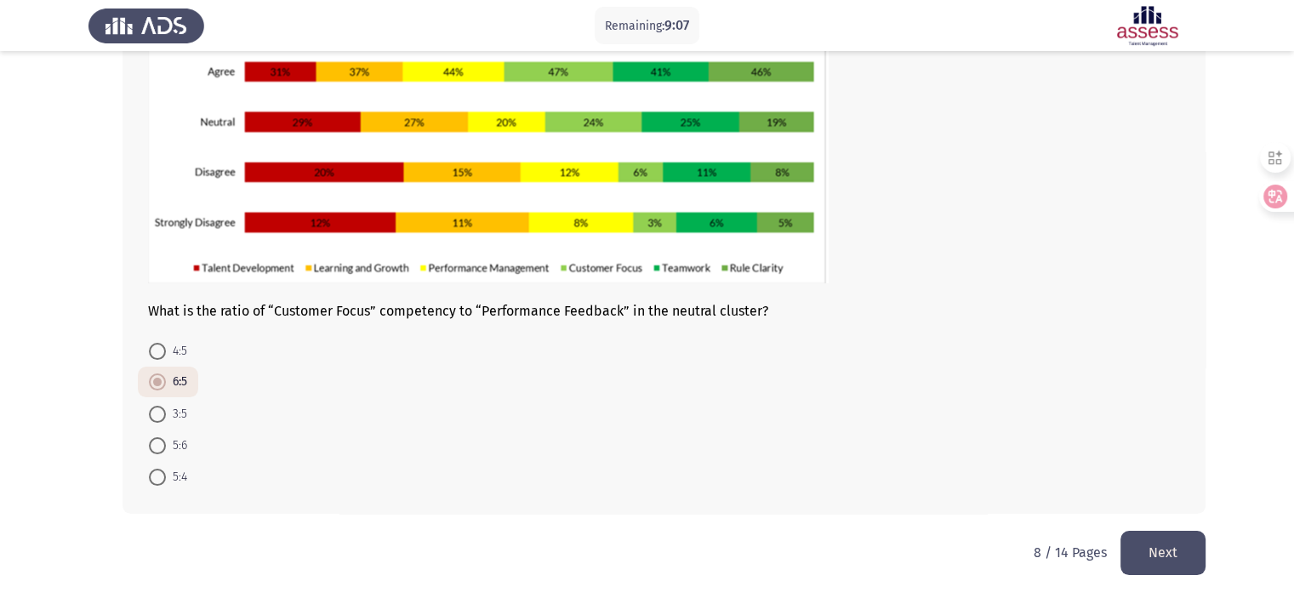
click at [1154, 557] on button "Next" at bounding box center [1163, 552] width 85 height 43
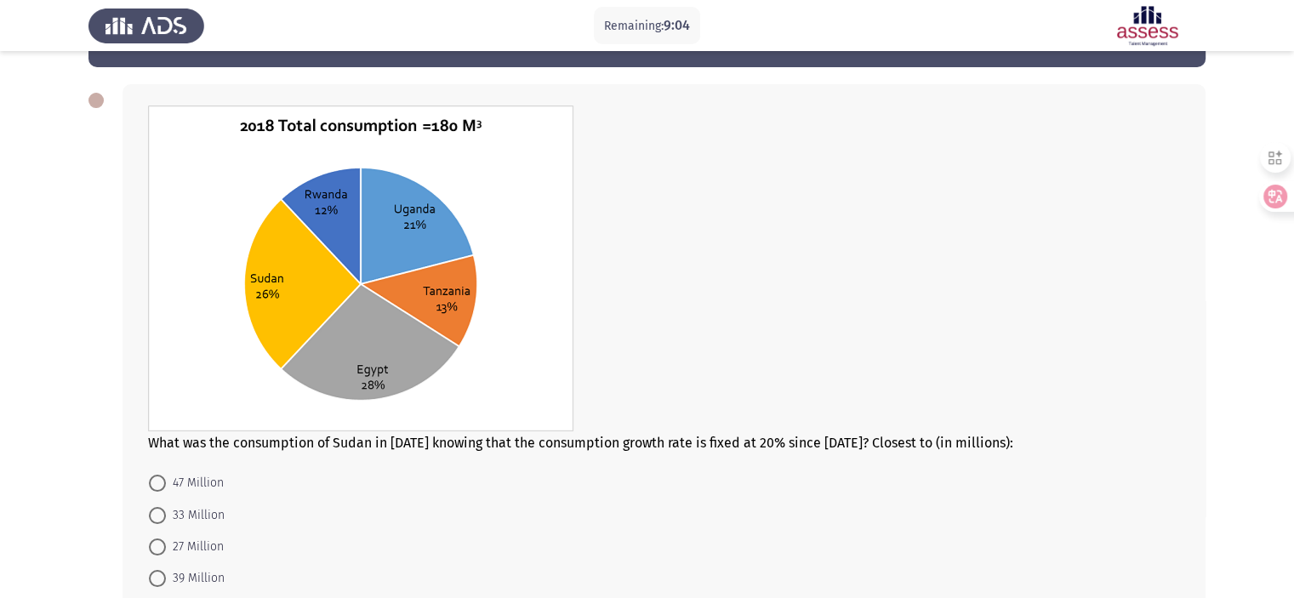
scroll to position [61, 0]
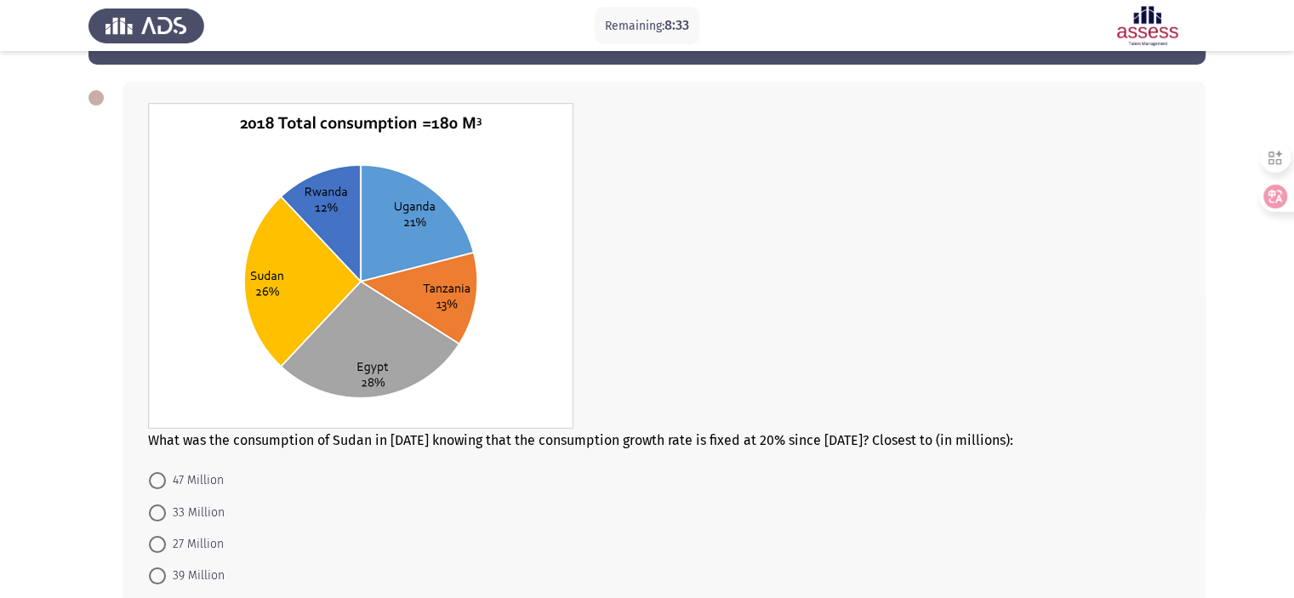
click at [558, 517] on form "47 Million 33 Million 27 Million 39 Million 22 Million" at bounding box center [664, 544] width 1032 height 159
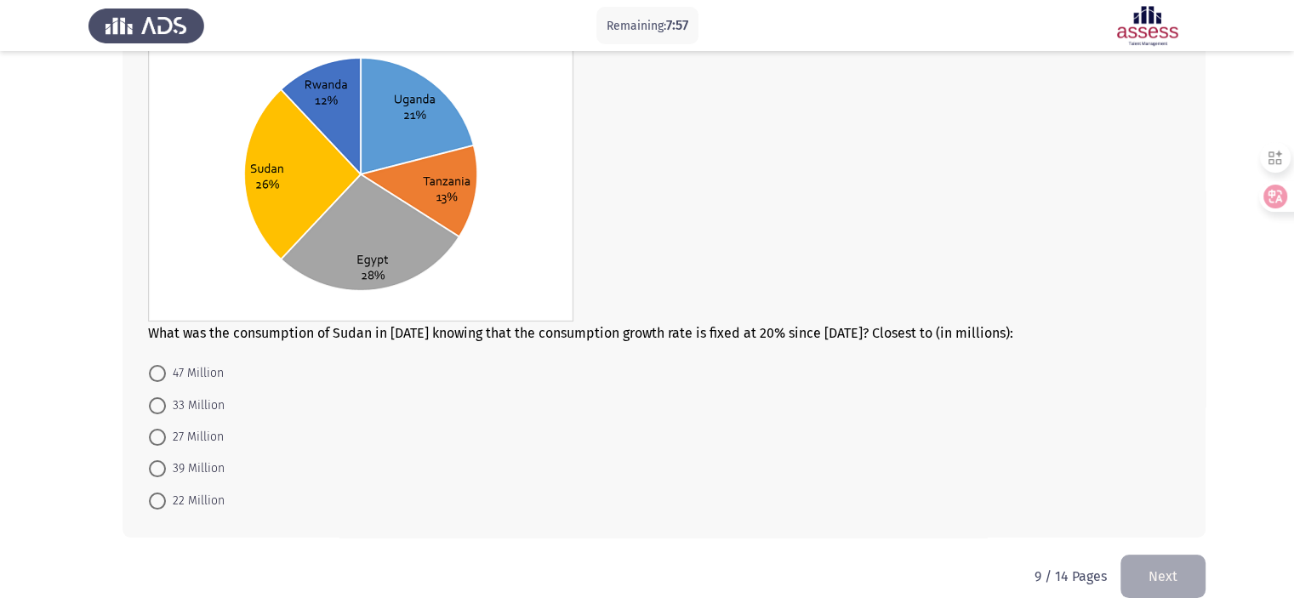
scroll to position [191, 0]
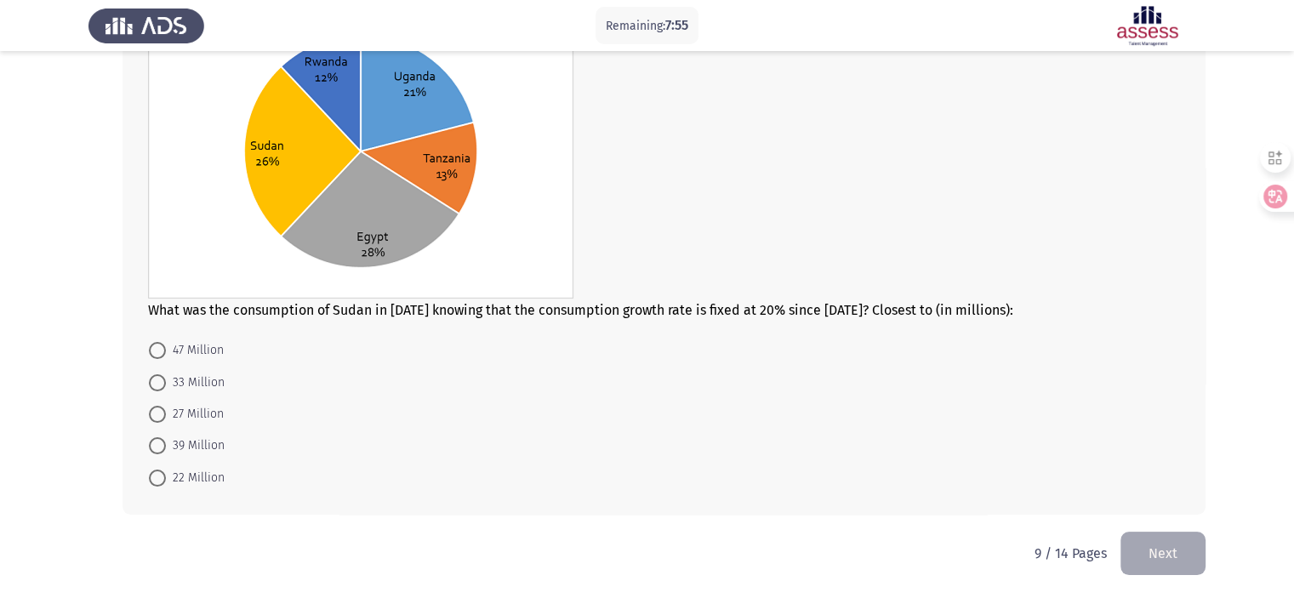
click at [204, 381] on span "33 Million" at bounding box center [195, 383] width 59 height 20
click at [166, 381] on input "33 Million" at bounding box center [157, 382] width 17 height 17
radio input "true"
click at [1159, 546] on button "Next" at bounding box center [1163, 552] width 85 height 43
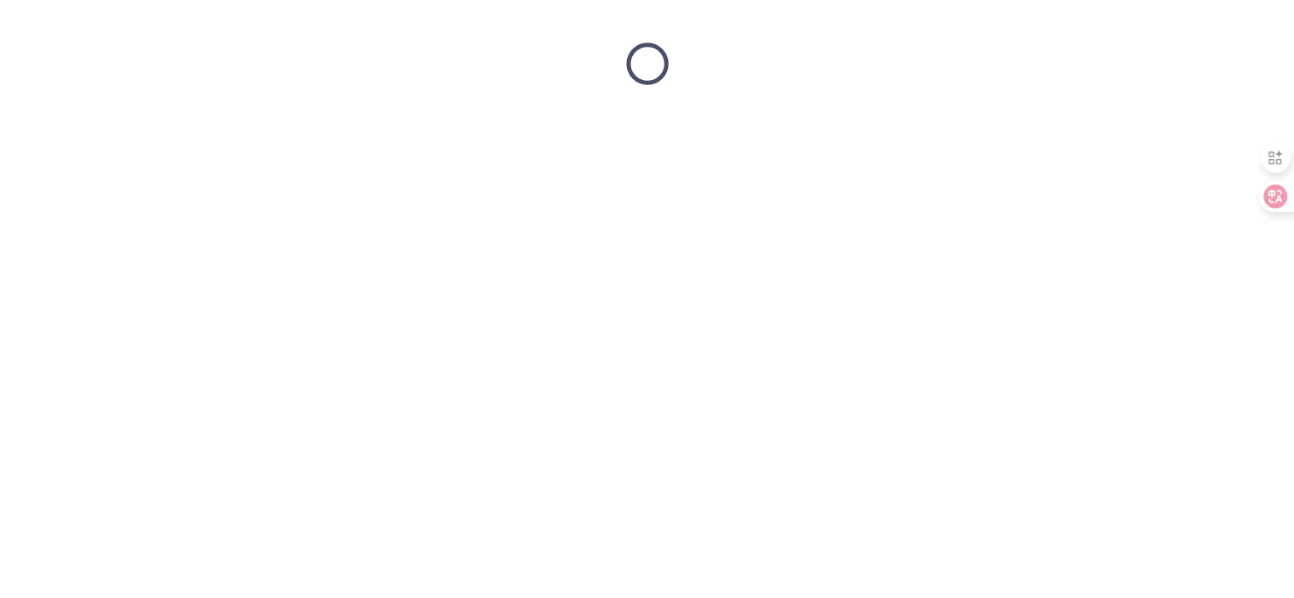
scroll to position [0, 0]
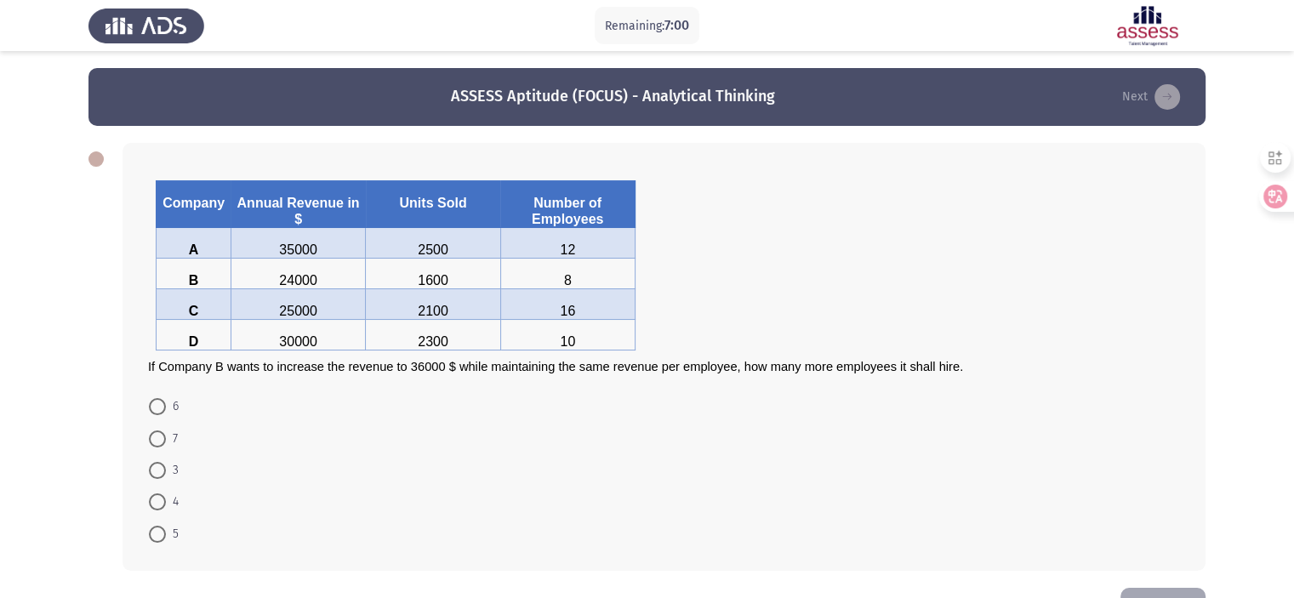
click at [596, 429] on form "6 7 3 4 5" at bounding box center [664, 470] width 1032 height 159
click at [157, 410] on span at bounding box center [157, 406] width 17 height 17
click at [157, 410] on input "6" at bounding box center [157, 406] width 17 height 17
radio input "true"
click at [155, 510] on span at bounding box center [157, 501] width 17 height 17
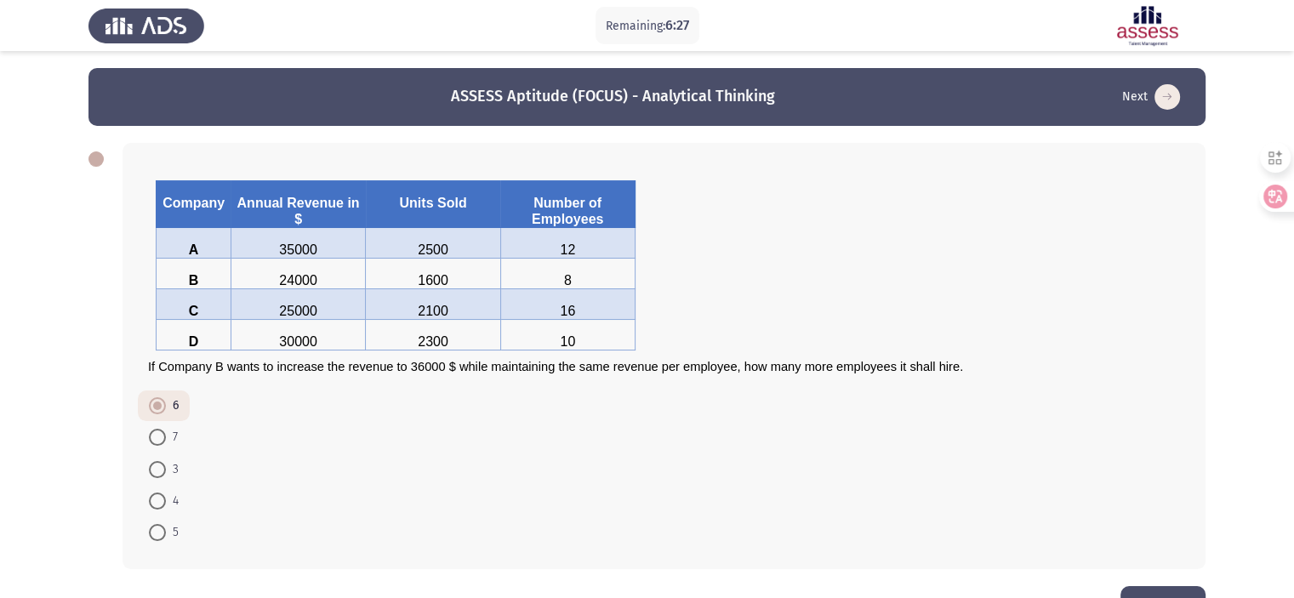
click at [155, 510] on input "4" at bounding box center [157, 501] width 17 height 17
radio input "true"
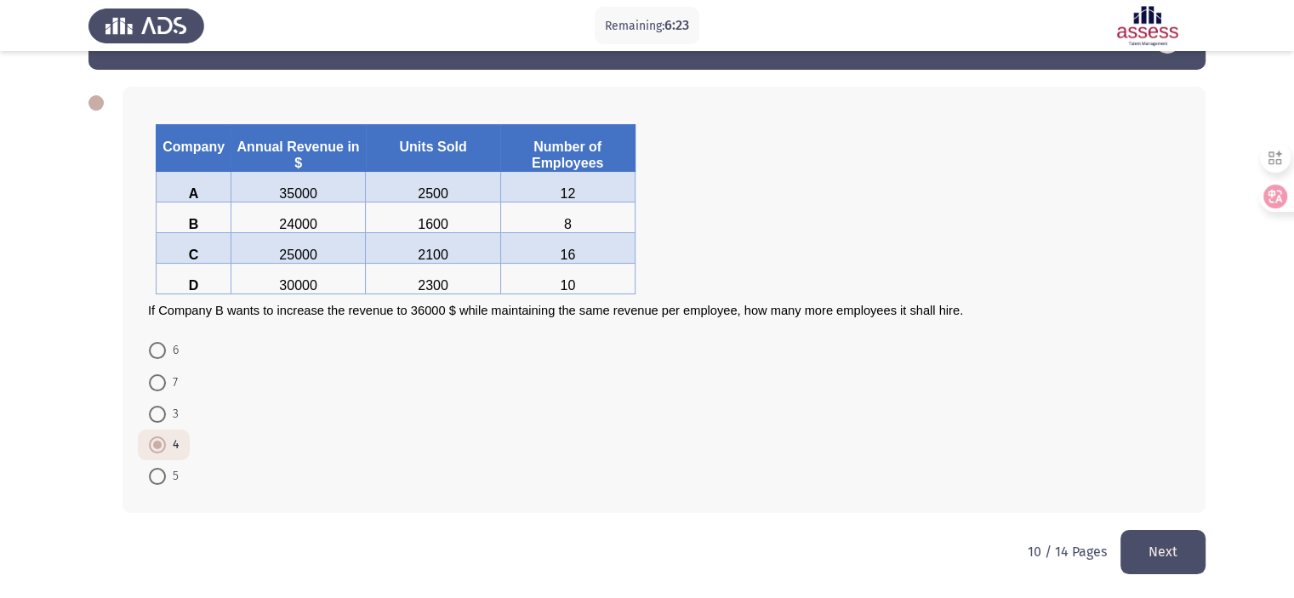
click at [1147, 549] on button "Next" at bounding box center [1163, 551] width 85 height 43
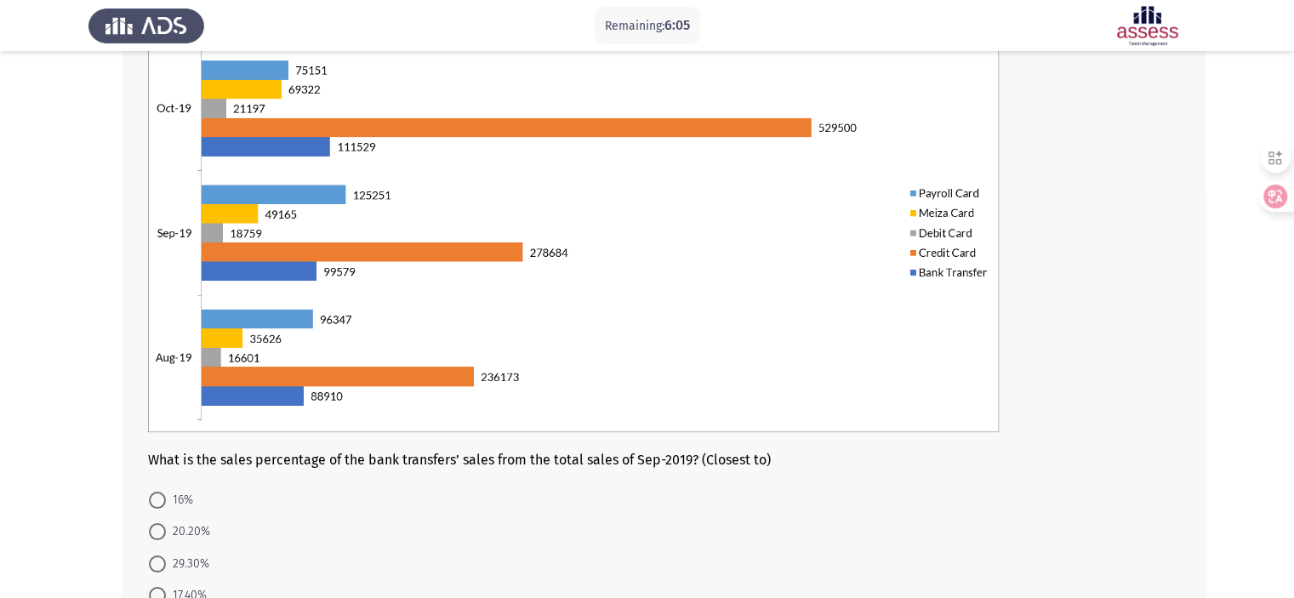
scroll to position [163, 0]
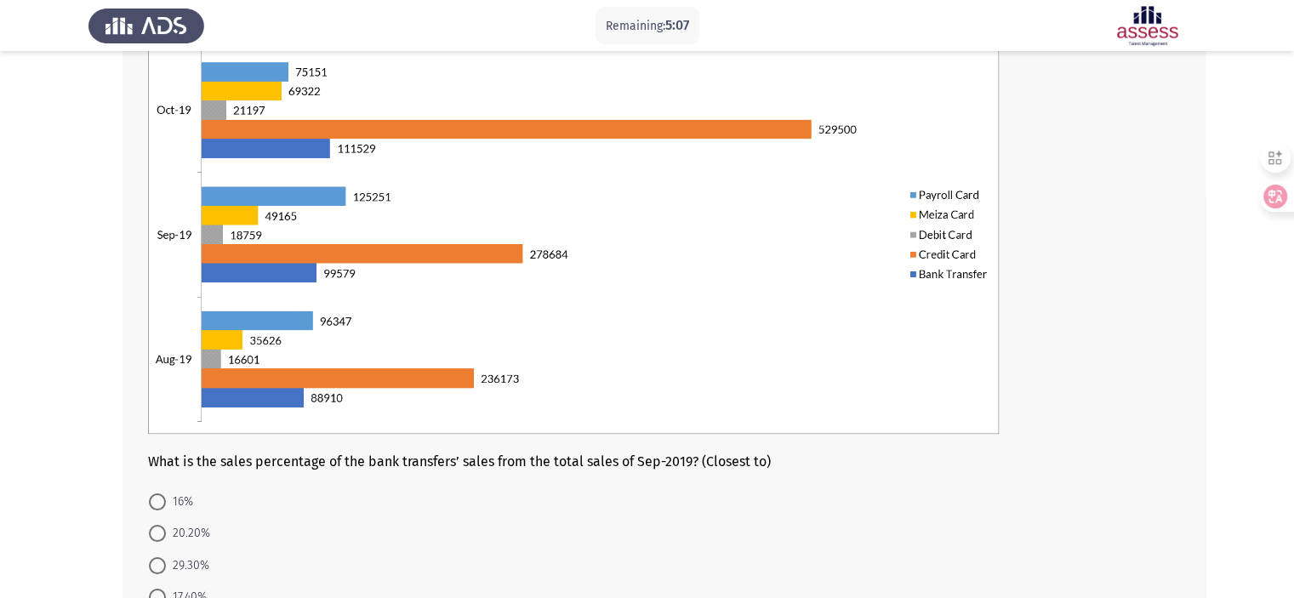
click at [92, 504] on div "What is the sales percentage of the bank transfers’ sales from the total sales …" at bounding box center [647, 323] width 1117 height 720
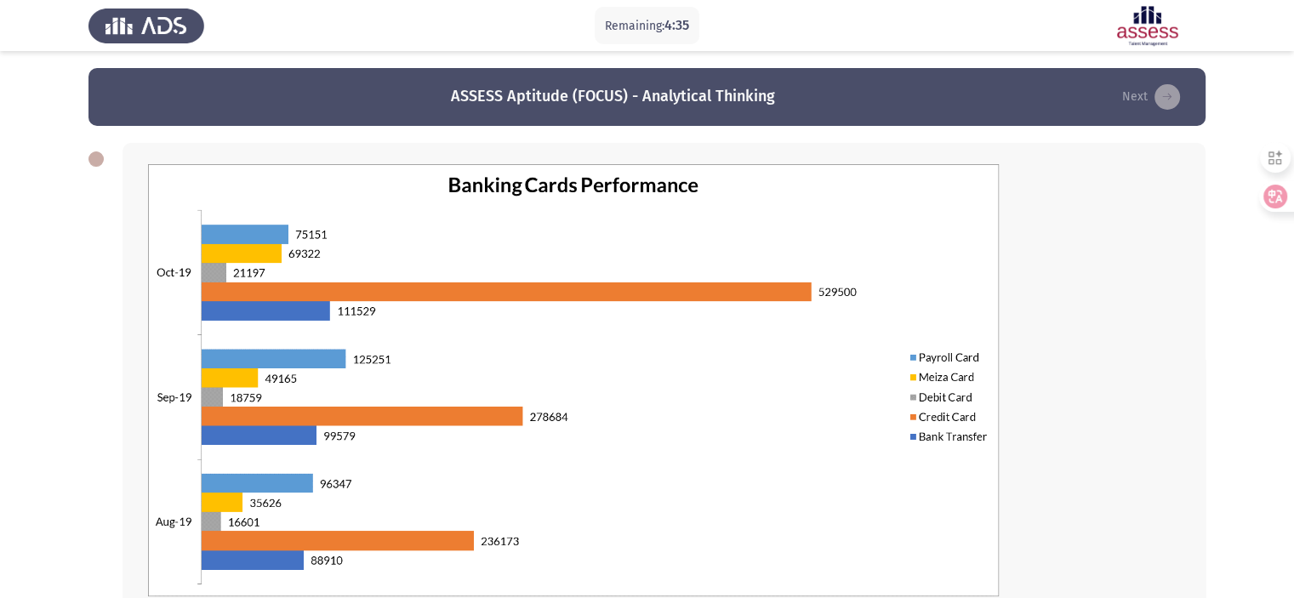
scroll to position [314, 0]
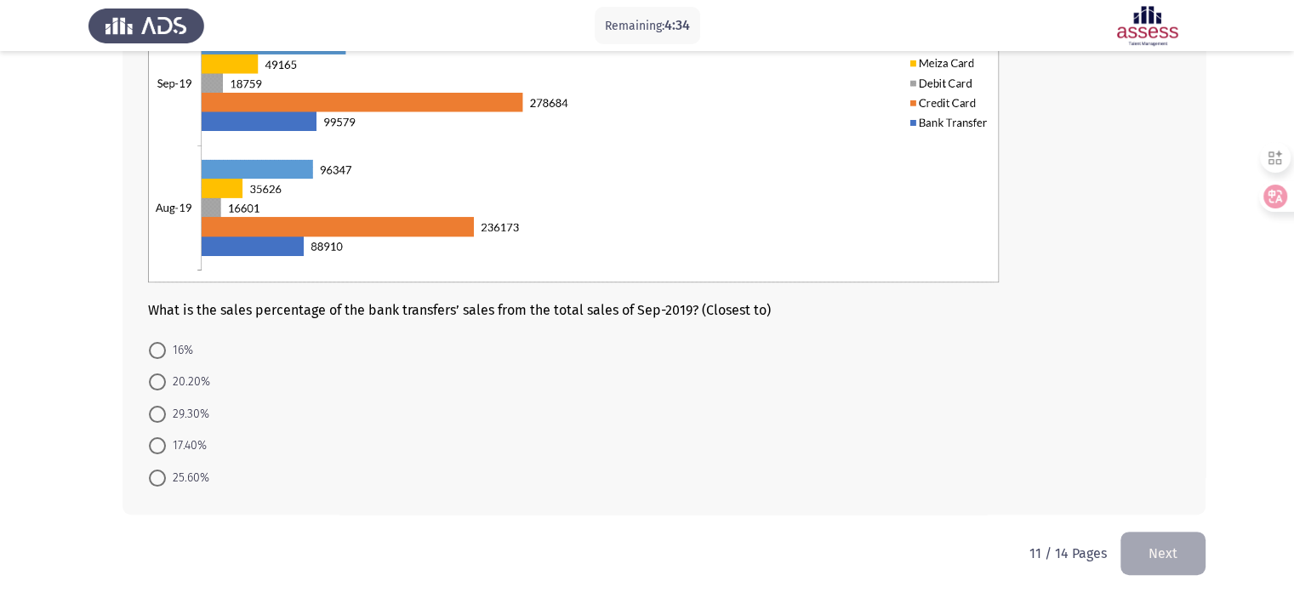
click at [180, 437] on span "17.40%" at bounding box center [186, 446] width 41 height 20
click at [166, 437] on input "17.40%" at bounding box center [157, 445] width 17 height 17
radio input "true"
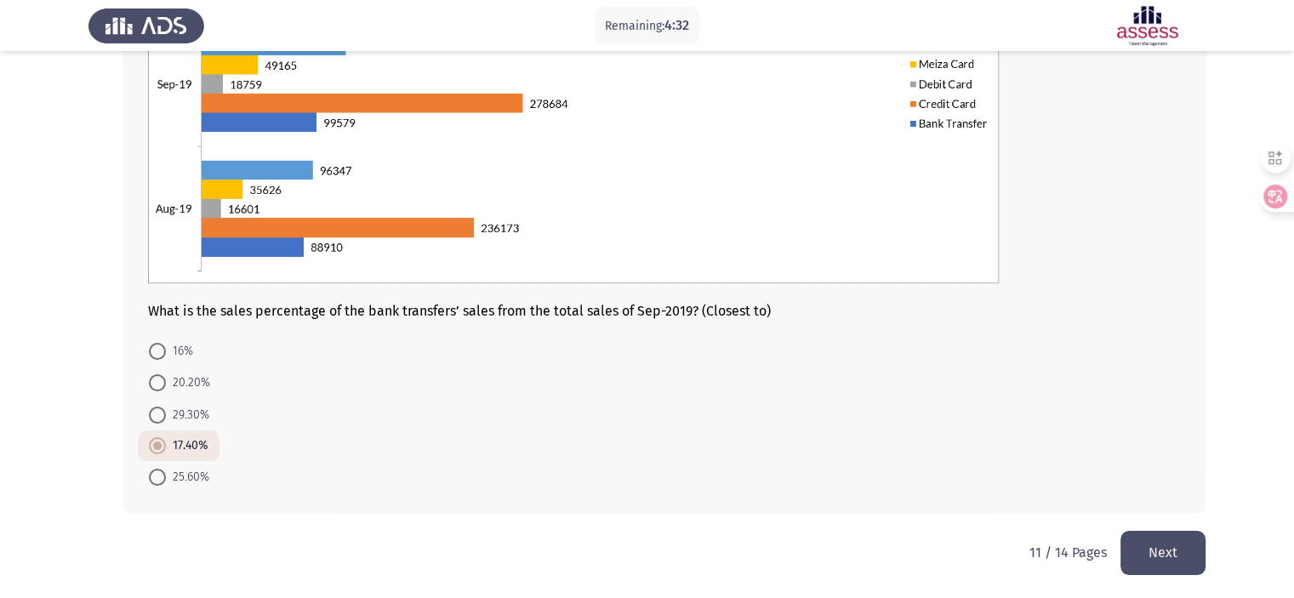
click at [1147, 540] on button "Next" at bounding box center [1163, 552] width 85 height 43
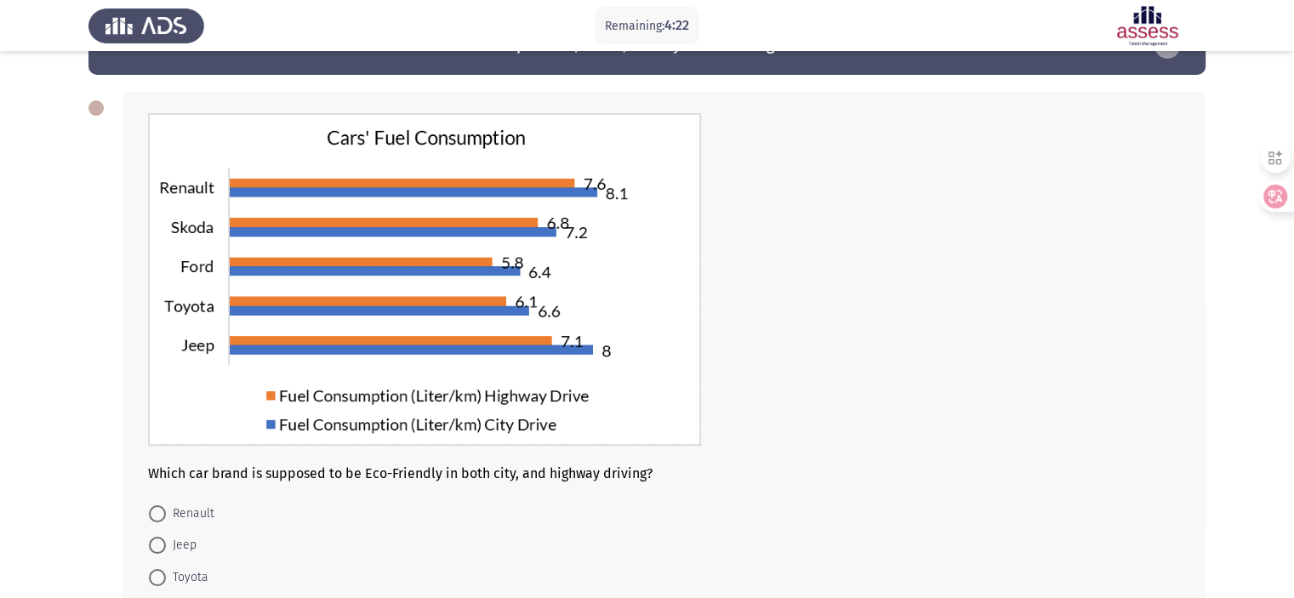
scroll to position [51, 0]
click at [47, 516] on app-assessment-container "Remaining: 3:38 ASSESS Aptitude (FOCUS) - Analytical Thinking Next Which car br…" at bounding box center [647, 355] width 1294 height 677
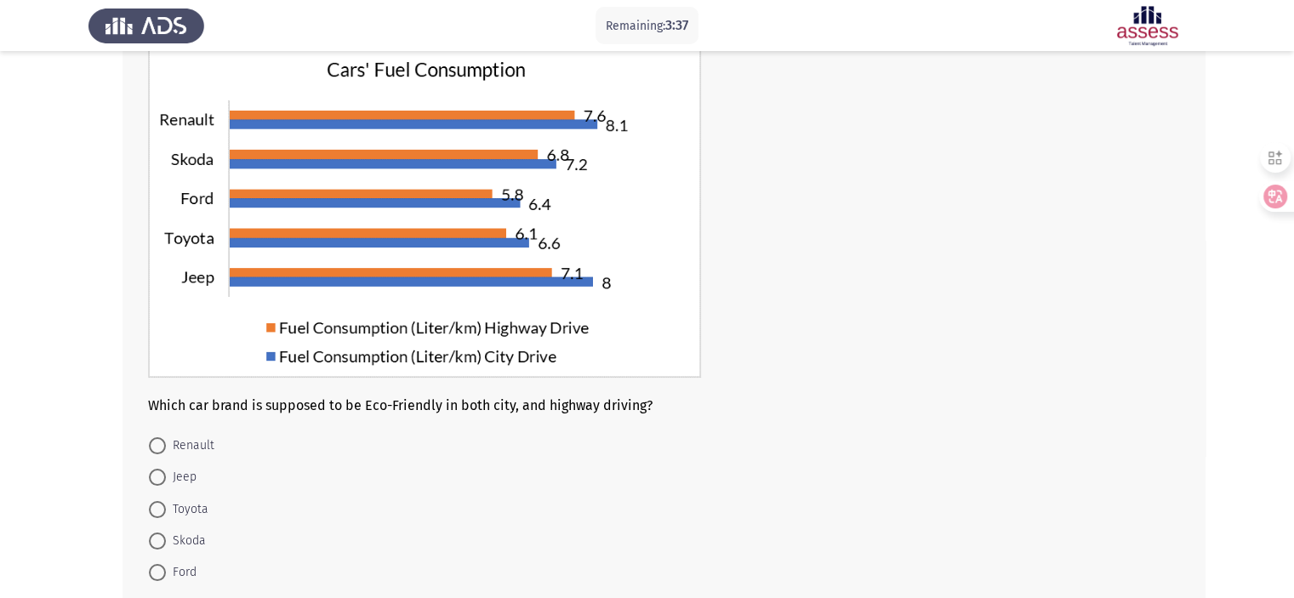
scroll to position [153, 0]
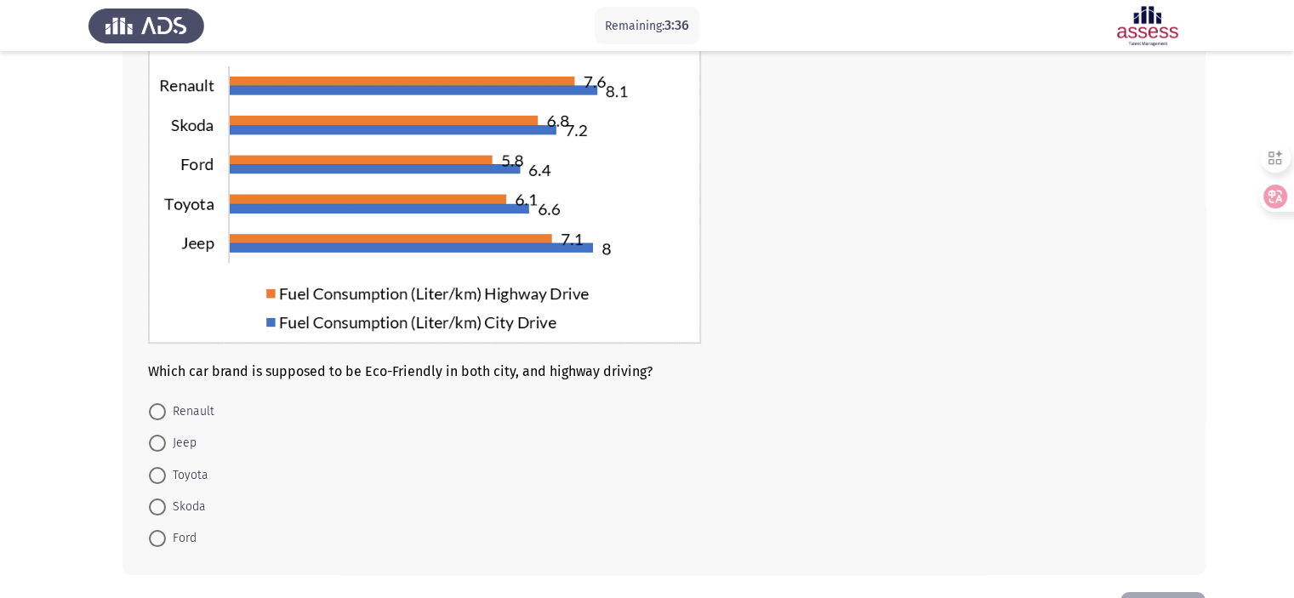
click at [161, 537] on span at bounding box center [157, 538] width 17 height 17
click at [161, 537] on input "Ford" at bounding box center [157, 538] width 17 height 17
radio input "true"
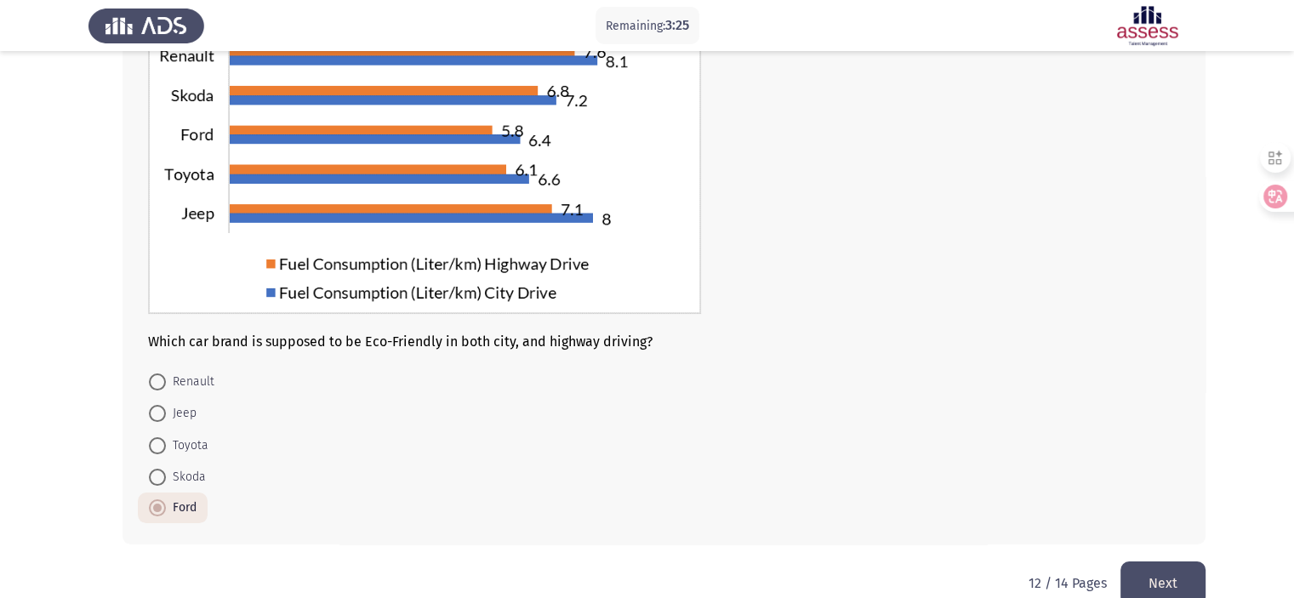
scroll to position [214, 0]
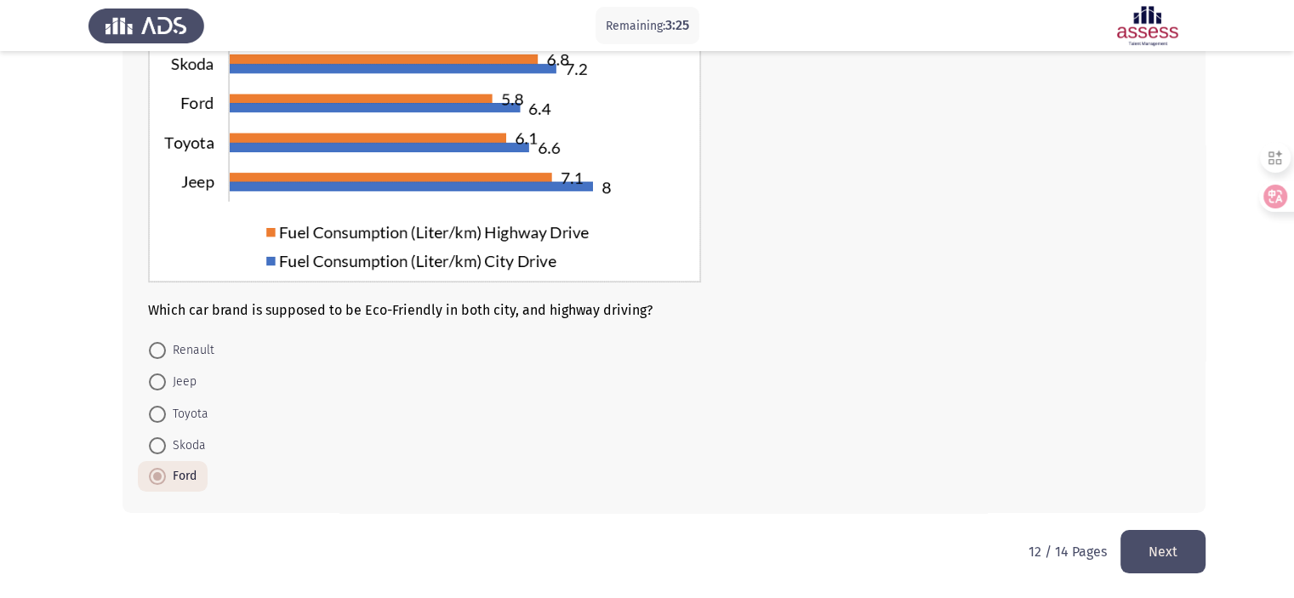
click at [1175, 547] on button "Next" at bounding box center [1163, 551] width 85 height 43
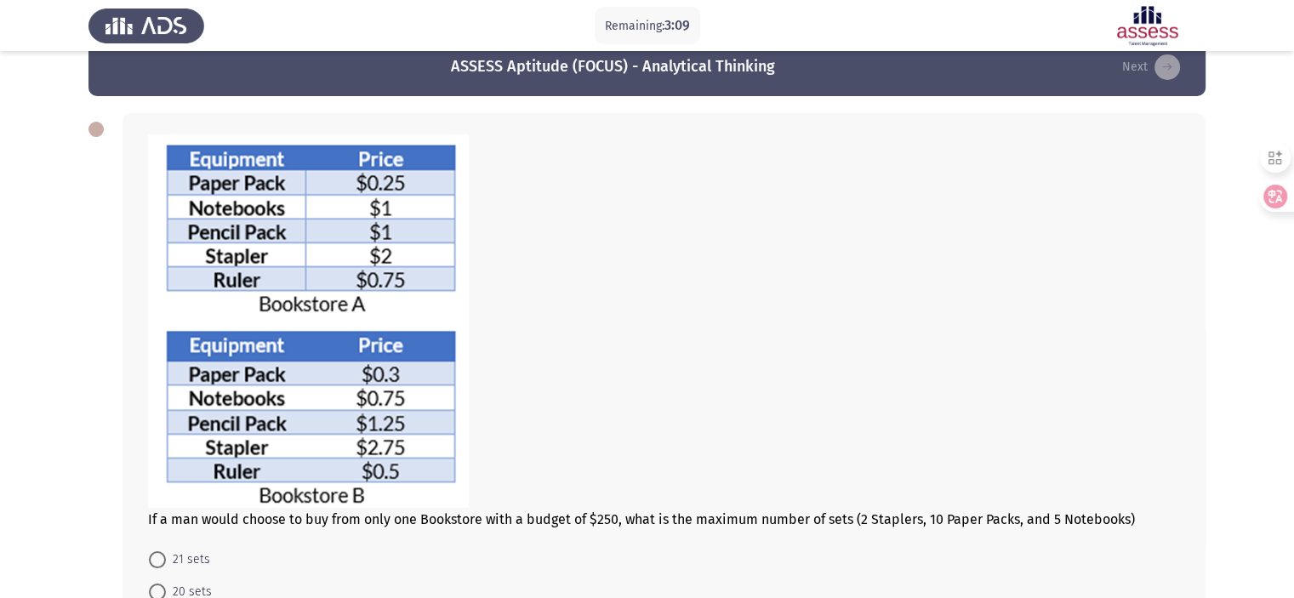
scroll to position [34, 0]
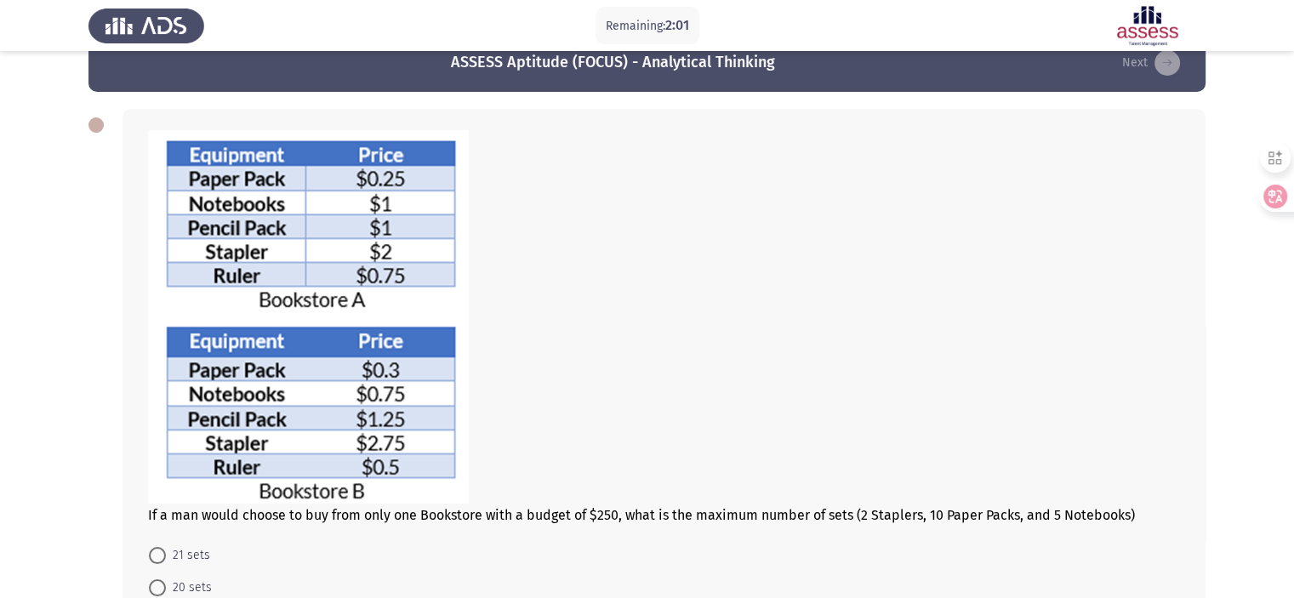
click at [157, 554] on span at bounding box center [157, 555] width 17 height 17
click at [157, 554] on input "21 sets" at bounding box center [157, 555] width 17 height 17
radio input "true"
click at [998, 216] on div at bounding box center [664, 318] width 1032 height 377
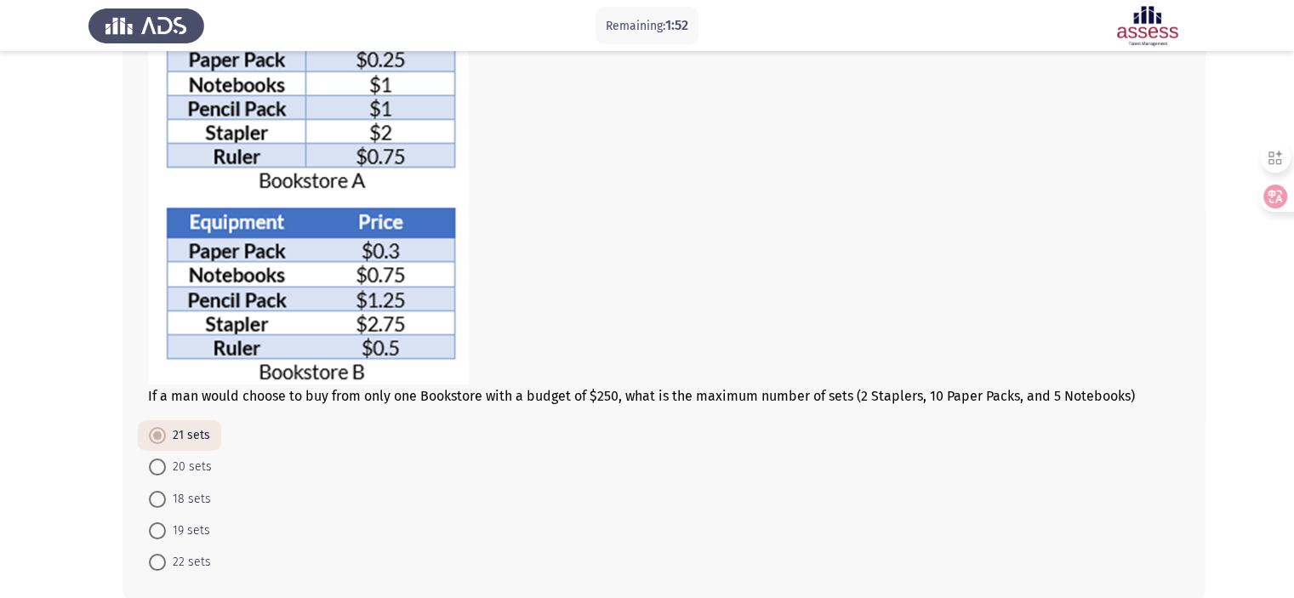
scroll to position [143, 0]
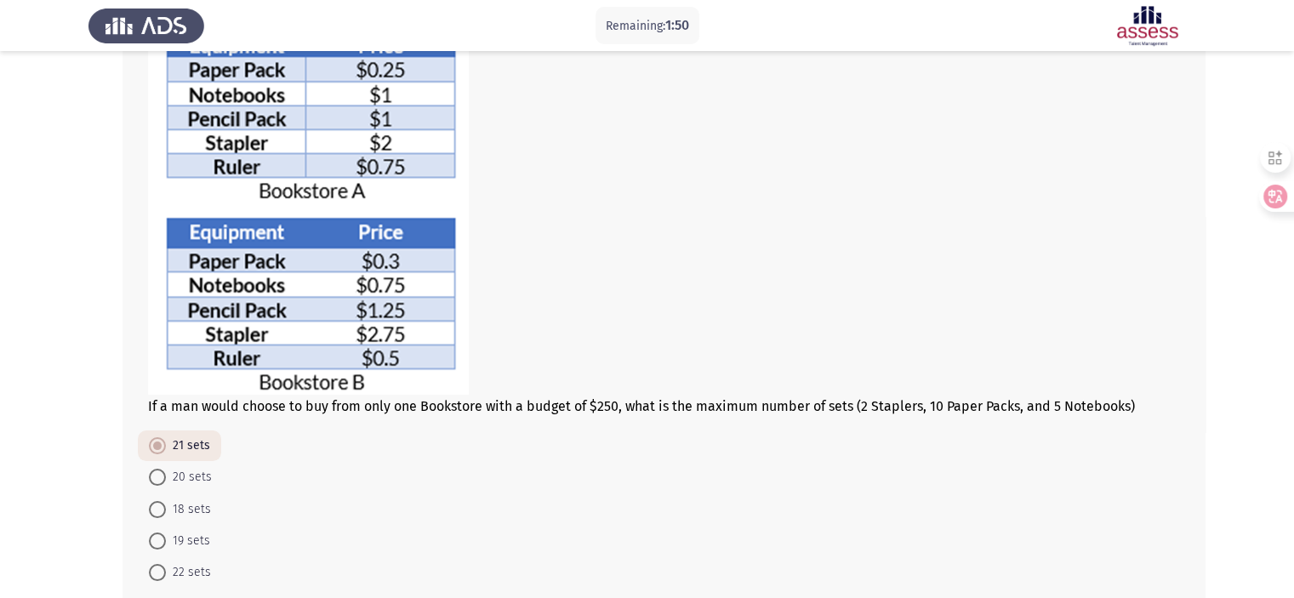
click at [92, 256] on div "If a man would choose to buy from only one Bookstore with a budget of $250, wha…" at bounding box center [647, 304] width 1117 height 643
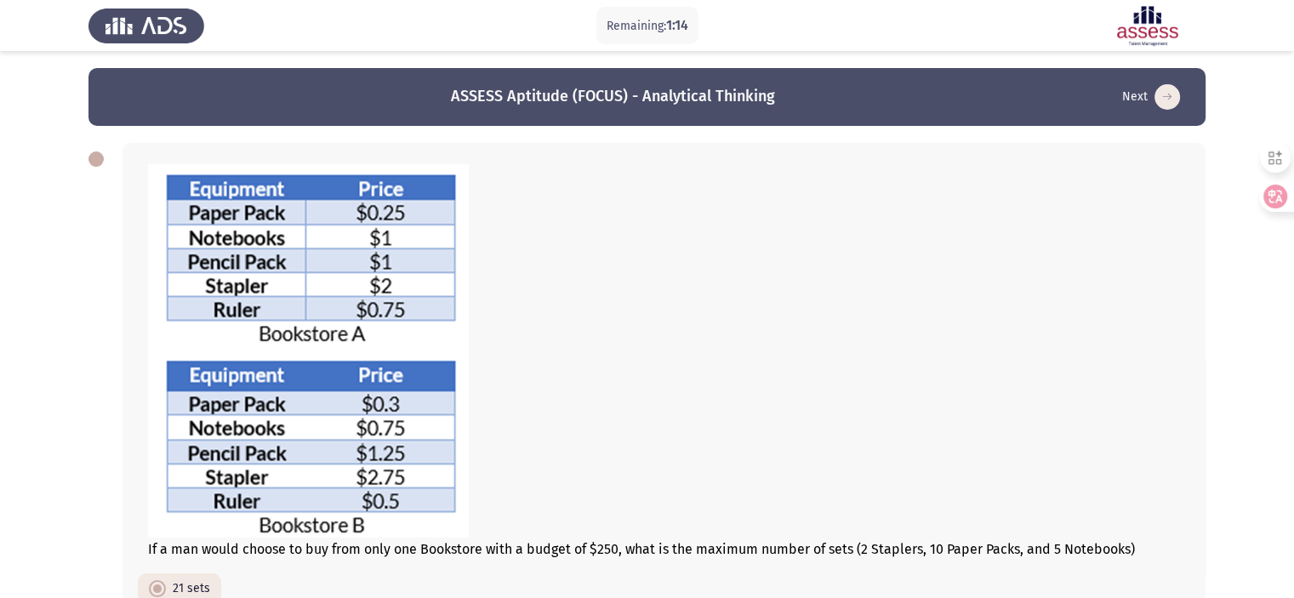
scroll to position [238, 0]
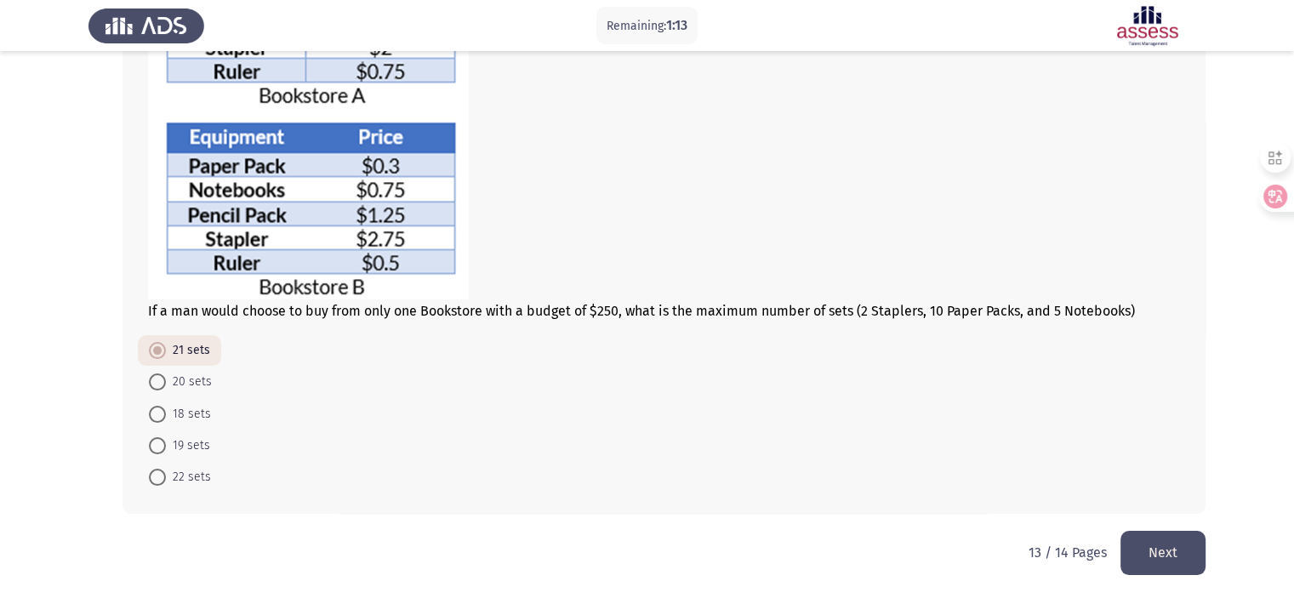
click at [1175, 547] on button "Next" at bounding box center [1163, 552] width 85 height 43
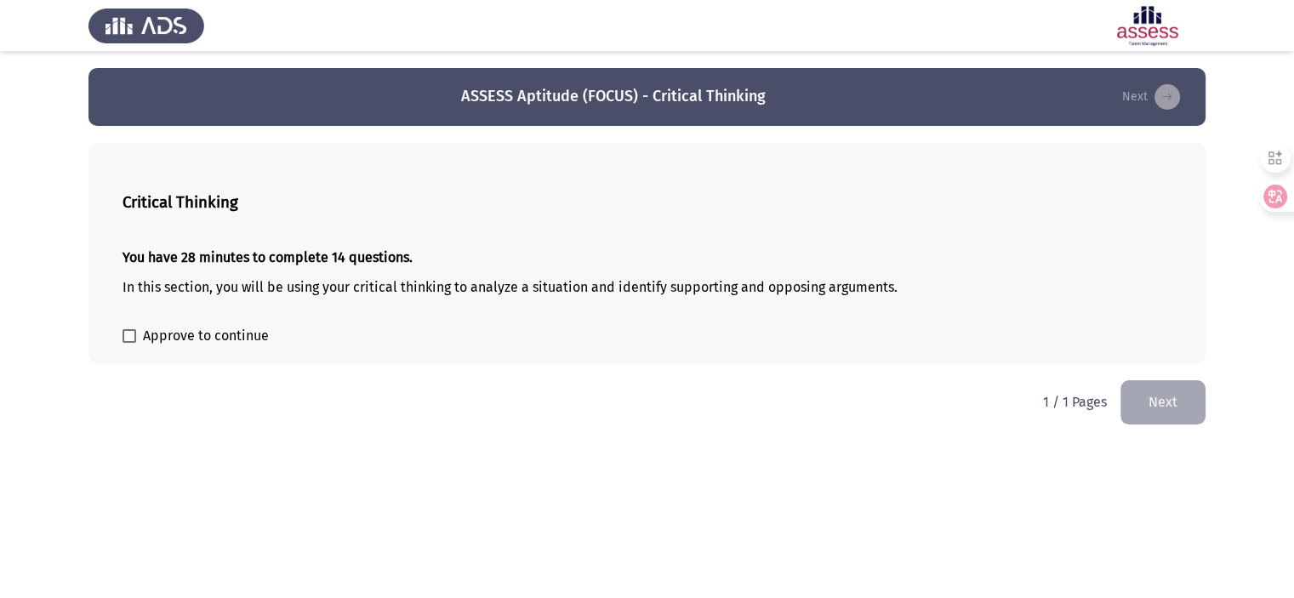
scroll to position [0, 0]
click at [214, 341] on span "Approve to continue" at bounding box center [206, 336] width 126 height 20
click at [129, 343] on input "Approve to continue" at bounding box center [129, 343] width 1 height 1
checkbox input "true"
click at [1197, 411] on button "Next" at bounding box center [1176, 401] width 85 height 43
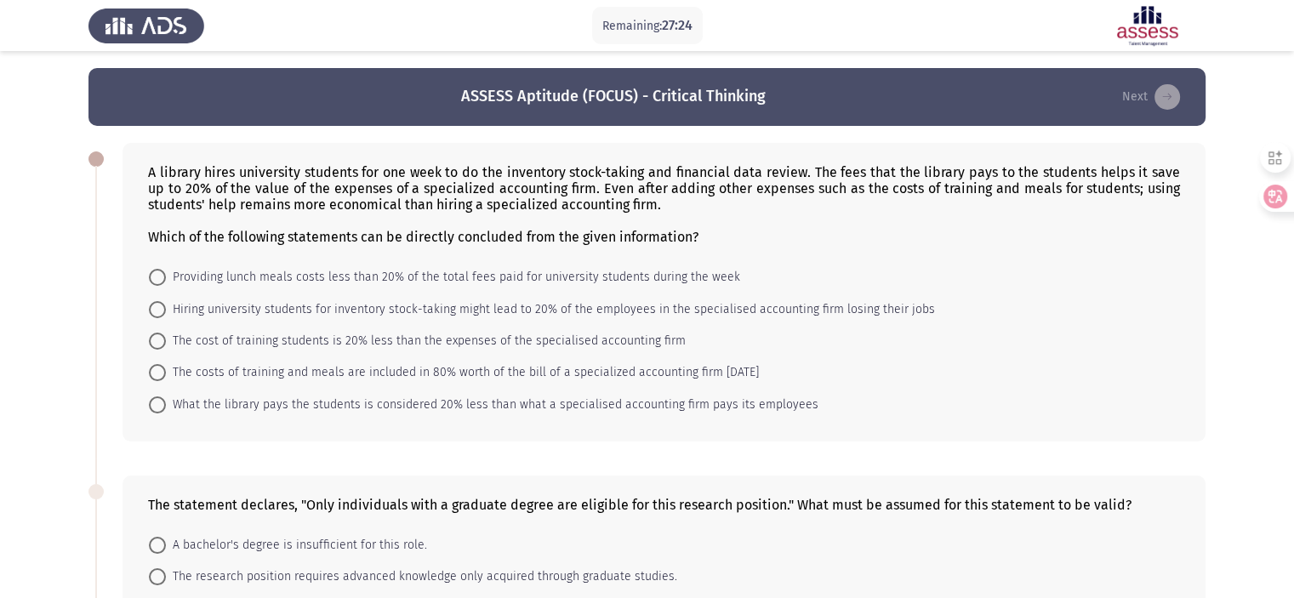
click at [257, 388] on mat-radio-button "What the library pays the students is considered 20% less than what a specialis…" at bounding box center [484, 403] width 692 height 31
click at [245, 402] on span "What the library pays the students is considered 20% less than what a specialis…" at bounding box center [492, 405] width 653 height 20
click at [166, 402] on input "What the library pays the students is considered 20% less than what a specialis…" at bounding box center [157, 405] width 17 height 17
radio input "true"
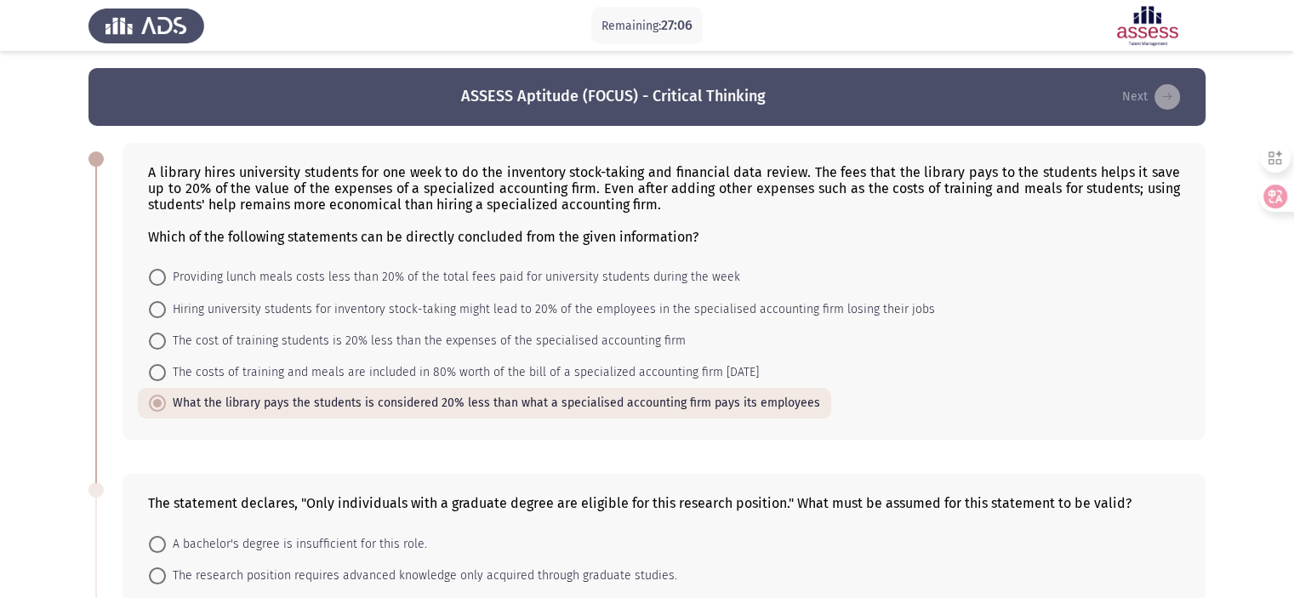
click at [599, 366] on span "The costs of training and meals are included in 80% worth of the bill of a spec…" at bounding box center [462, 373] width 593 height 20
click at [166, 366] on input "The costs of training and meals are included in 80% worth of the bill of a spec…" at bounding box center [157, 372] width 17 height 17
radio input "true"
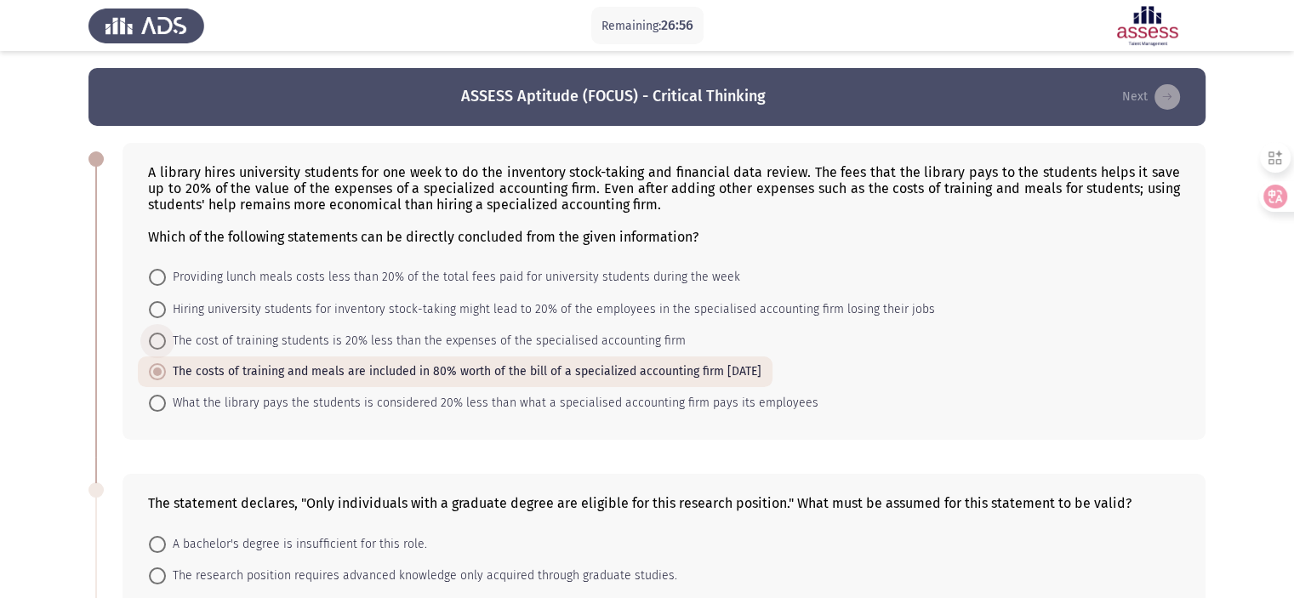
click at [555, 340] on span "The cost of training students is 20% less than the expenses of the specialised …" at bounding box center [426, 341] width 520 height 20
click at [166, 340] on input "The cost of training students is 20% less than the expenses of the specialised …" at bounding box center [157, 341] width 17 height 17
radio input "true"
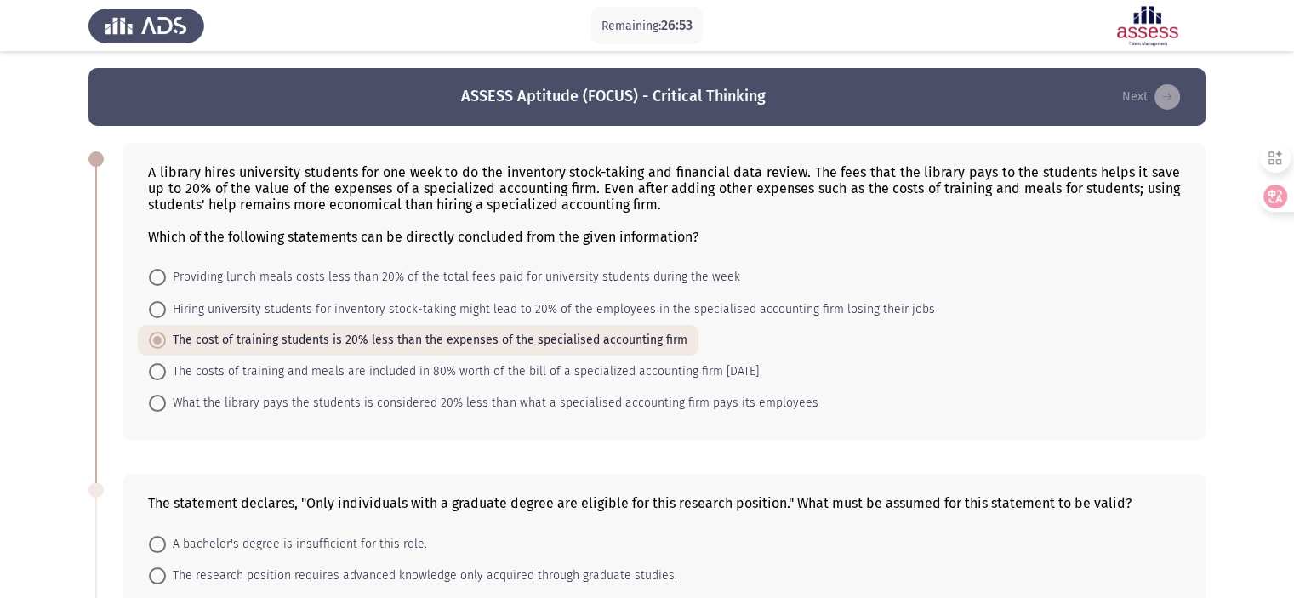
click at [555, 312] on span "Hiring university students for inventory stock-taking might lead to 20% of the …" at bounding box center [550, 310] width 769 height 20
click at [166, 312] on input "Hiring university students for inventory stock-taking might lead to 20% of the …" at bounding box center [157, 309] width 17 height 17
radio input "true"
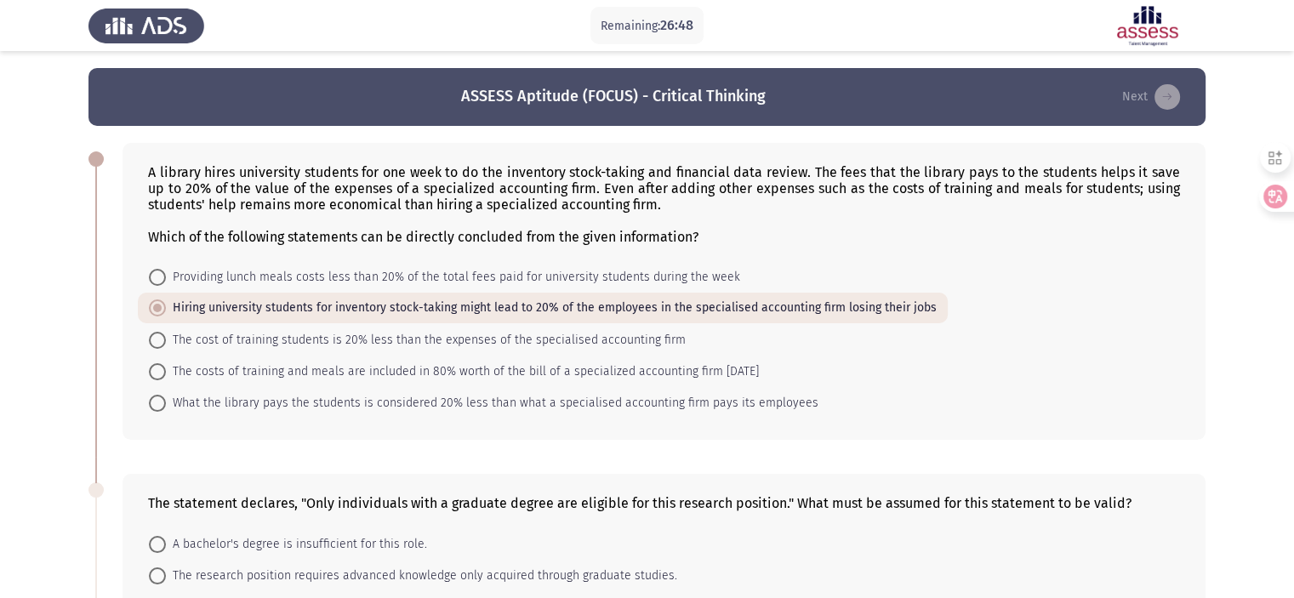
click at [527, 282] on span "Providing lunch meals costs less than 20% of the total fees paid for university…" at bounding box center [453, 277] width 574 height 20
click at [166, 282] on input "Providing lunch meals costs less than 20% of the total fees paid for university…" at bounding box center [157, 277] width 17 height 17
radio input "true"
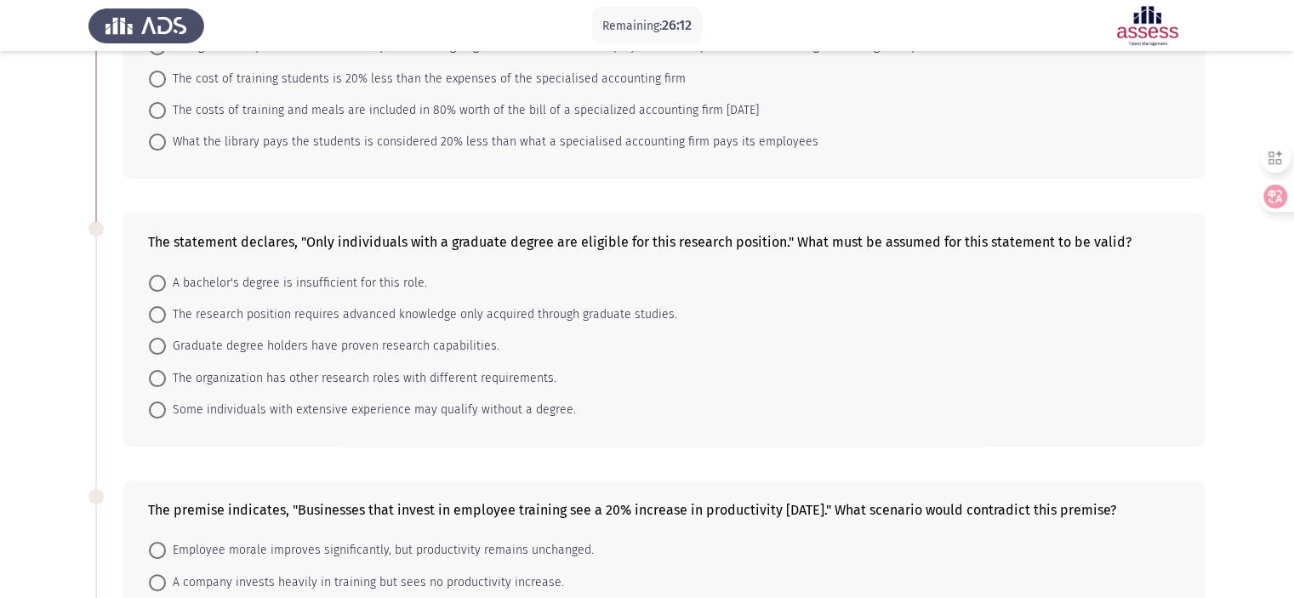
scroll to position [266, 0]
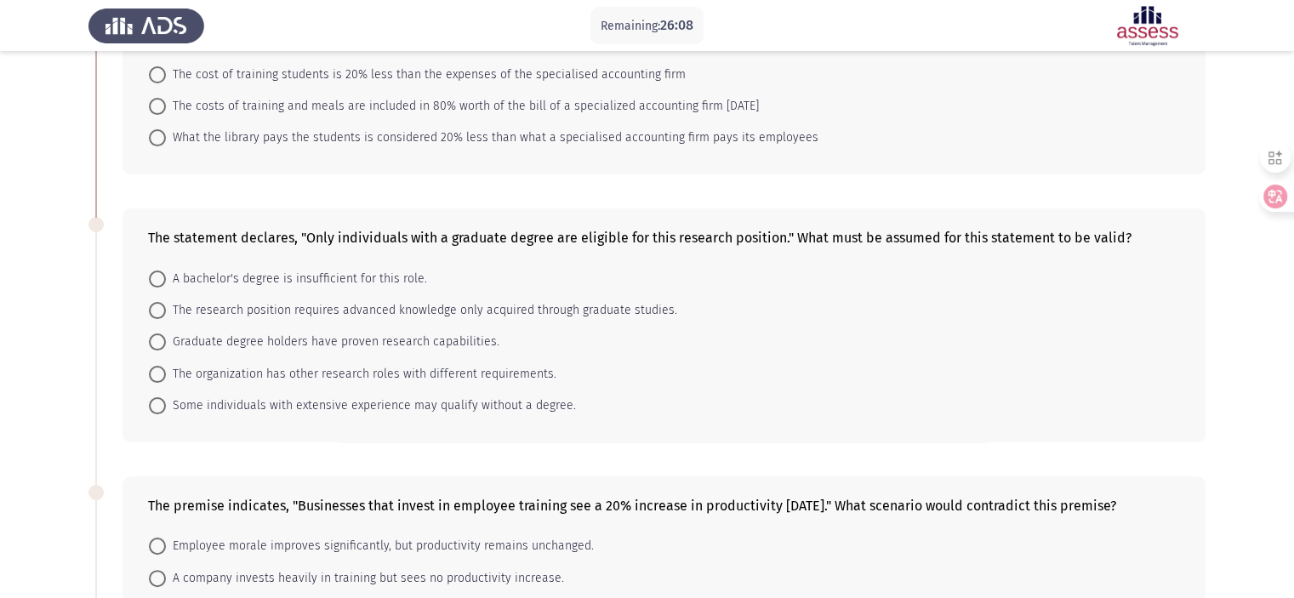
click at [280, 308] on span "The research position requires advanced knowledge only acquired through graduat…" at bounding box center [421, 310] width 511 height 20
click at [166, 308] on input "The research position requires advanced knowledge only acquired through graduat…" at bounding box center [157, 310] width 17 height 17
radio input "true"
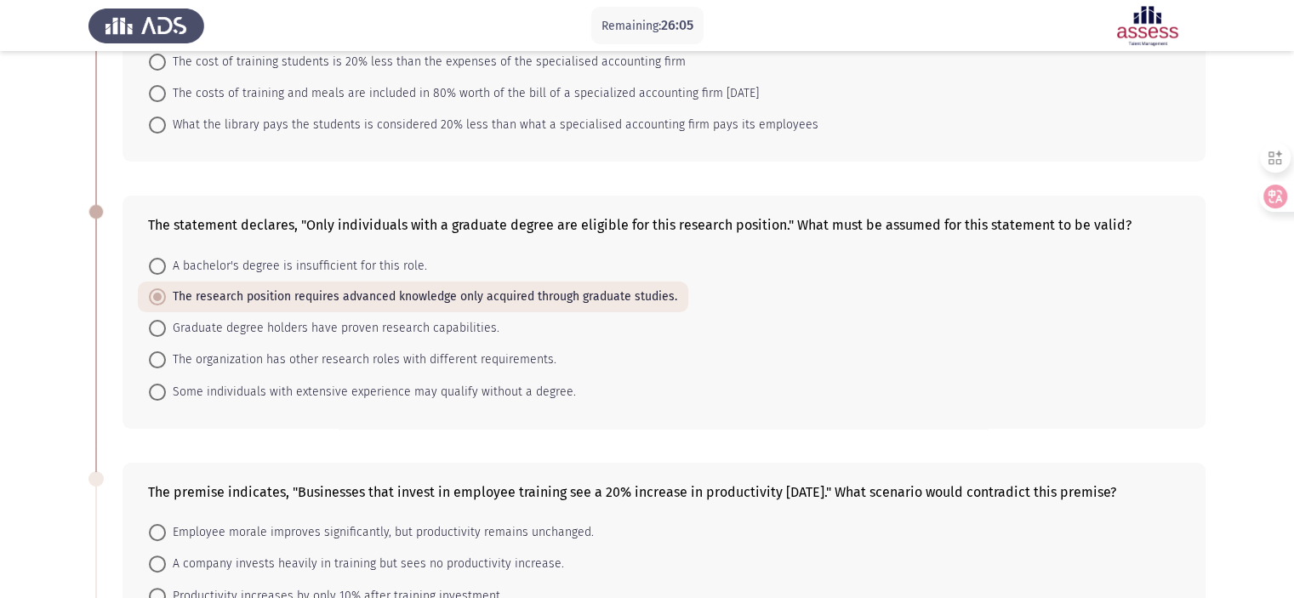
scroll to position [283, 0]
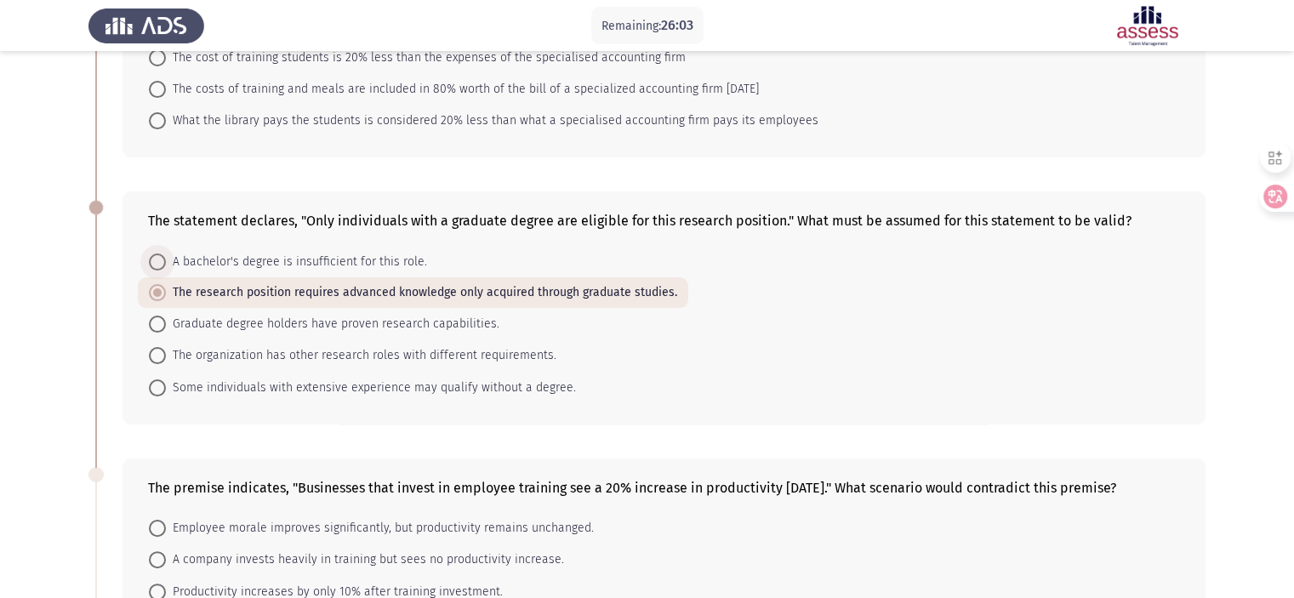
click at [310, 252] on span "A bachelor's degree is insufficient for this role." at bounding box center [296, 262] width 261 height 20
click at [166, 254] on input "A bachelor's degree is insufficient for this role." at bounding box center [157, 262] width 17 height 17
radio input "true"
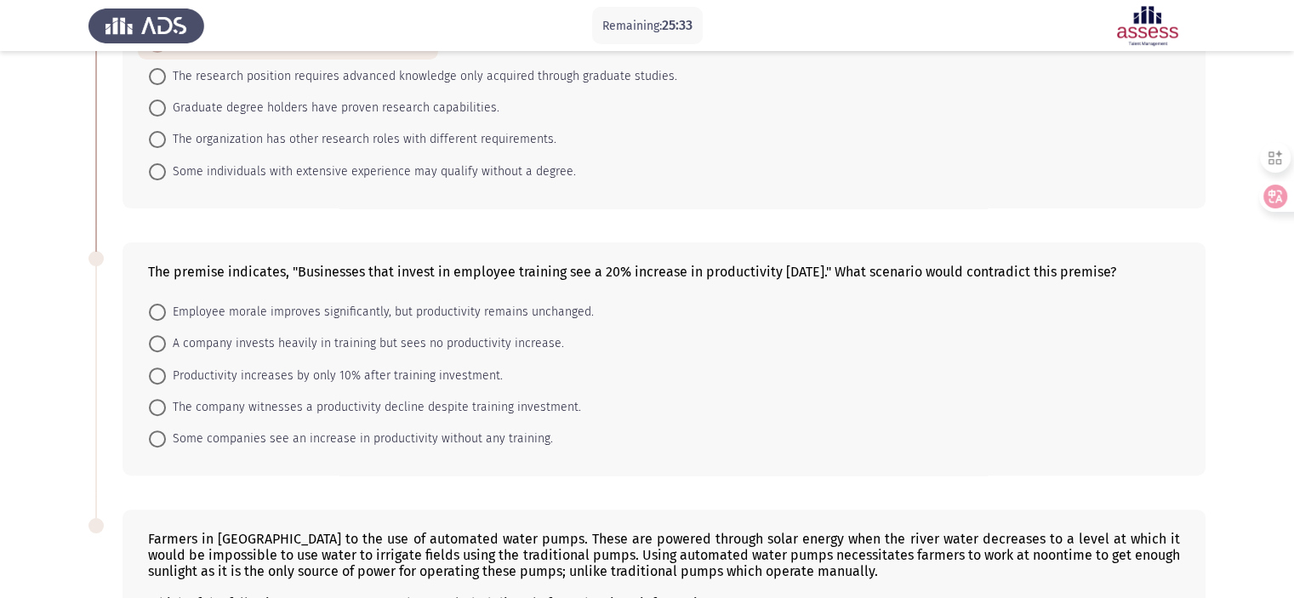
scroll to position [504, 0]
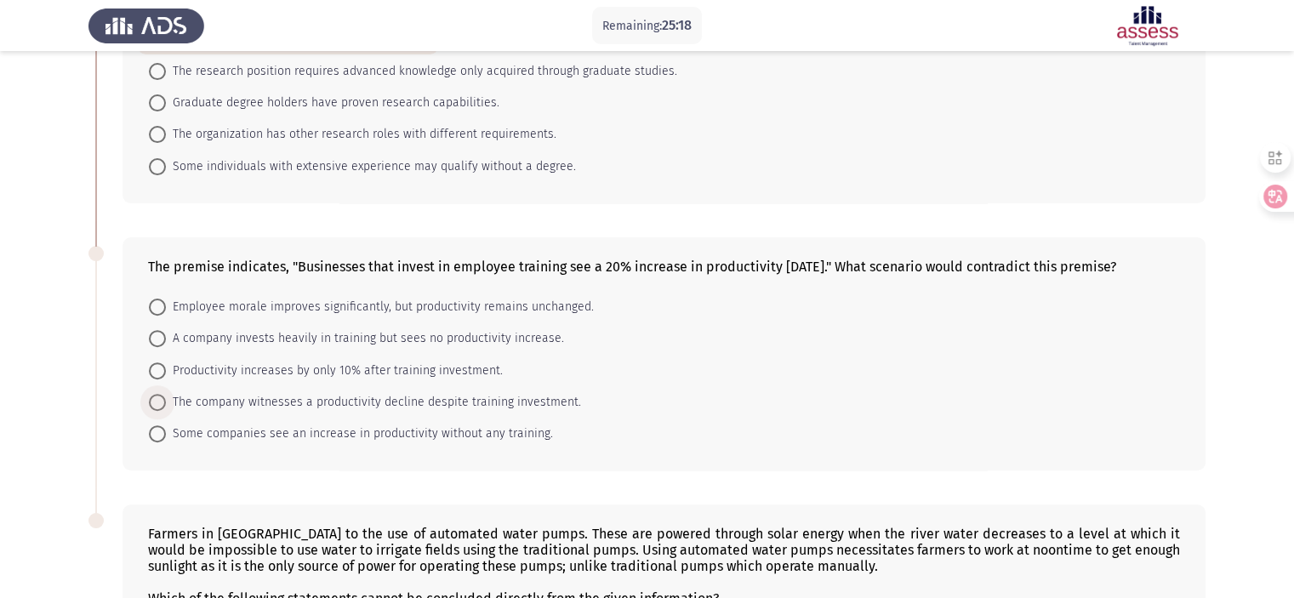
click at [485, 413] on span "The company witnesses a productivity decline despite training investment." at bounding box center [373, 402] width 415 height 20
click at [166, 411] on input "The company witnesses a productivity decline despite training investment." at bounding box center [157, 402] width 17 height 17
radio input "true"
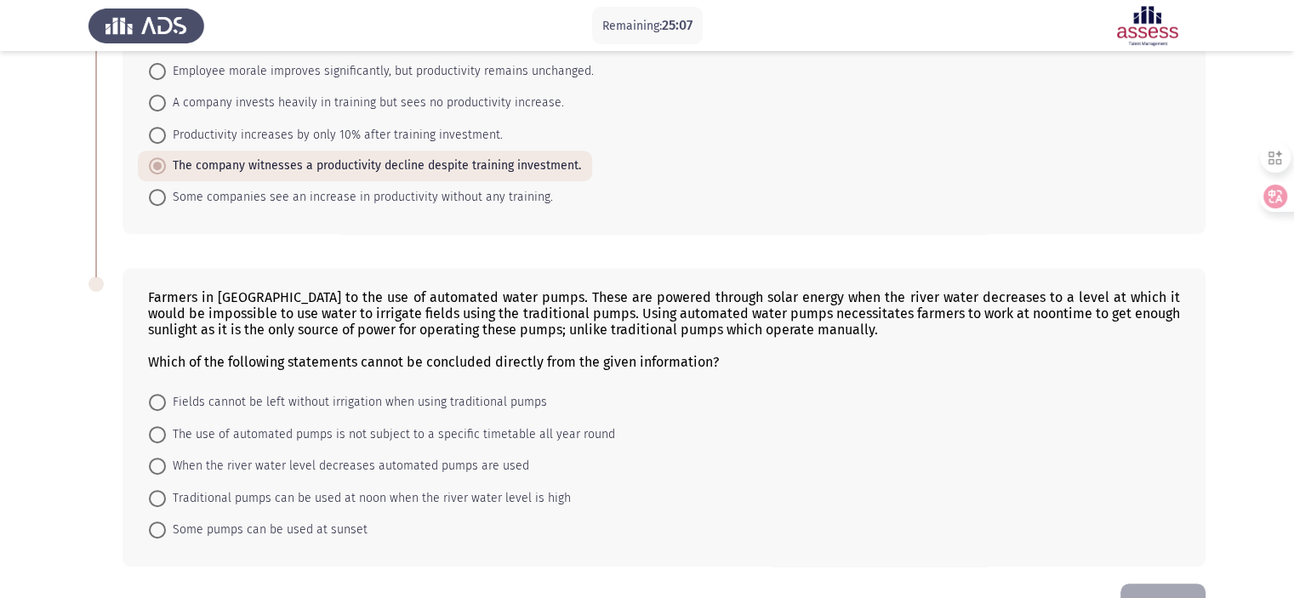
scroll to position [774, 0]
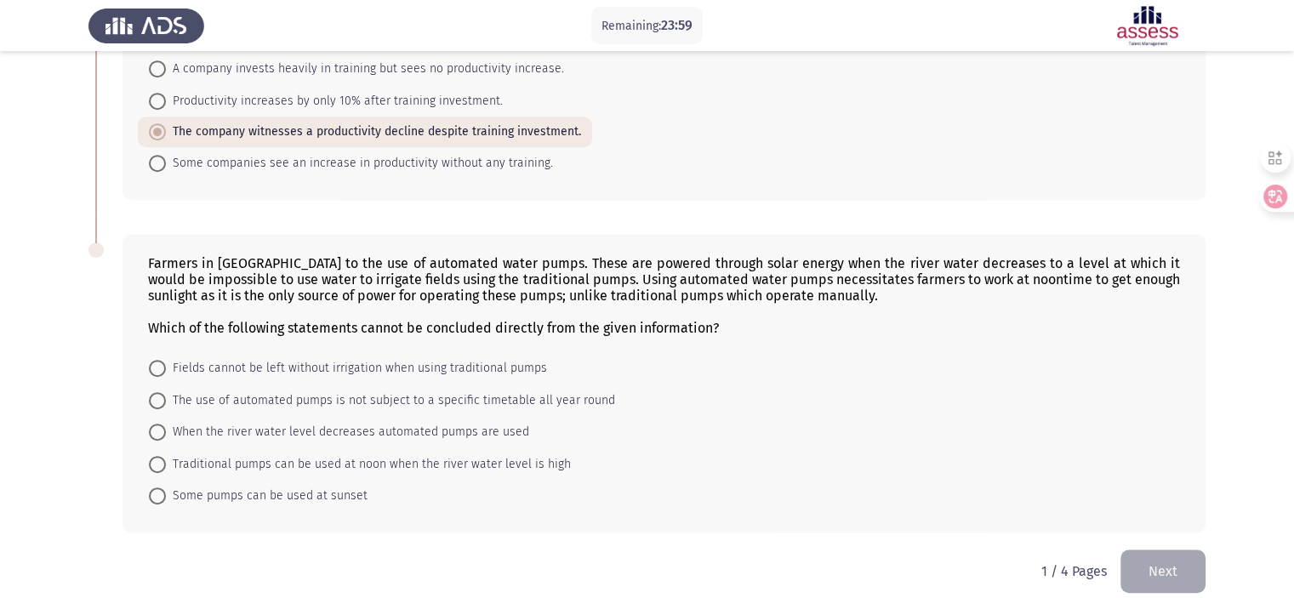
click at [166, 411] on span "The use of automated pumps is not subject to a specific timetable all year round" at bounding box center [390, 401] width 449 height 20
click at [166, 409] on input "The use of automated pumps is not subject to a specific timetable all year round" at bounding box center [157, 400] width 17 height 17
radio input "true"
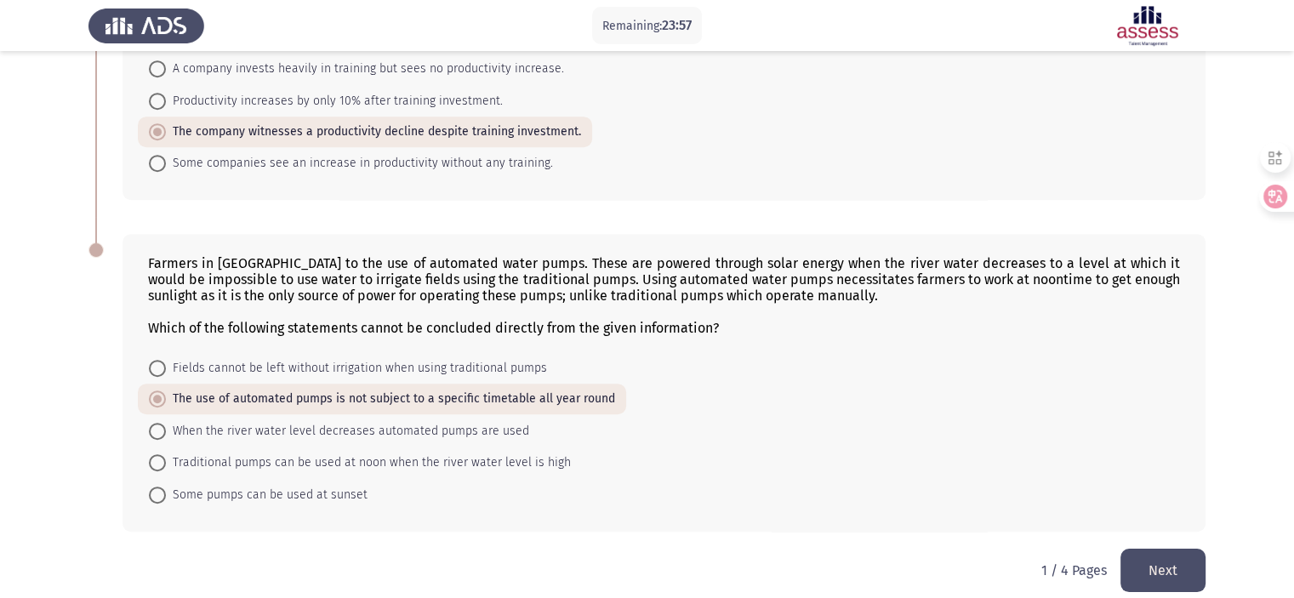
click at [1192, 585] on button "Next" at bounding box center [1163, 570] width 85 height 43
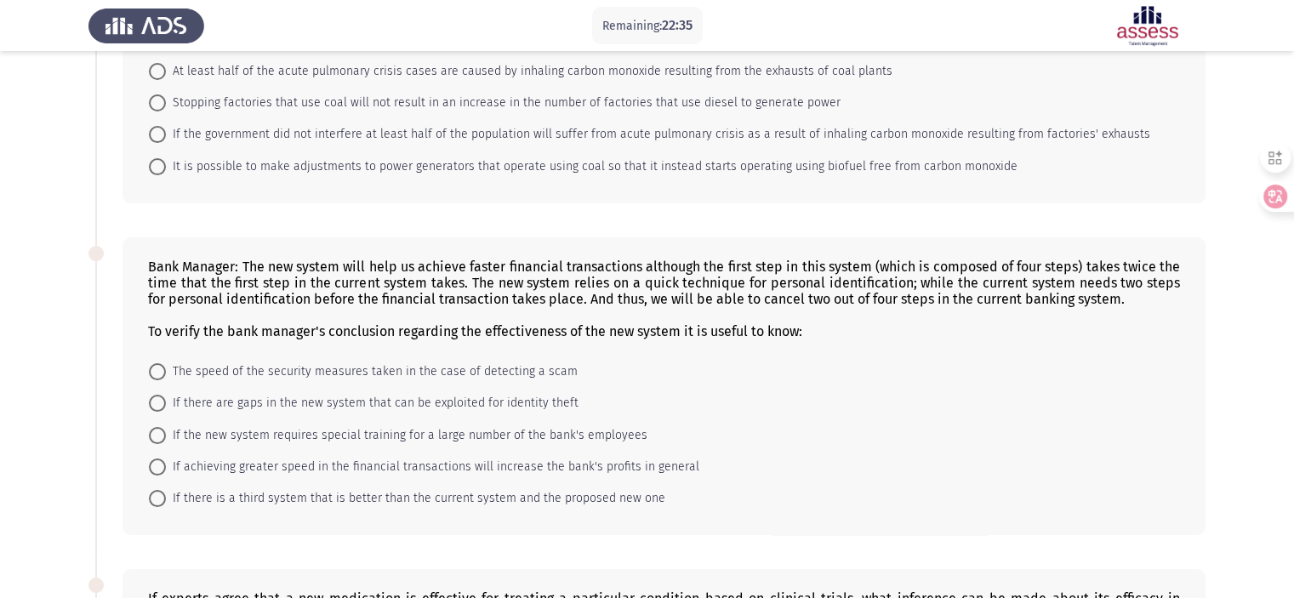
scroll to position [245, 0]
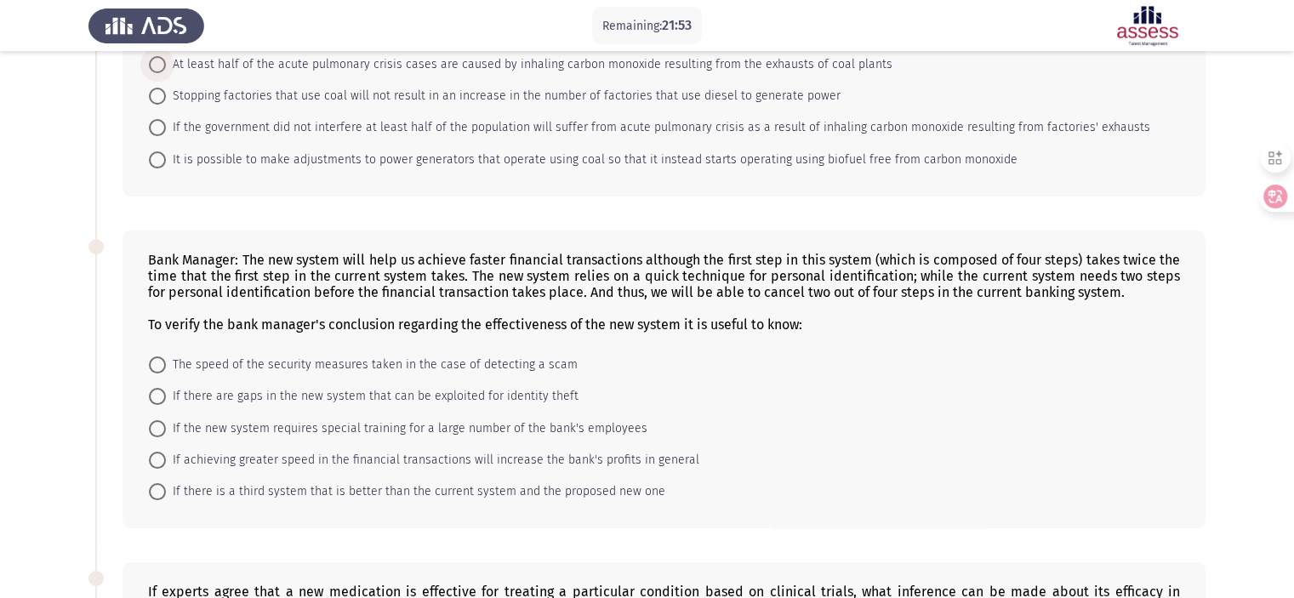
click at [464, 61] on span "At least half of the acute pulmonary crisis cases are caused by inhaling carbon…" at bounding box center [529, 64] width 727 height 20
click at [166, 61] on input "At least half of the acute pulmonary crisis cases are caused by inhaling carbon…" at bounding box center [157, 64] width 17 height 17
radio input "true"
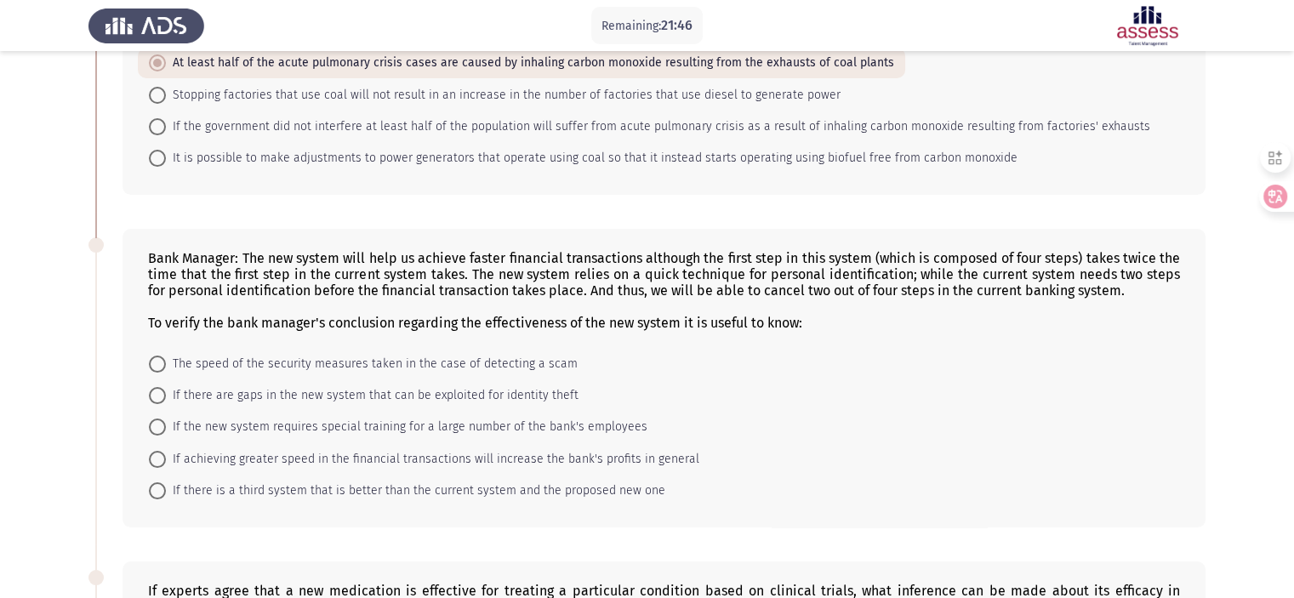
drag, startPoint x: 129, startPoint y: 241, endPoint x: 450, endPoint y: 395, distance: 356.7
click at [174, 393] on div "Bank Manager: The new system will help us achieve faster financial transactions…" at bounding box center [664, 378] width 1083 height 299
click at [302, 406] on span "If there are gaps in the new system that can be exploited for identity theft" at bounding box center [372, 396] width 413 height 20
click at [166, 404] on input "If there are gaps in the new system that can be exploited for identity theft" at bounding box center [157, 395] width 17 height 17
radio input "true"
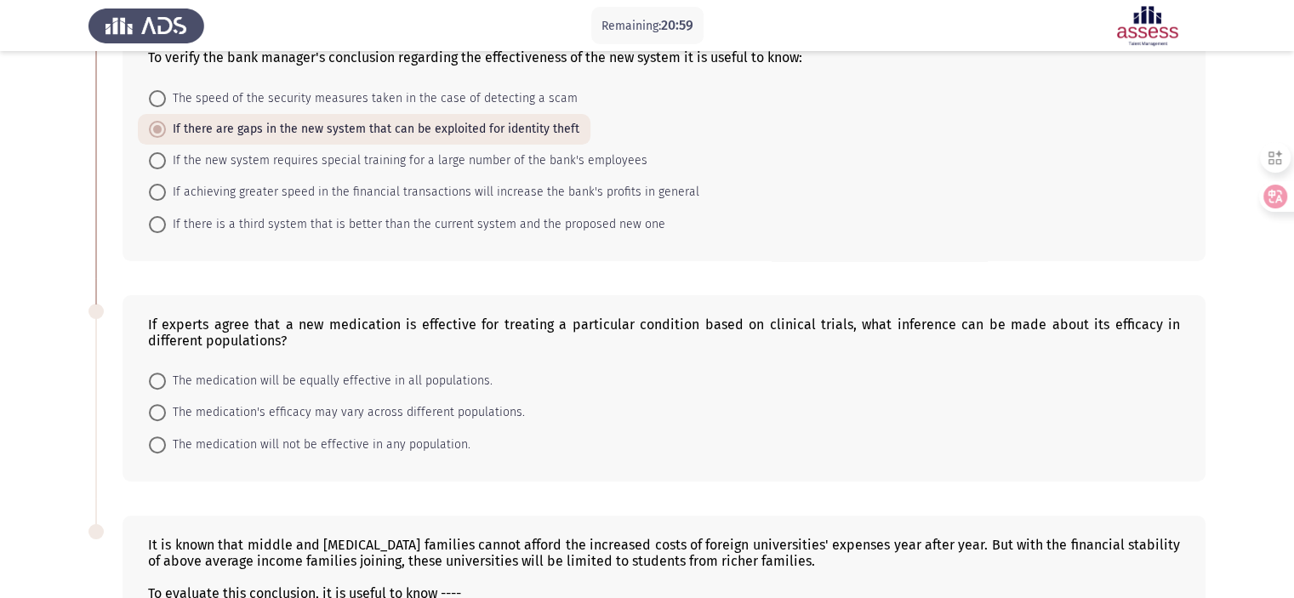
scroll to position [511, 0]
click at [203, 402] on span "The medication's efficacy may vary across different populations." at bounding box center [345, 412] width 359 height 20
click at [166, 403] on input "The medication's efficacy may vary across different populations." at bounding box center [157, 411] width 17 height 17
radio input "true"
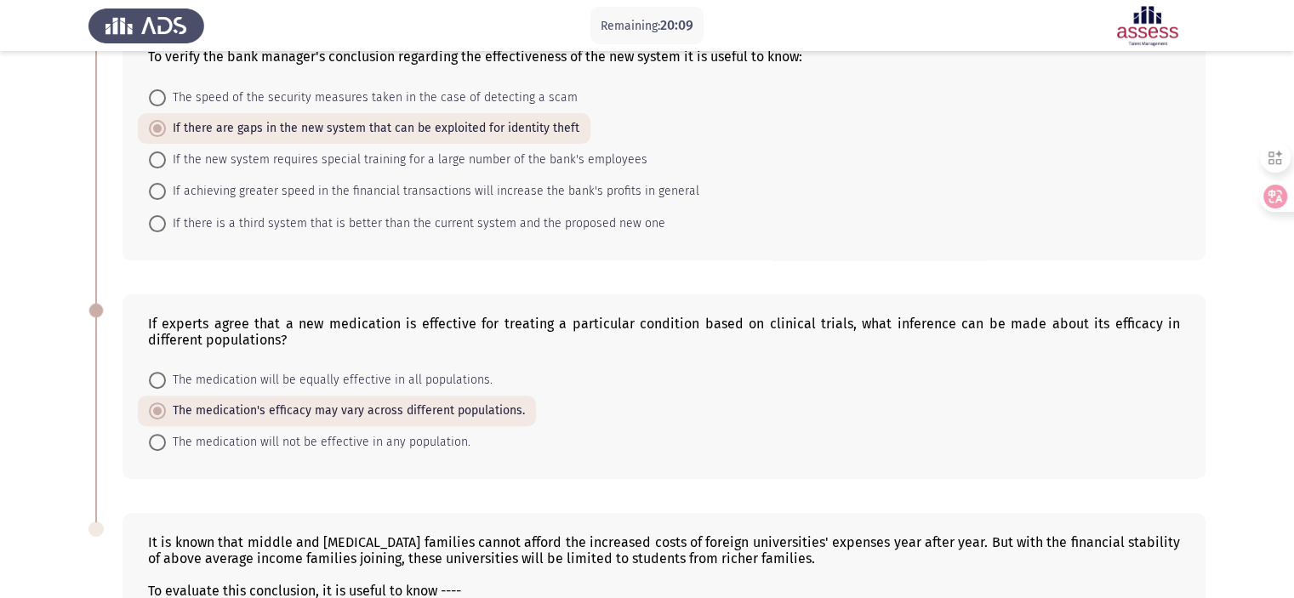
scroll to position [794, 0]
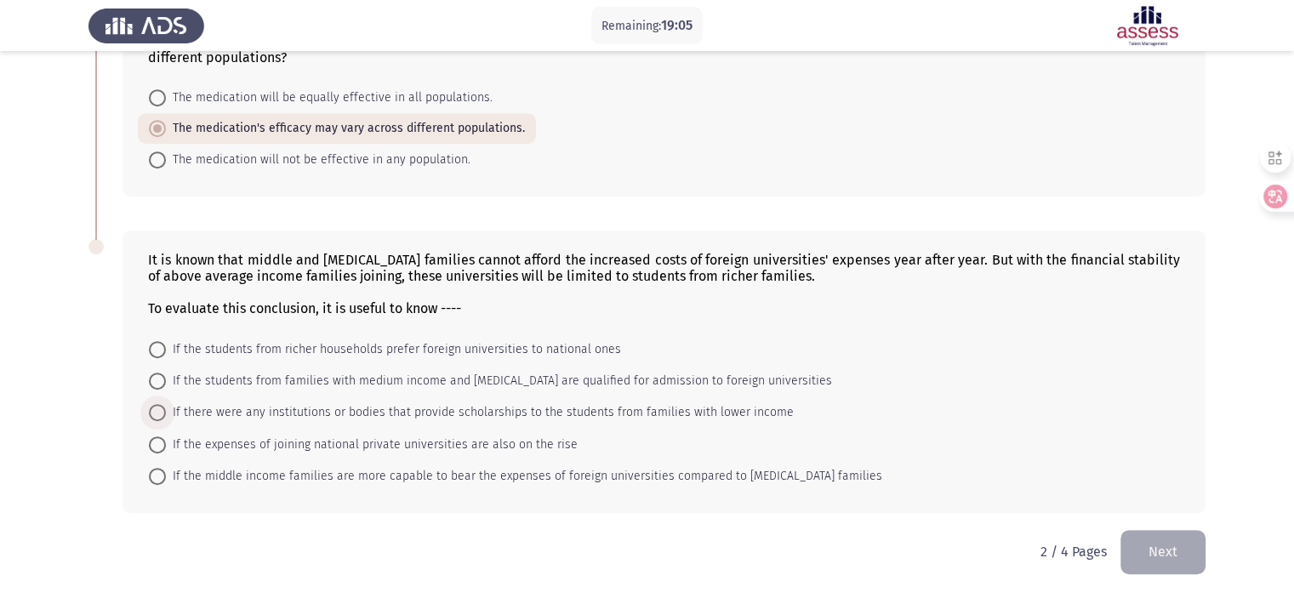
click at [429, 421] on span "If there were any institutions or bodies that provide scholarships to the stude…" at bounding box center [480, 413] width 628 height 20
click at [166, 421] on input "If there were any institutions or bodies that provide scholarships to the stude…" at bounding box center [157, 412] width 17 height 17
radio input "true"
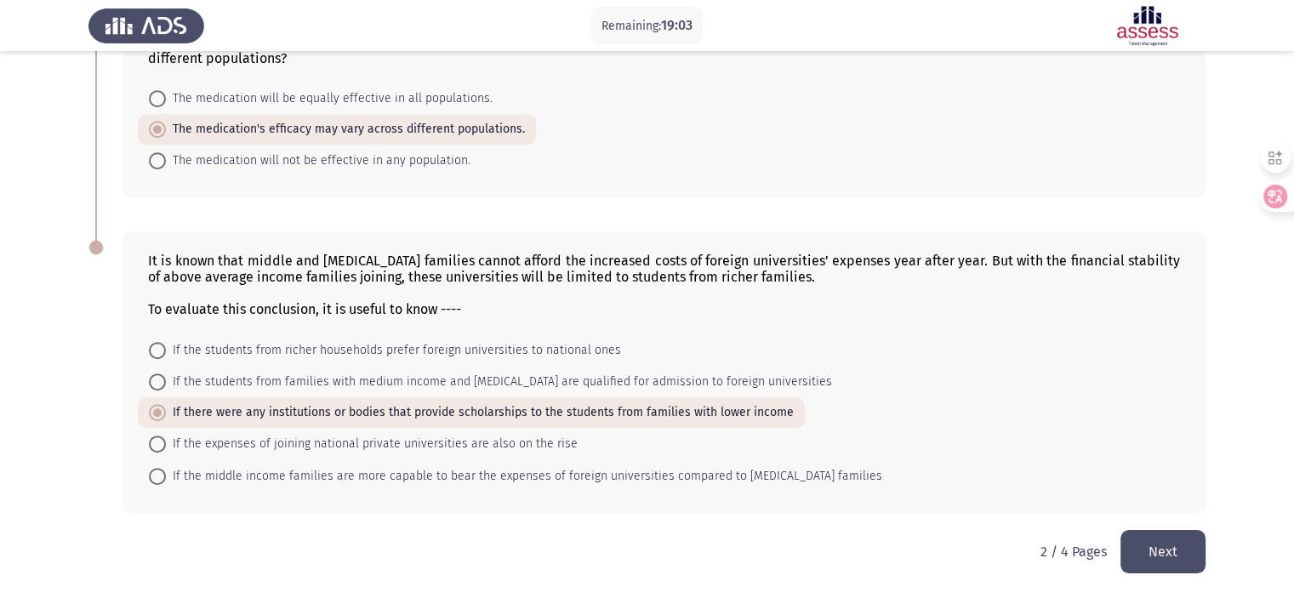
click at [1120, 555] on div "2 / 4 Pages Next" at bounding box center [1123, 551] width 165 height 43
click at [1153, 551] on button "Next" at bounding box center [1163, 551] width 85 height 43
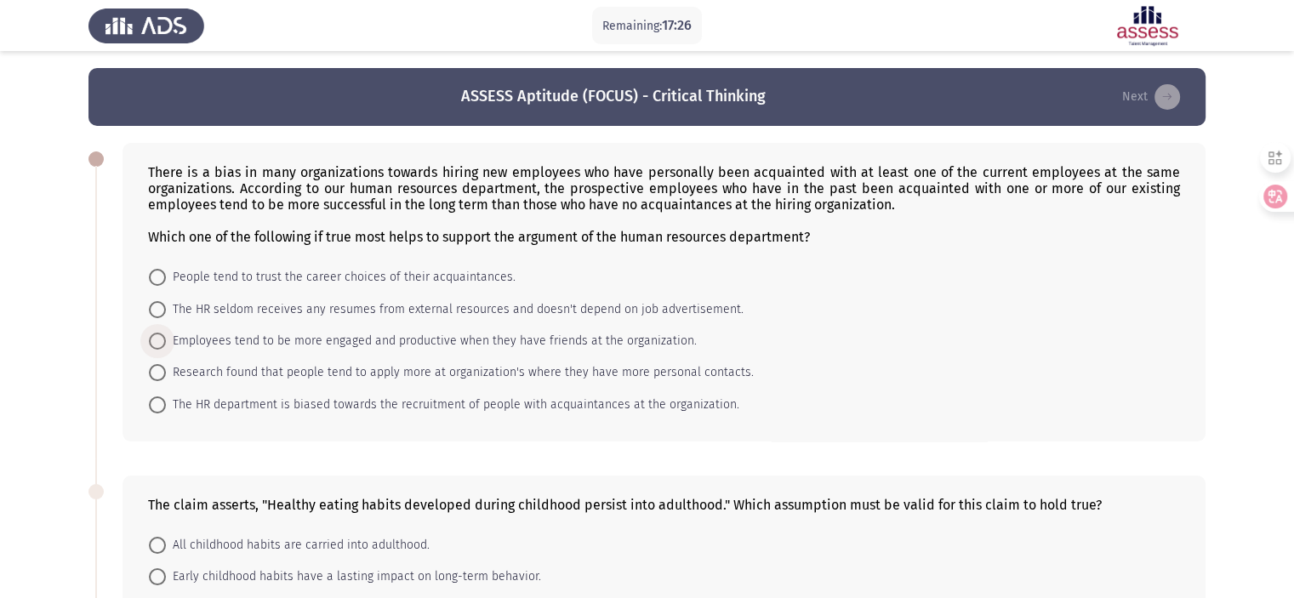
click at [152, 340] on span at bounding box center [157, 341] width 17 height 17
click at [152, 340] on input "Employees tend to be more engaged and productive when they have friends at the …" at bounding box center [157, 341] width 17 height 17
radio input "true"
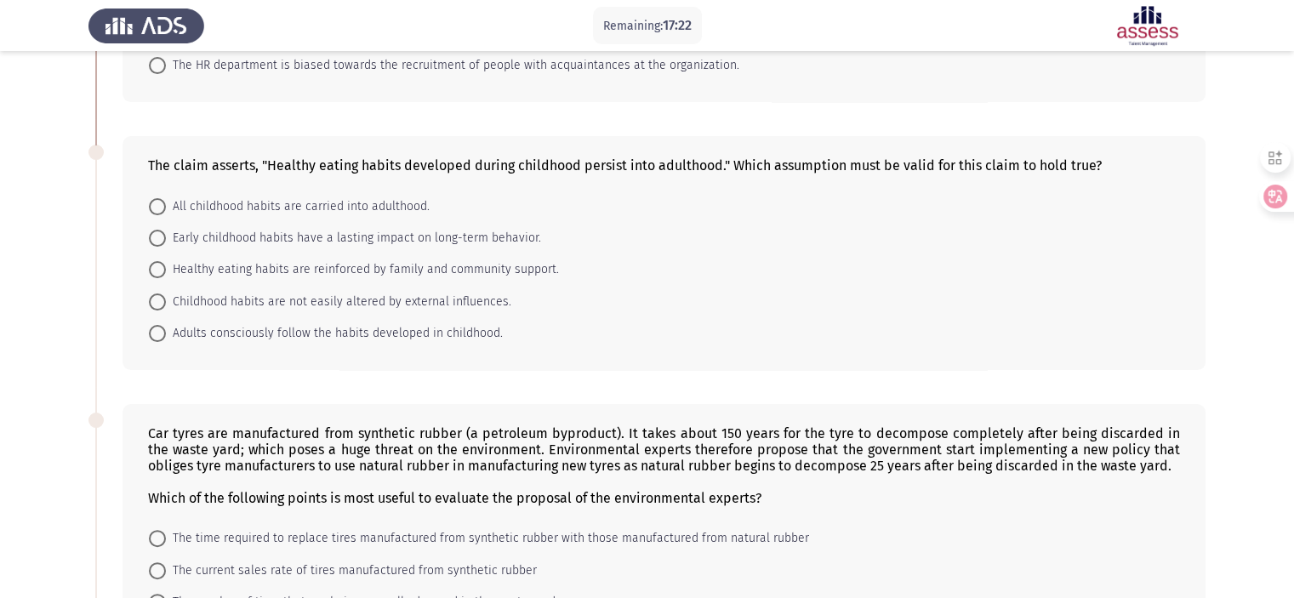
scroll to position [334, 0]
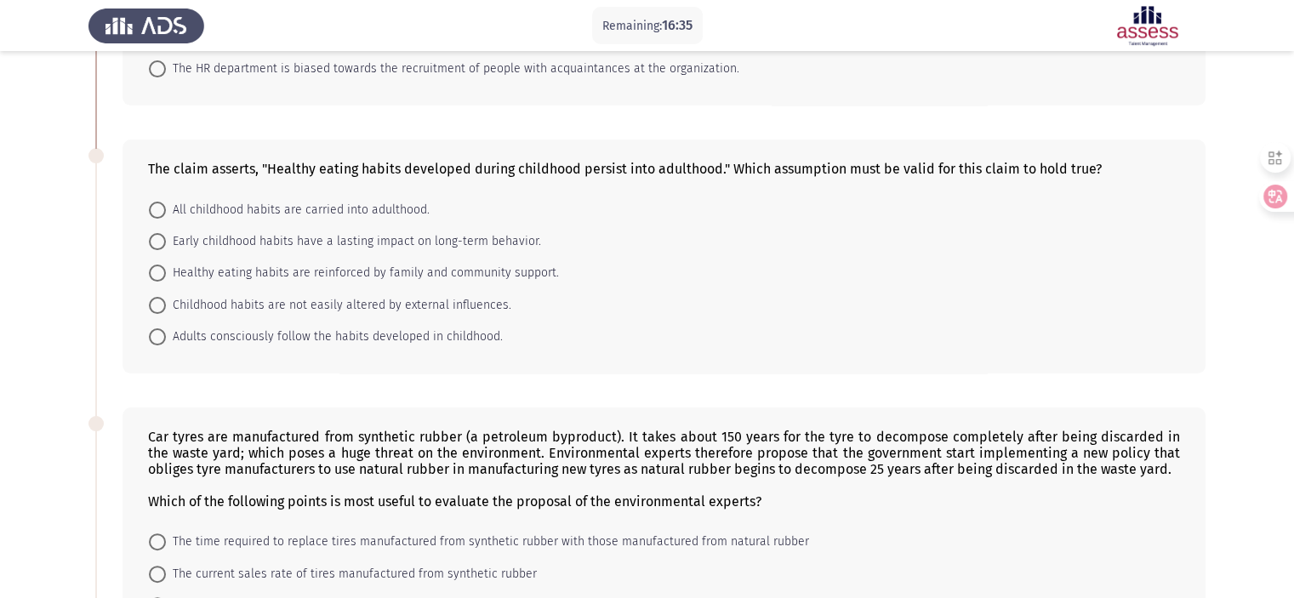
click at [161, 240] on span at bounding box center [157, 241] width 17 height 17
click at [161, 240] on input "Early childhood habits have a lasting impact on long-term behavior." at bounding box center [157, 241] width 17 height 17
radio input "true"
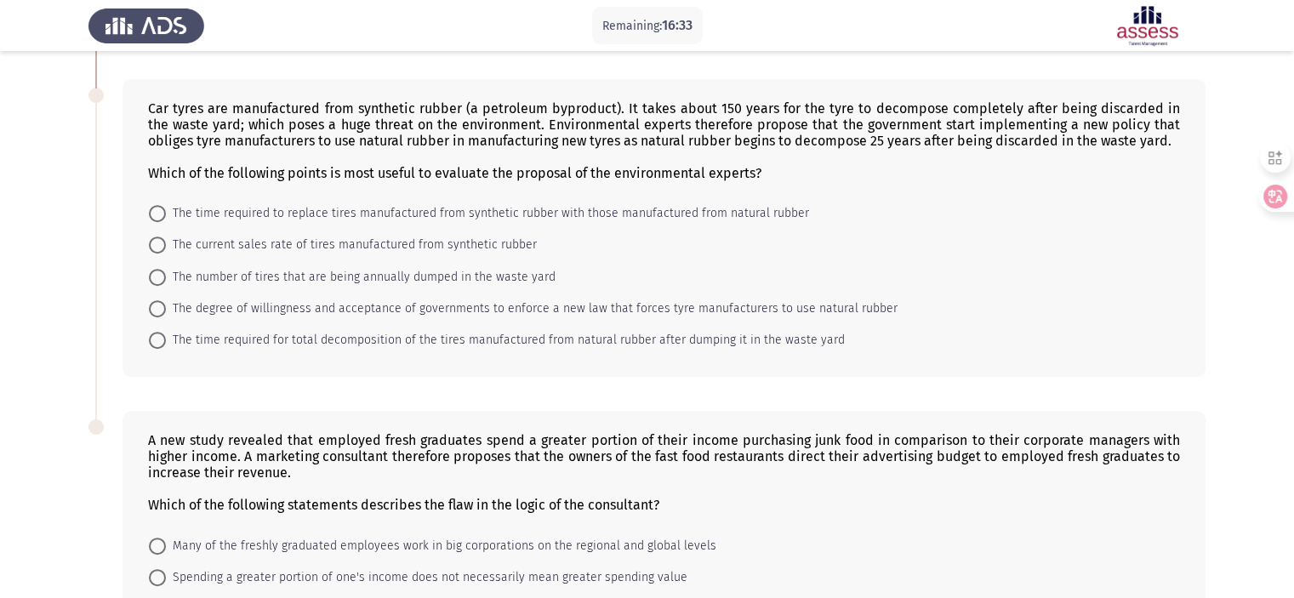
scroll to position [664, 0]
drag, startPoint x: 1293, startPoint y: 302, endPoint x: 1306, endPoint y: 391, distance: 90.4
click at [1294, 391] on html "Remaining: 15:12 ASSESS Aptitude (FOCUS) - Critical Thinking Next There is a bi…" at bounding box center [647, 64] width 1294 height 1457
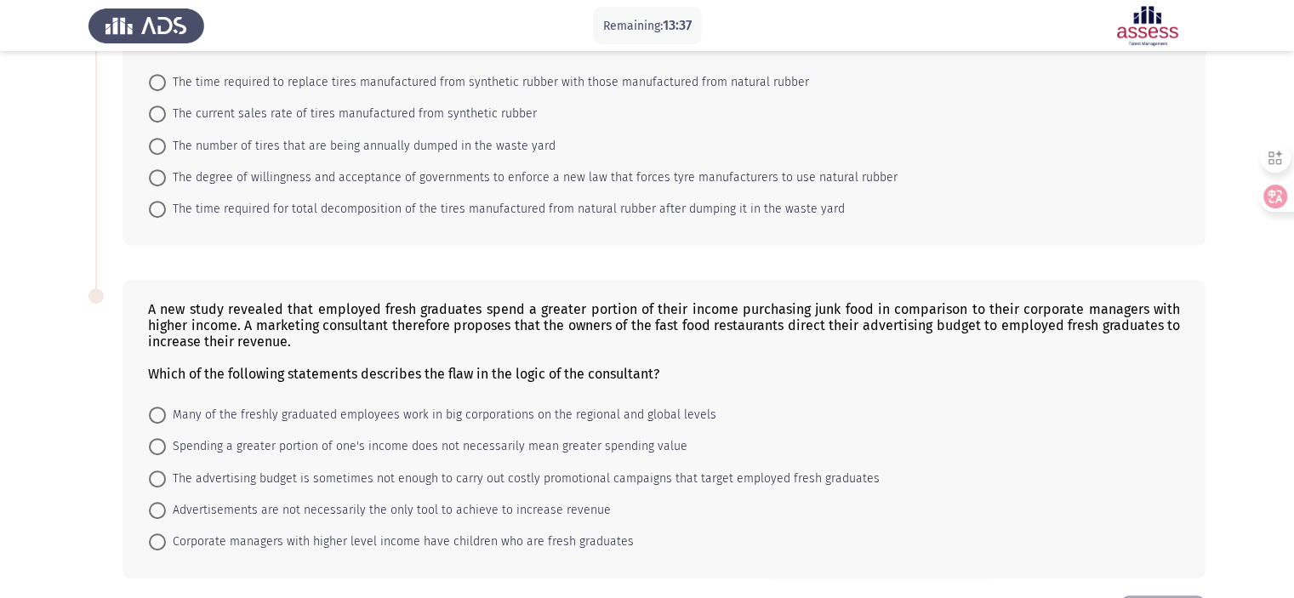
scroll to position [791, 0]
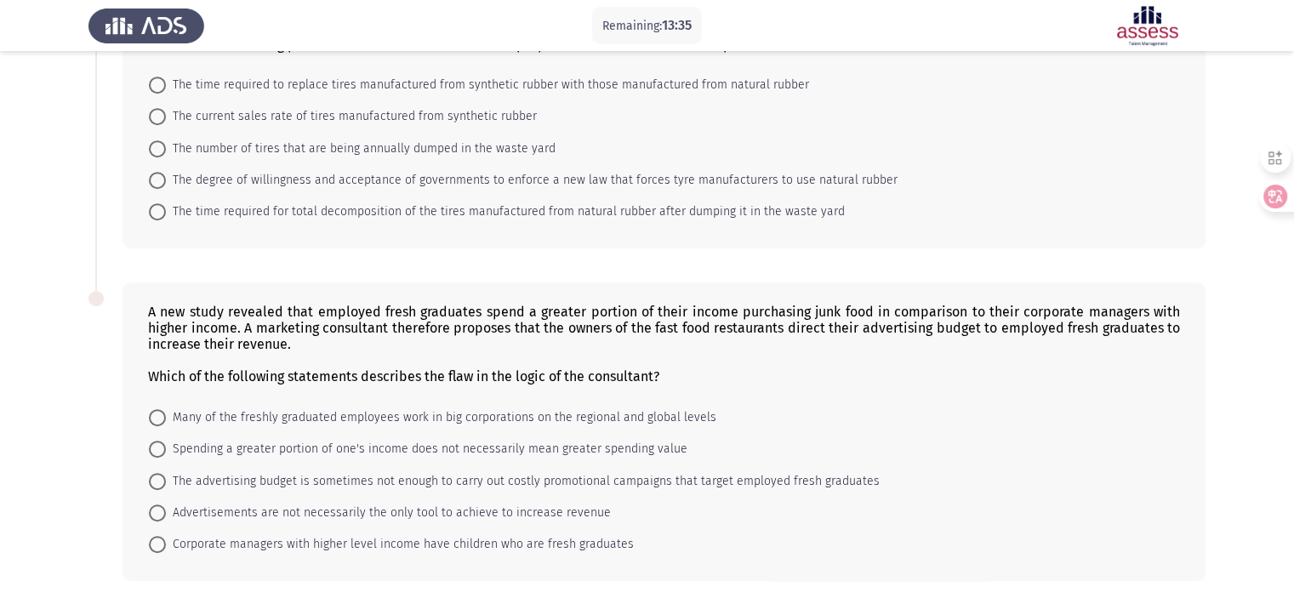
click at [225, 198] on mat-radio-button "The time required for total decomposition of the tires manufactured from natura…" at bounding box center [497, 211] width 718 height 31
click at [230, 220] on span "The time required for total decomposition of the tires manufactured from natura…" at bounding box center [505, 212] width 679 height 20
click at [166, 220] on input "The time required for total decomposition of the tires manufactured from natura…" at bounding box center [157, 211] width 17 height 17
radio input "true"
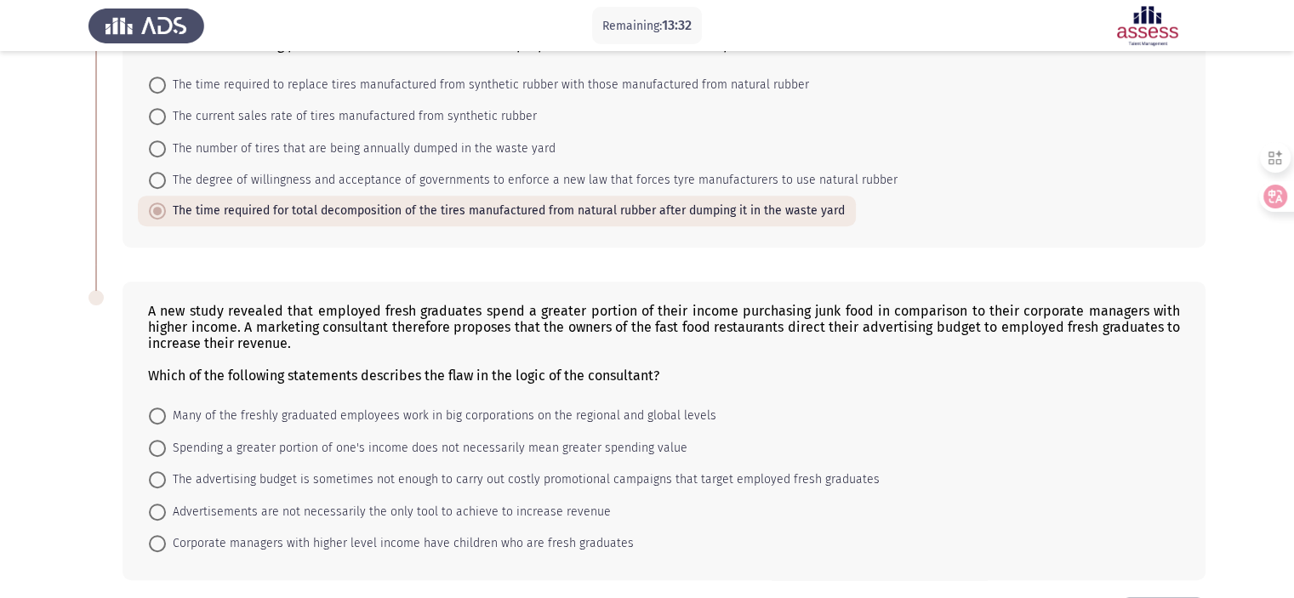
click at [868, 380] on div "Which of the following statements describes the flaw in the logic of the consul…" at bounding box center [664, 376] width 1032 height 16
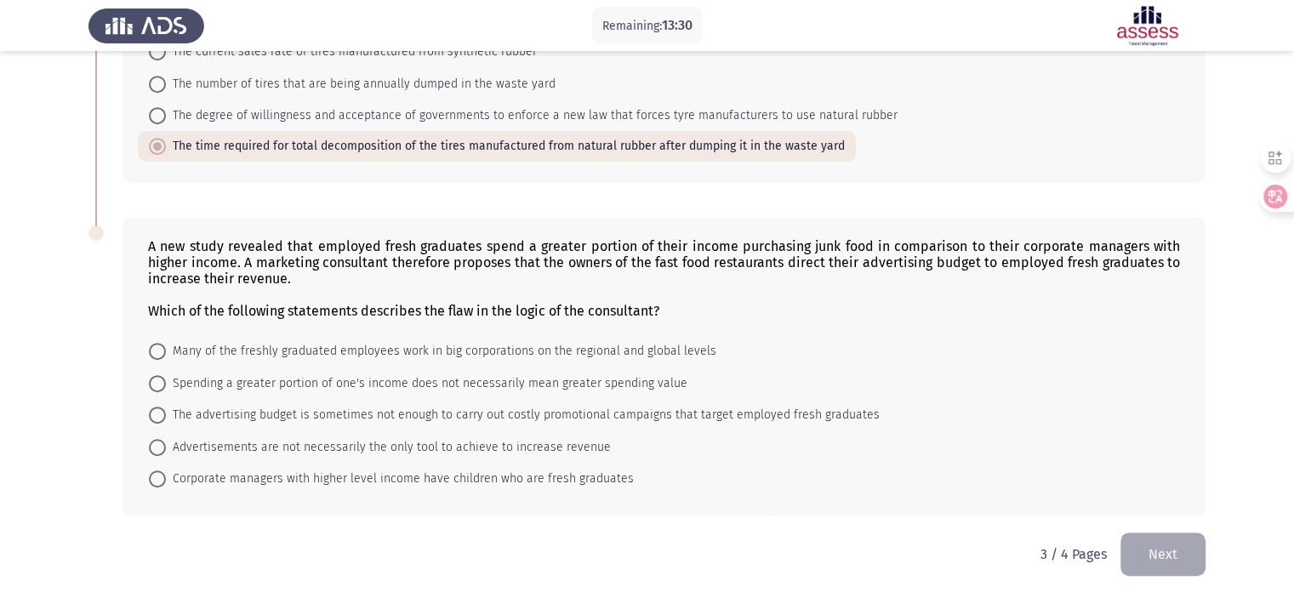
scroll to position [858, 0]
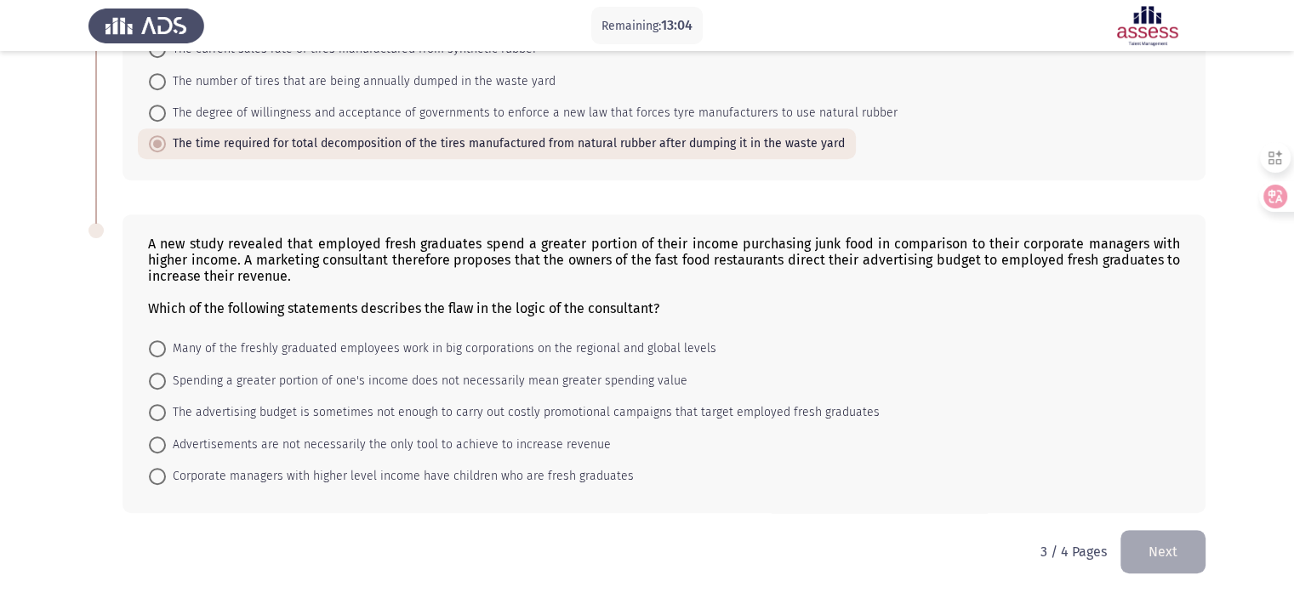
click at [558, 384] on span "Spending a greater portion of one's income does not necessarily mean greater sp…" at bounding box center [427, 381] width 522 height 20
click at [166, 384] on input "Spending a greater portion of one's income does not necessarily mean greater sp…" at bounding box center [157, 381] width 17 height 17
radio input "true"
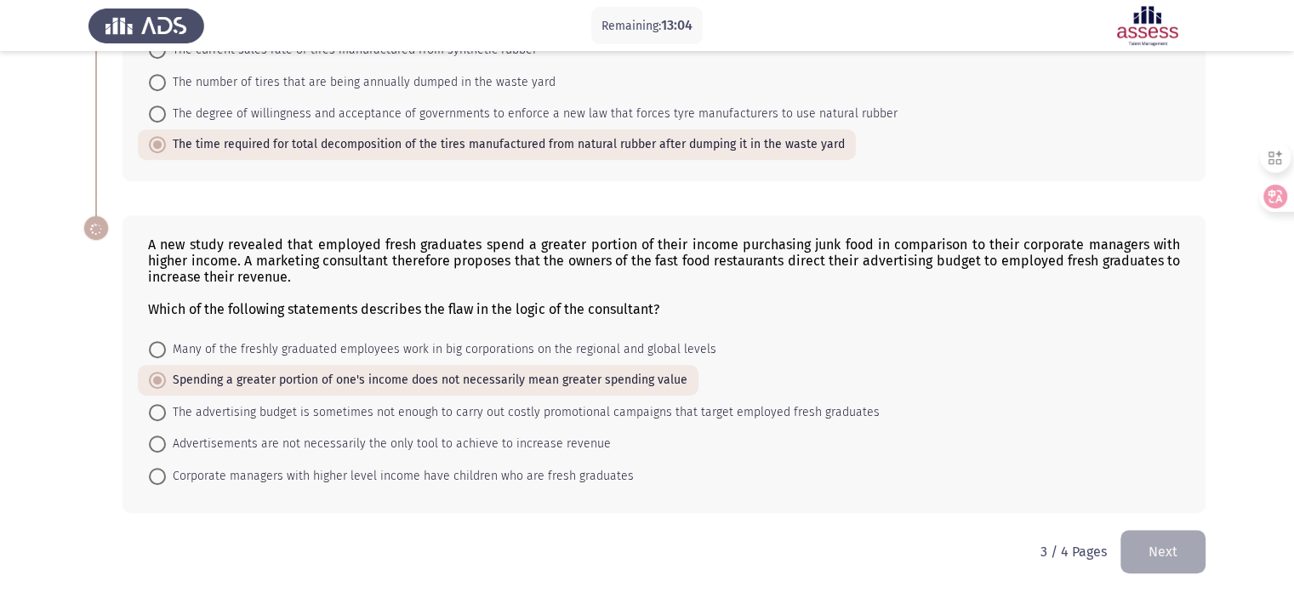
scroll to position [857, 0]
click at [582, 440] on span "Advertisements are not necessarily the only tool to achieve to increase revenue" at bounding box center [388, 444] width 445 height 20
click at [166, 440] on input "Advertisements are not necessarily the only tool to achieve to increase revenue" at bounding box center [157, 444] width 17 height 17
radio input "true"
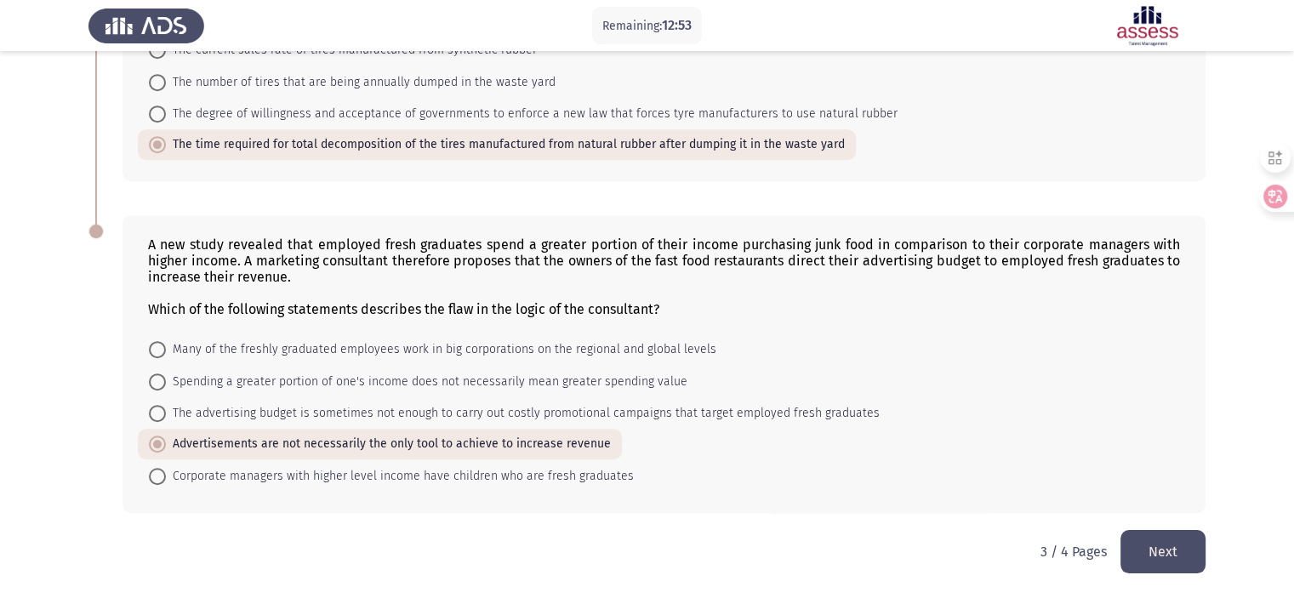
click at [1160, 548] on button "Next" at bounding box center [1163, 551] width 85 height 43
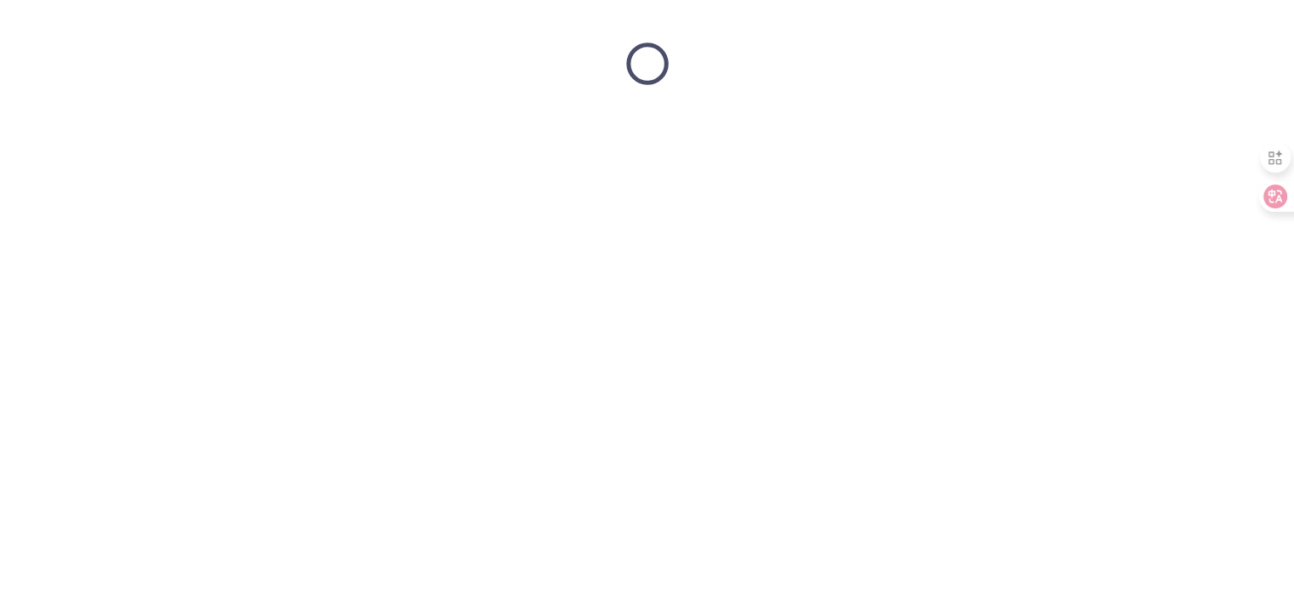
scroll to position [0, 0]
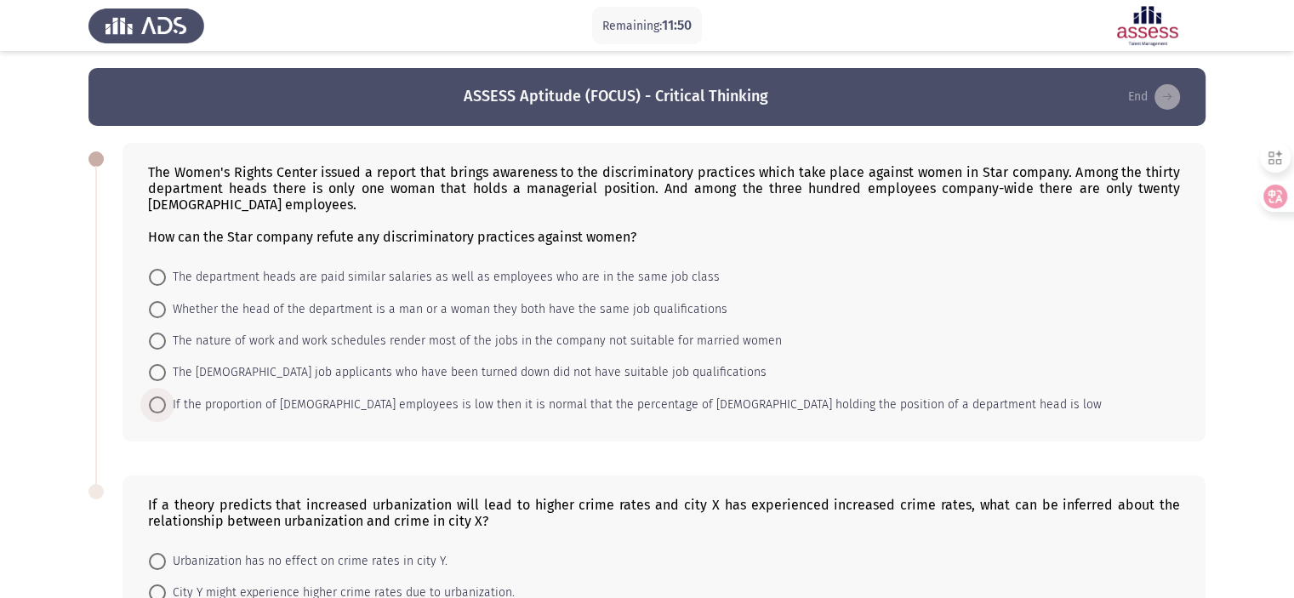
click at [160, 411] on span at bounding box center [157, 405] width 17 height 17
click at [160, 411] on input "If the proportion of [DEMOGRAPHIC_DATA] employees is low then it is normal that…" at bounding box center [157, 405] width 17 height 17
radio input "true"
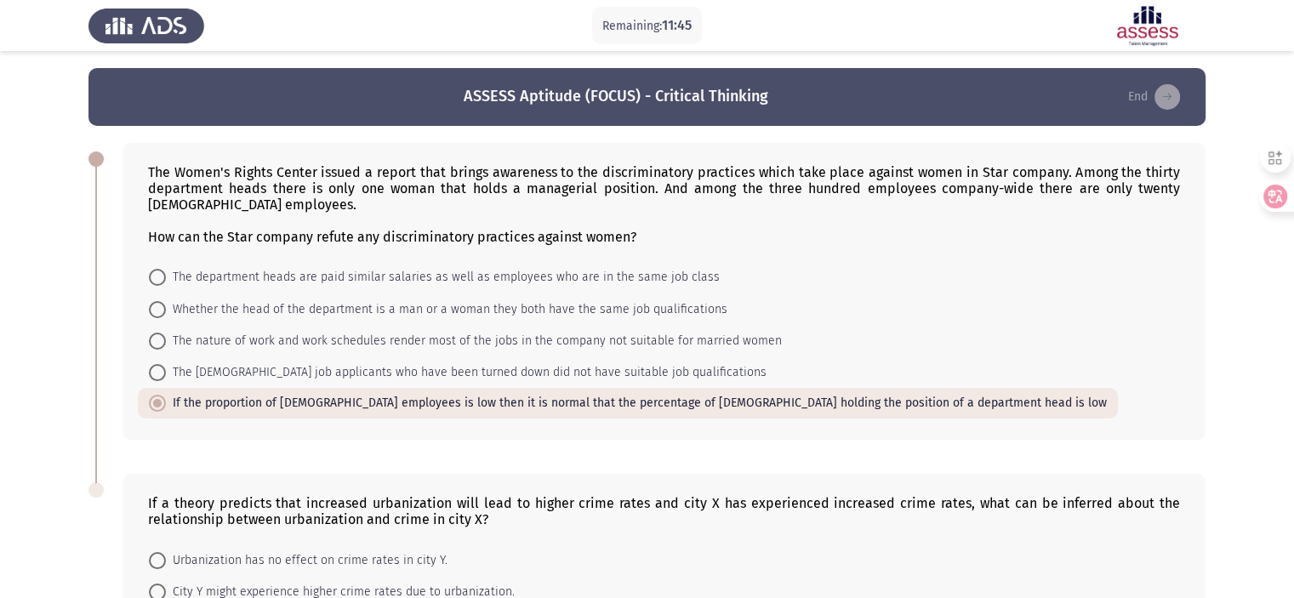
scroll to position [147, 0]
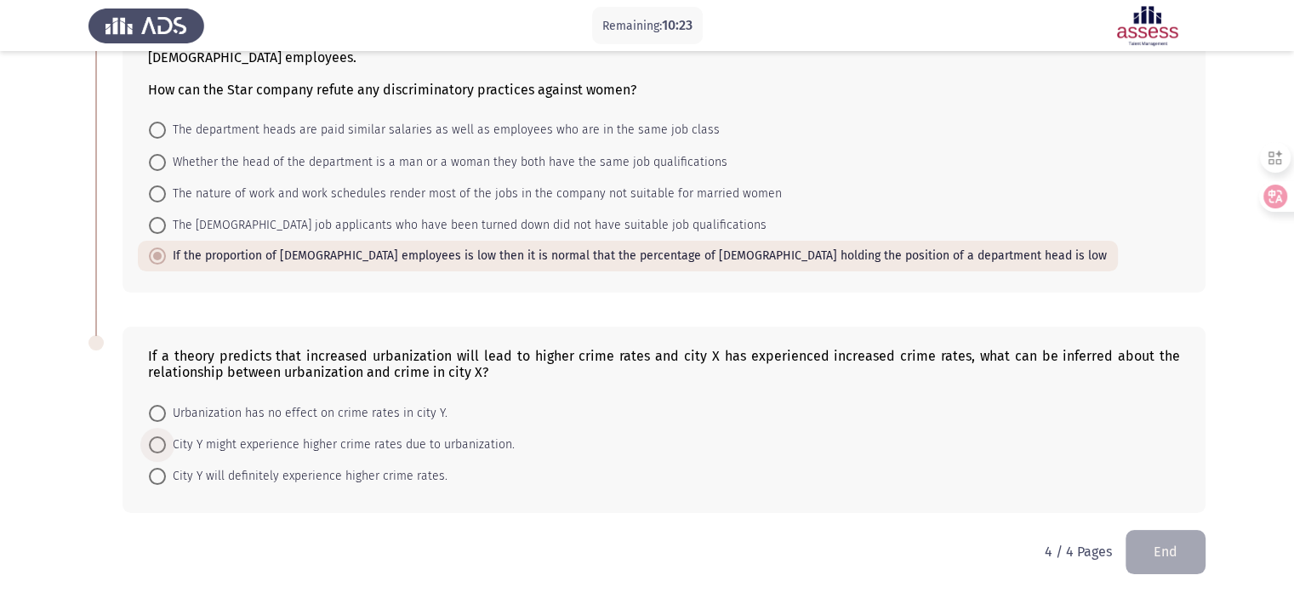
click at [279, 445] on span "City Y might experience higher crime rates due to urbanization." at bounding box center [340, 445] width 349 height 20
click at [166, 445] on input "City Y might experience higher crime rates due to urbanization." at bounding box center [157, 445] width 17 height 17
radio input "true"
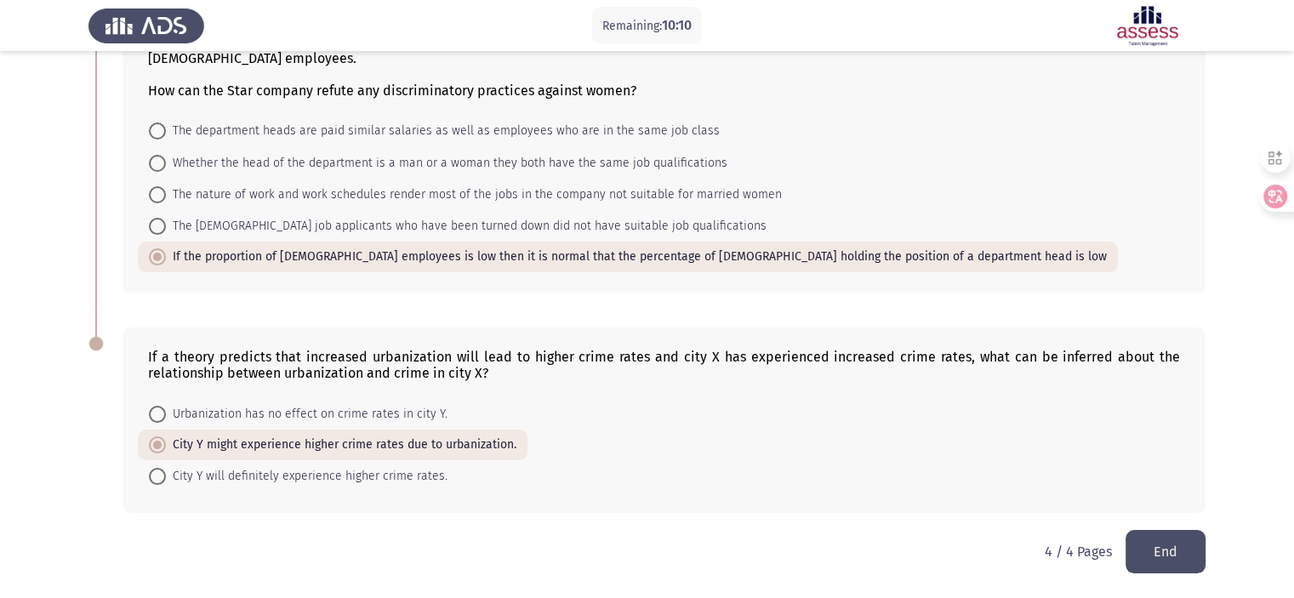
click at [1173, 561] on button "End" at bounding box center [1166, 551] width 80 height 43
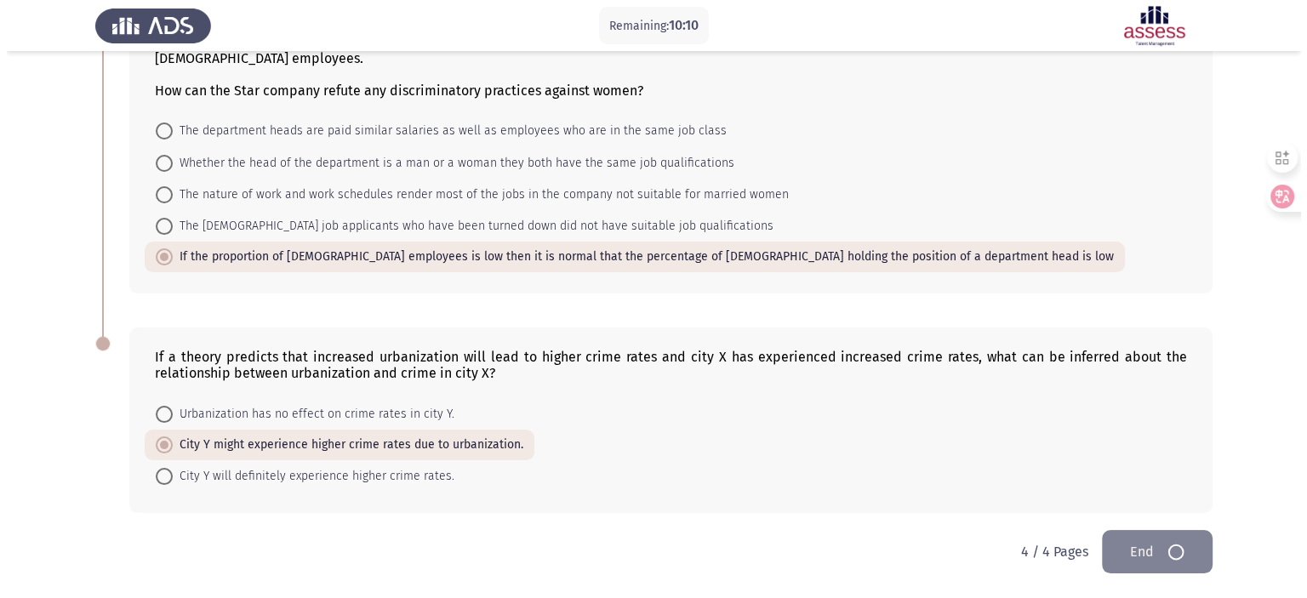
scroll to position [0, 0]
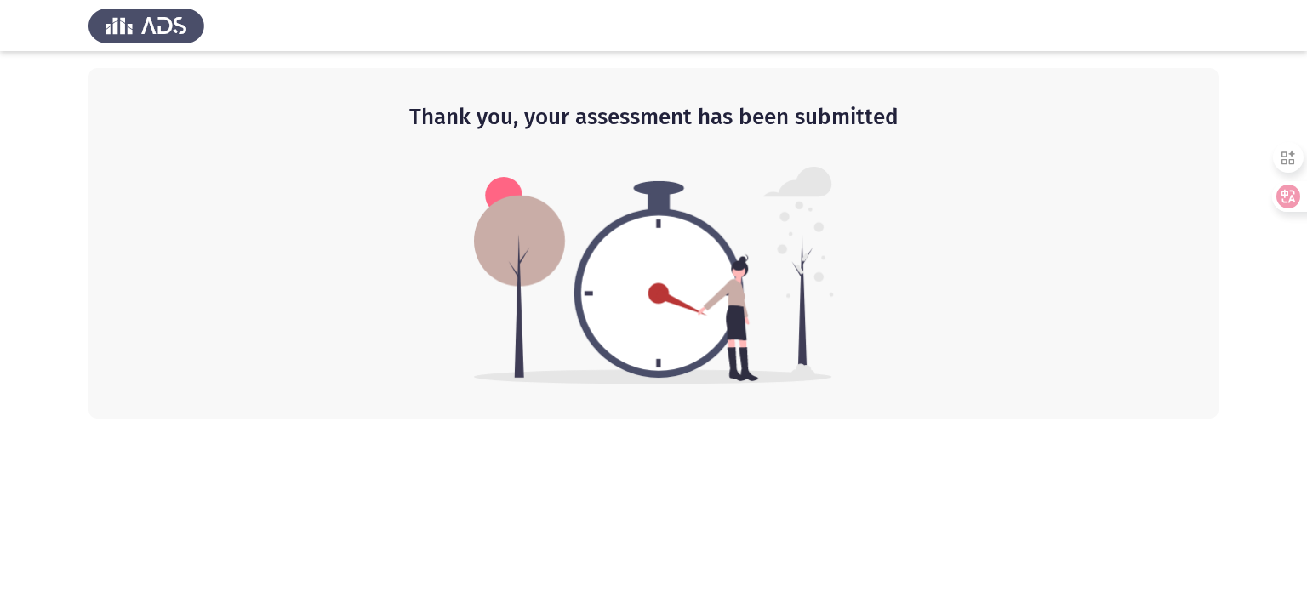
click at [157, 31] on img at bounding box center [147, 26] width 116 height 48
